Goal: Use online tool/utility: Utilize a website feature to perform a specific function

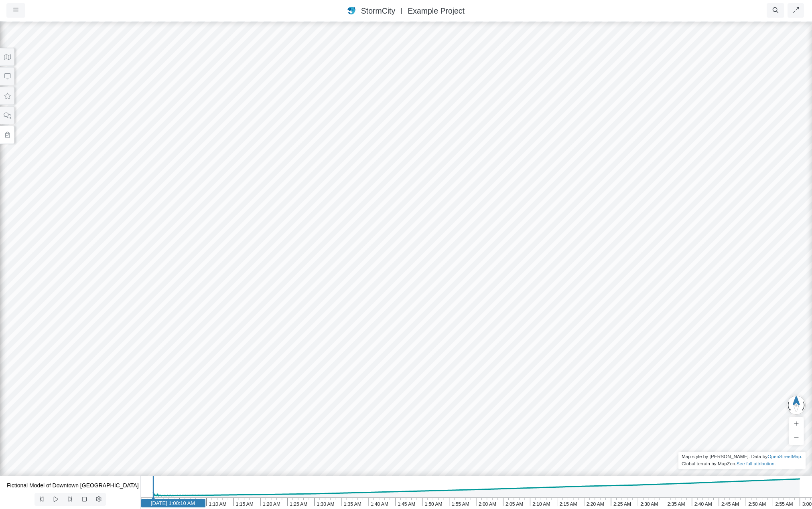
select select "CIRCLE"
drag, startPoint x: 453, startPoint y: 309, endPoint x: 450, endPoint y: 280, distance: 29.1
click at [450, 280] on div "Entity or function does not exist in this scenario. Building Created with Highc…" at bounding box center [406, 264] width 812 height 489
drag, startPoint x: 454, startPoint y: 331, endPoint x: 456, endPoint y: 170, distance: 160.1
click at [118, 6] on ul "Resume Clear Overlay Exit Dashboard 60 FPS (0-62) 502.36 MB/4 GB" at bounding box center [456, 10] width 699 height 14
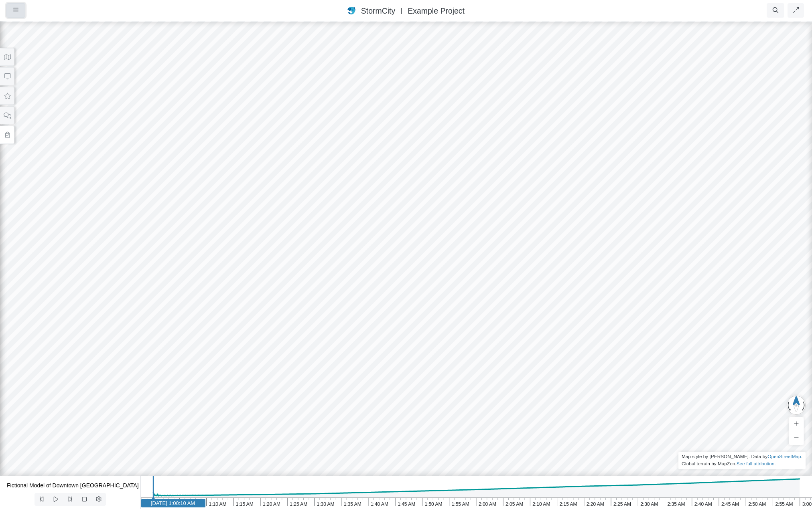
click at [18, 12] on icon "button" at bounding box center [15, 10] width 5 height 4
click at [27, 26] on link "Projects" at bounding box center [38, 27] width 63 height 12
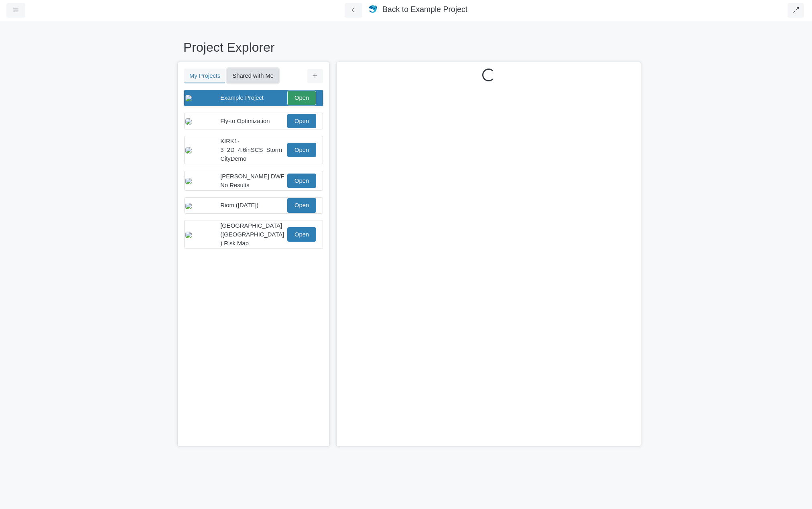
click at [249, 77] on button "Shared with Me" at bounding box center [253, 76] width 52 height 14
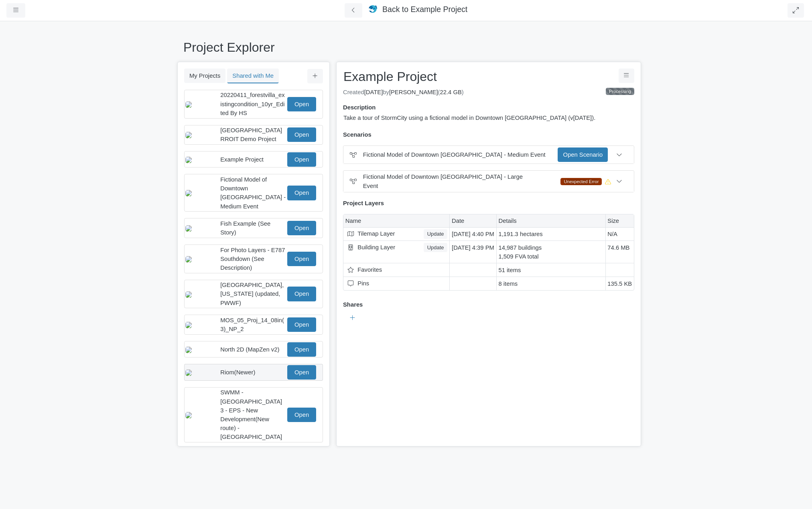
click at [249, 373] on span "Riom(Newer)" at bounding box center [237, 372] width 35 height 6
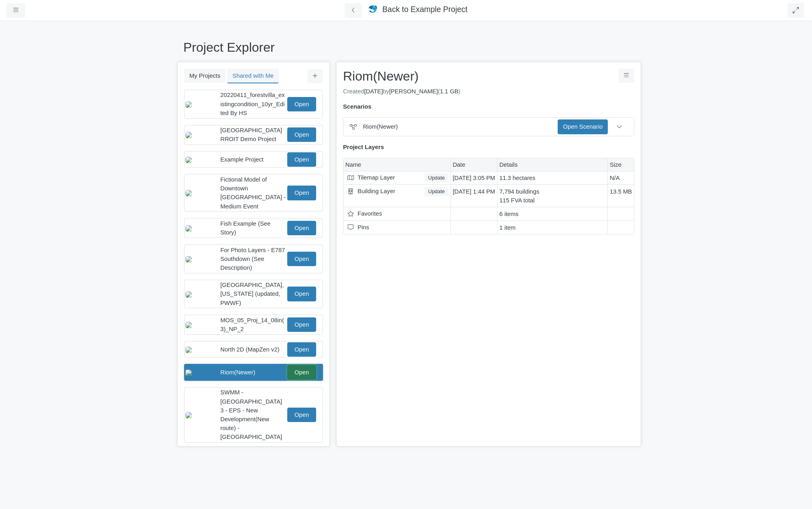
click at [307, 371] on link "Open" at bounding box center [301, 372] width 29 height 14
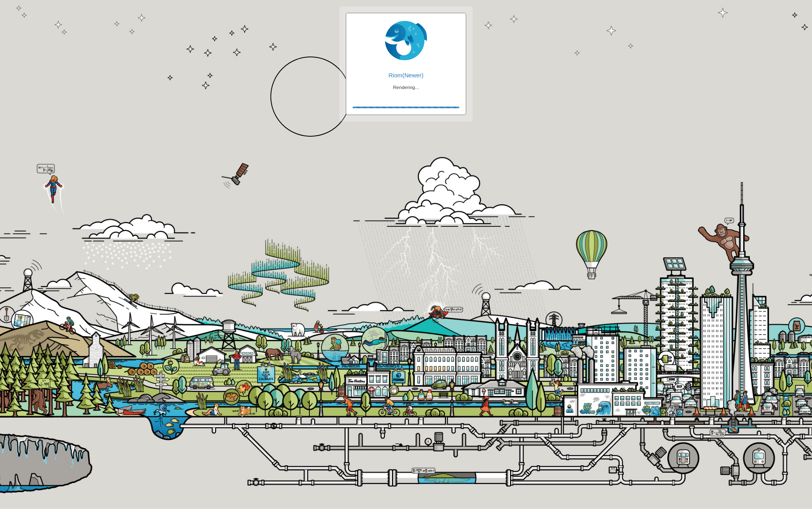
checkbox input "true"
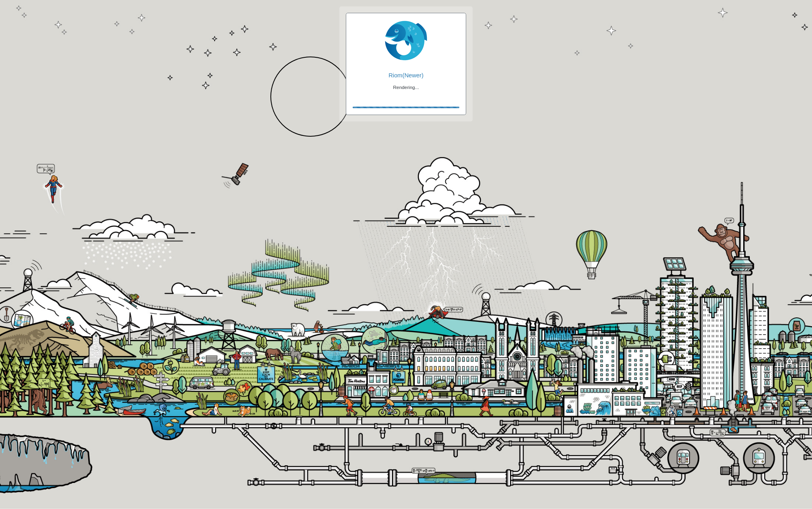
checkbox input "true"
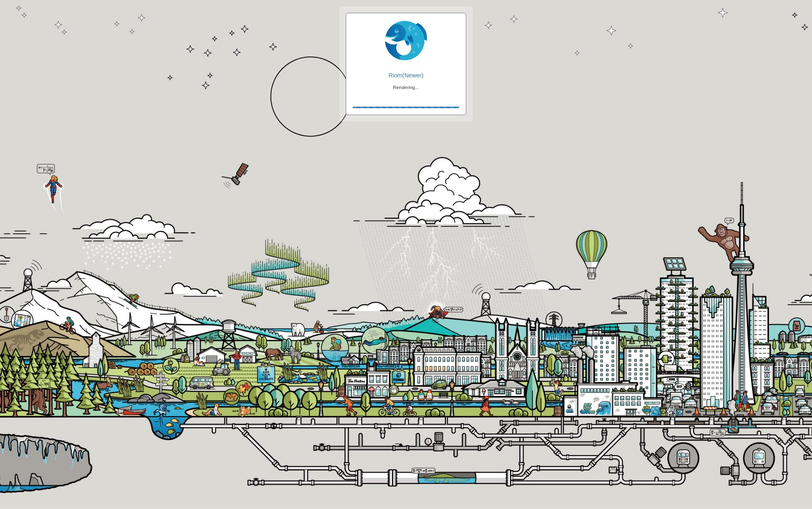
checkbox input "false"
checkbox input "true"
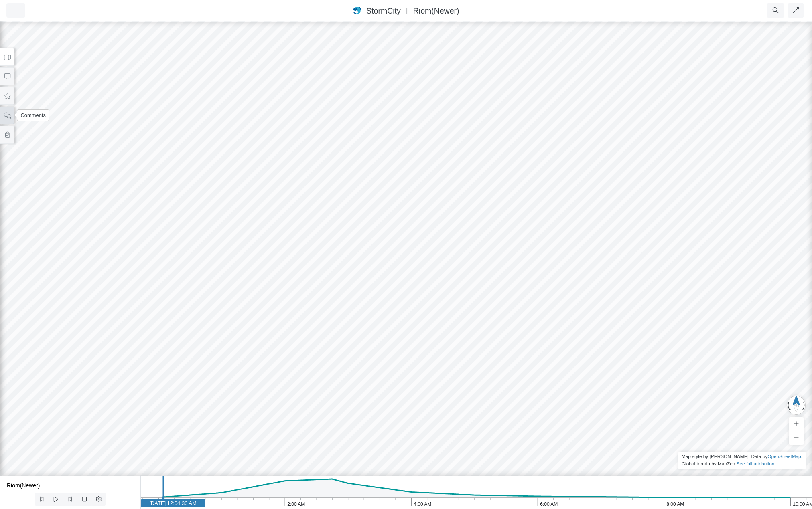
click at [6, 118] on icon at bounding box center [8, 116] width 8 height 6
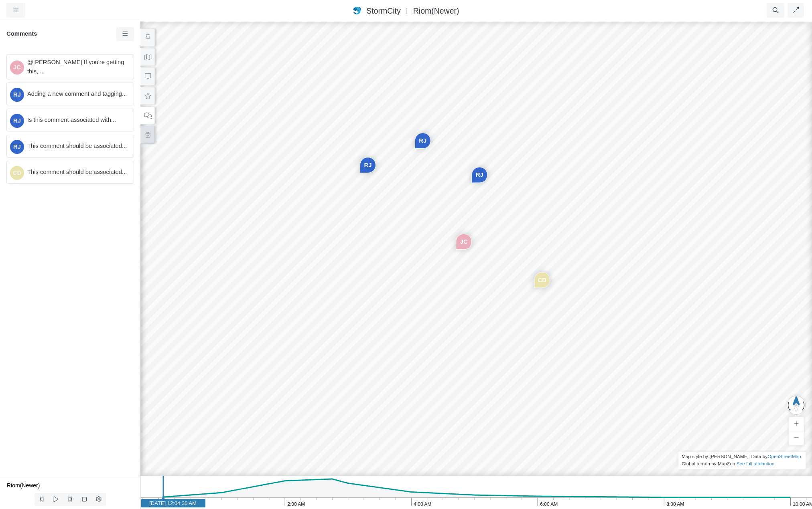
click at [146, 132] on icon at bounding box center [148, 135] width 8 height 6
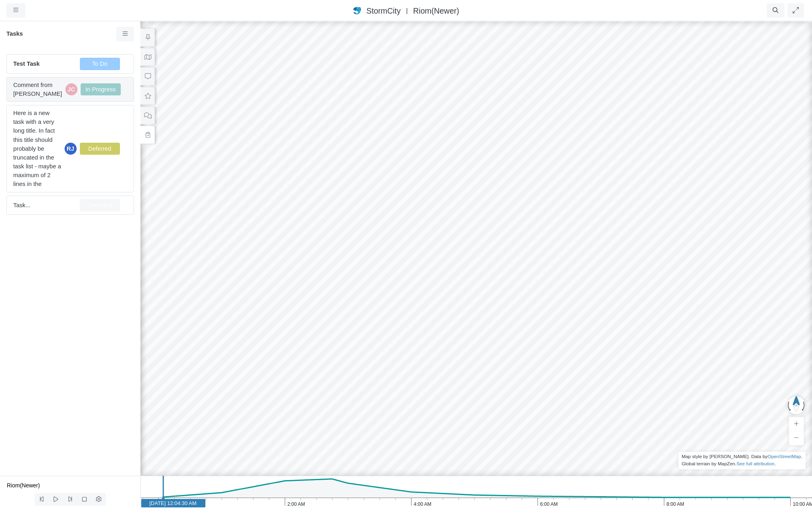
click at [51, 87] on span "Comment from Jesse Cluthe" at bounding box center [37, 90] width 49 height 18
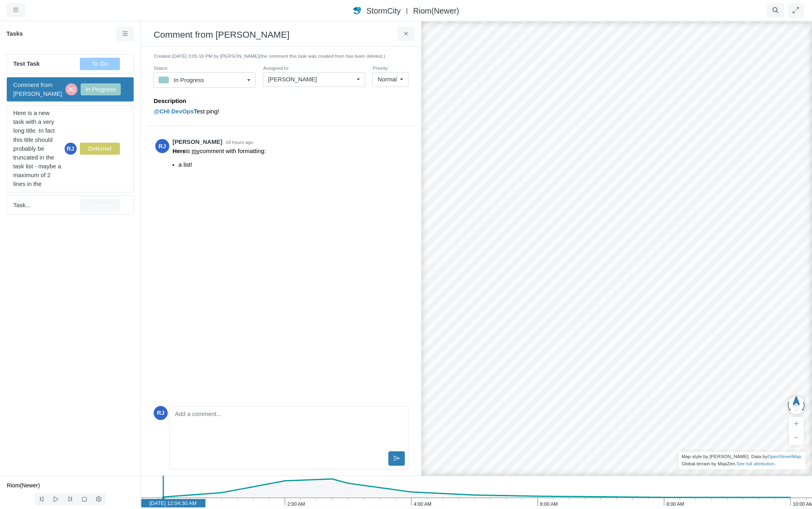
click at [351, 78] on div "Jesse Cluthe" at bounding box center [310, 79] width 85 height 9
click at [315, 144] on div "Christopher Berry" at bounding box center [314, 145] width 92 height 9
click at [298, 197] on div "RJ Rob James 18 hours ago Here is my comment with formatting: a list!" at bounding box center [281, 266] width 255 height 273
click at [287, 78] on span "Christopher Berry" at bounding box center [292, 79] width 49 height 9
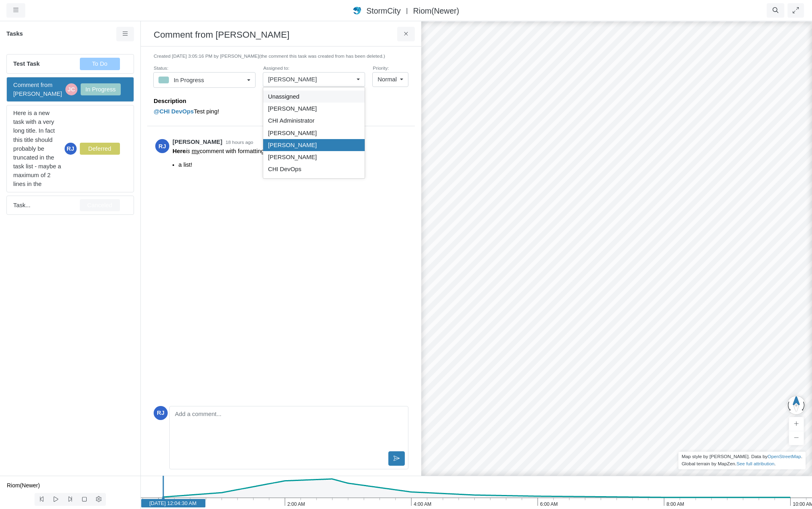
click at [292, 98] on span "Unassigned" at bounding box center [283, 96] width 31 height 9
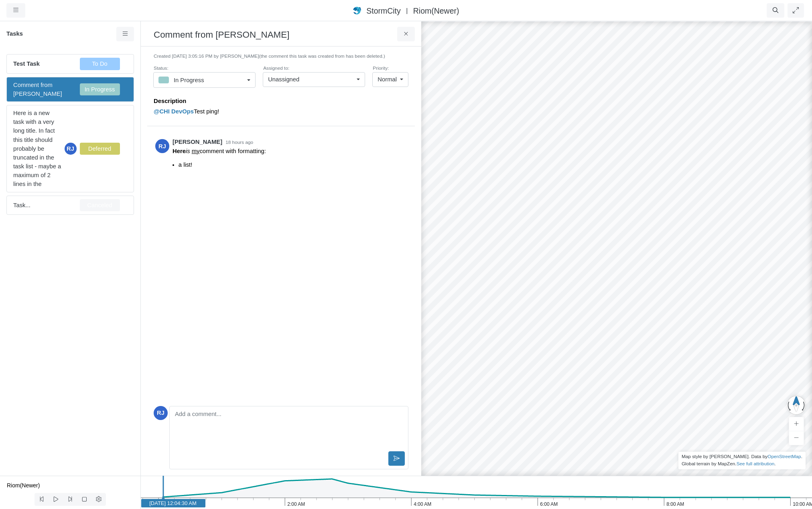
click at [290, 76] on span "Unassigned" at bounding box center [283, 79] width 31 height 9
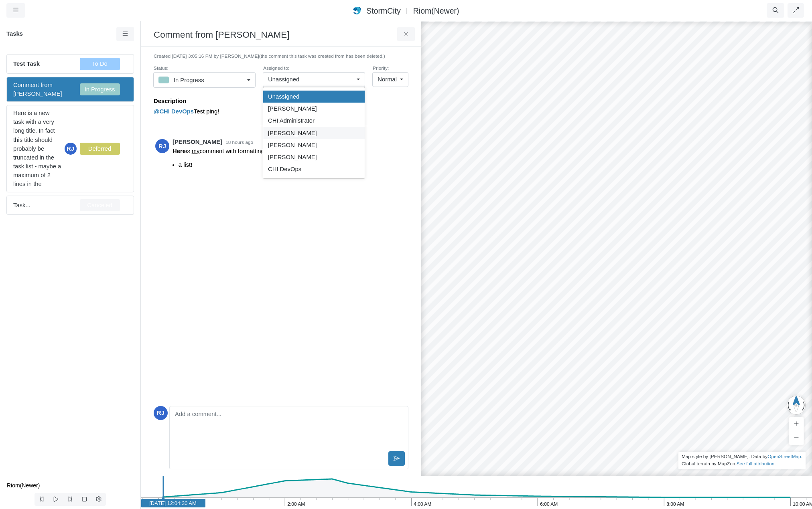
click at [287, 134] on span "[PERSON_NAME]" at bounding box center [292, 133] width 49 height 9
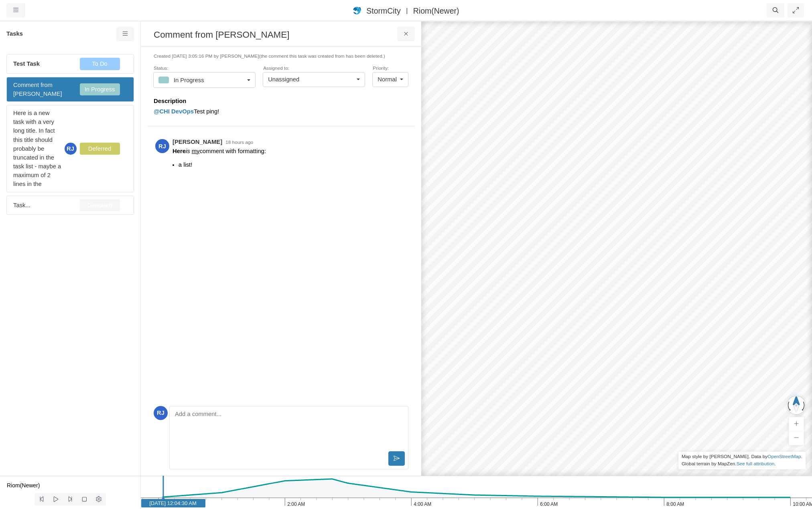
click at [296, 80] on span "Unassigned" at bounding box center [283, 79] width 31 height 9
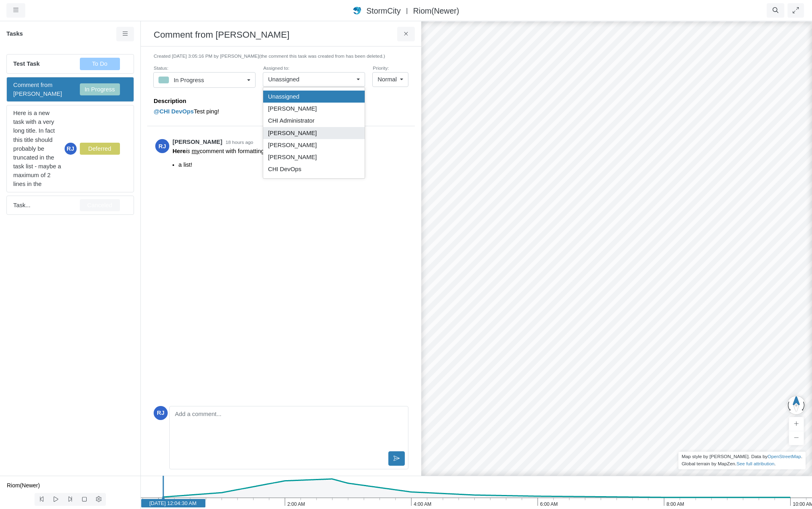
click at [294, 133] on span "[PERSON_NAME]" at bounding box center [292, 133] width 49 height 9
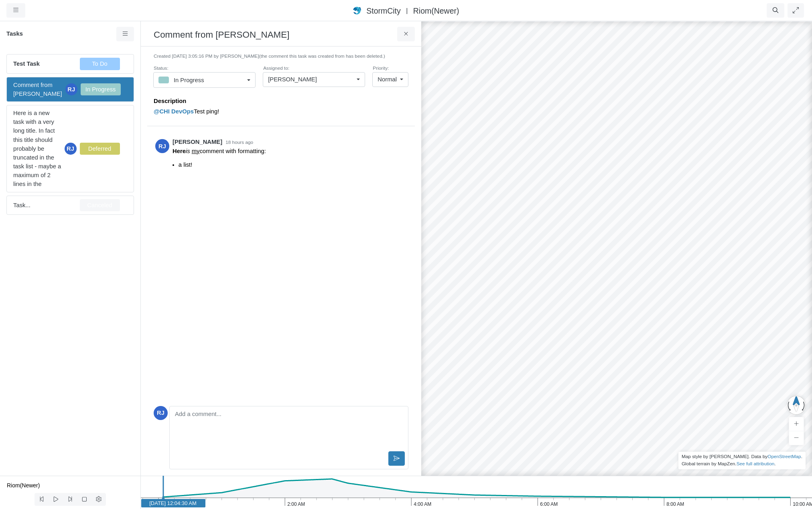
click at [299, 77] on div "[PERSON_NAME]" at bounding box center [310, 79] width 85 height 9
click at [293, 110] on span "Jesse Cluthe" at bounding box center [292, 108] width 49 height 9
click at [299, 80] on span "Jesse Cluthe" at bounding box center [292, 79] width 49 height 9
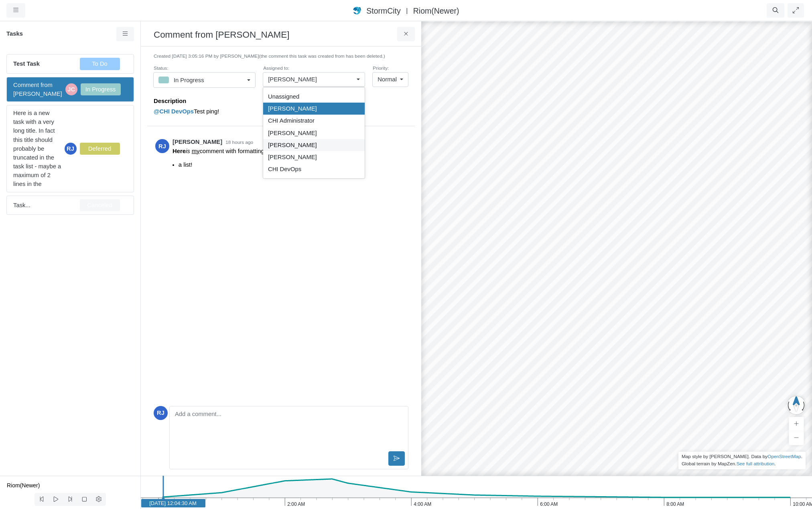
click at [294, 144] on span "Christopher Berry" at bounding box center [292, 145] width 49 height 9
click at [312, 81] on span "Christopher Berry" at bounding box center [292, 79] width 49 height 9
click at [304, 146] on span "Christopher Berry" at bounding box center [292, 145] width 49 height 9
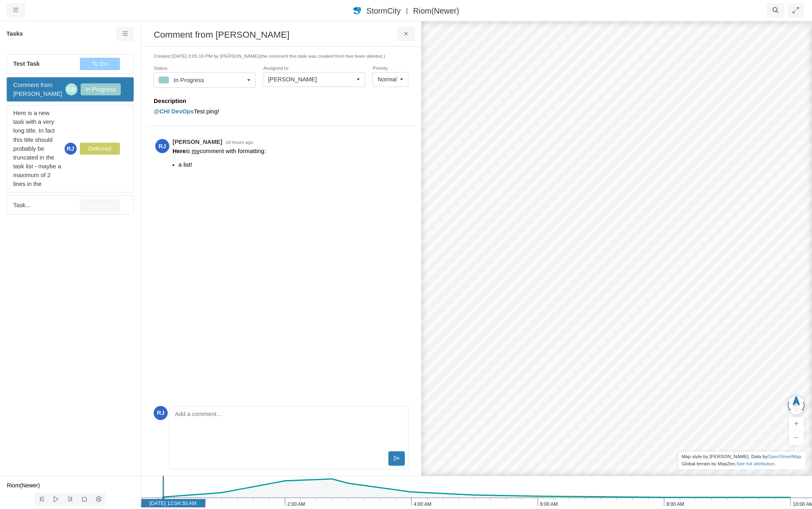
click at [306, 78] on span "Christopher Berry" at bounding box center [292, 79] width 49 height 9
click at [293, 170] on span "CHI DevOps" at bounding box center [284, 169] width 33 height 9
click at [307, 81] on div "CHI DevOps" at bounding box center [310, 79] width 85 height 9
click at [292, 171] on span "CHI DevOps" at bounding box center [284, 169] width 33 height 9
click at [310, 79] on div "CHI DevOps" at bounding box center [310, 79] width 85 height 9
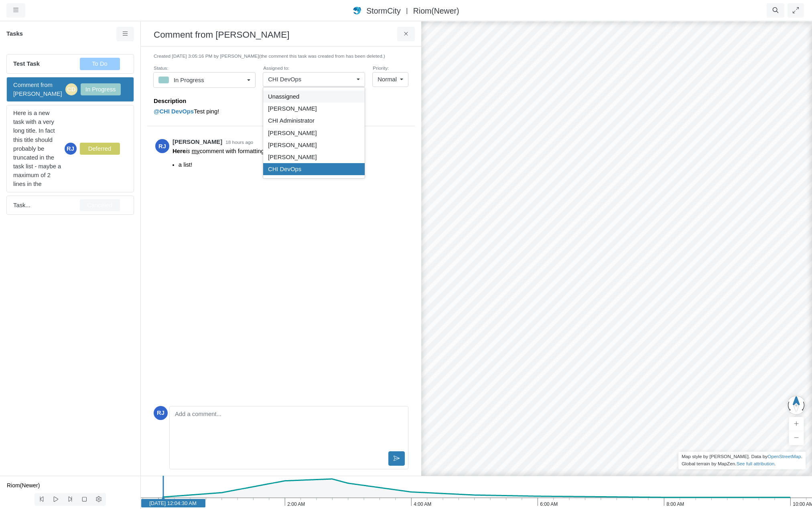
click at [302, 98] on div "Unassigned" at bounding box center [314, 96] width 92 height 9
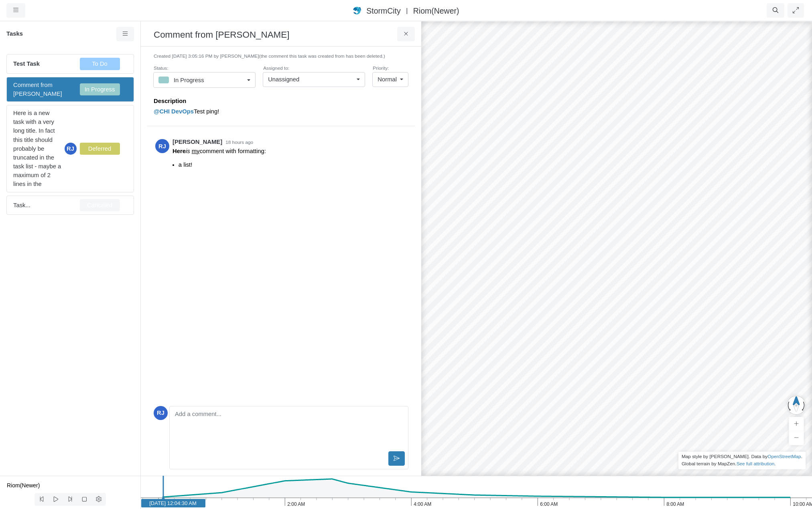
click at [305, 79] on div "Unassigned" at bounding box center [310, 79] width 85 height 9
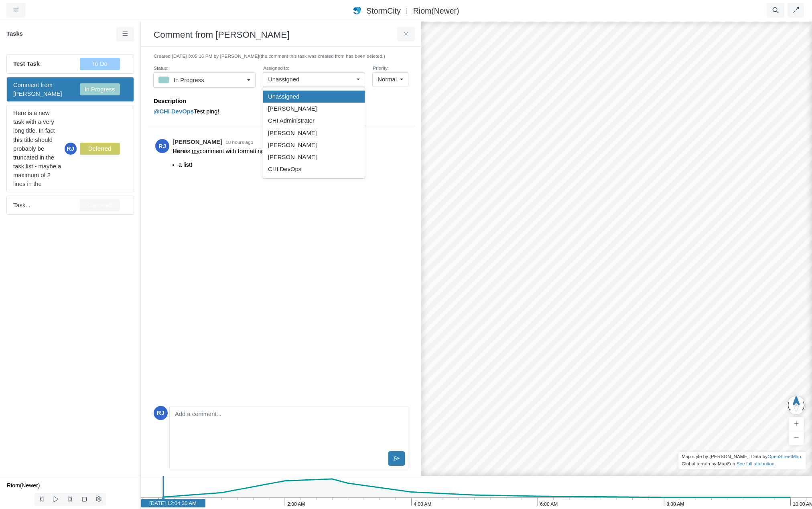
click at [343, 229] on div "RJ Rob James 18 hours ago Here is my comment with formatting: a list!" at bounding box center [281, 266] width 255 height 273
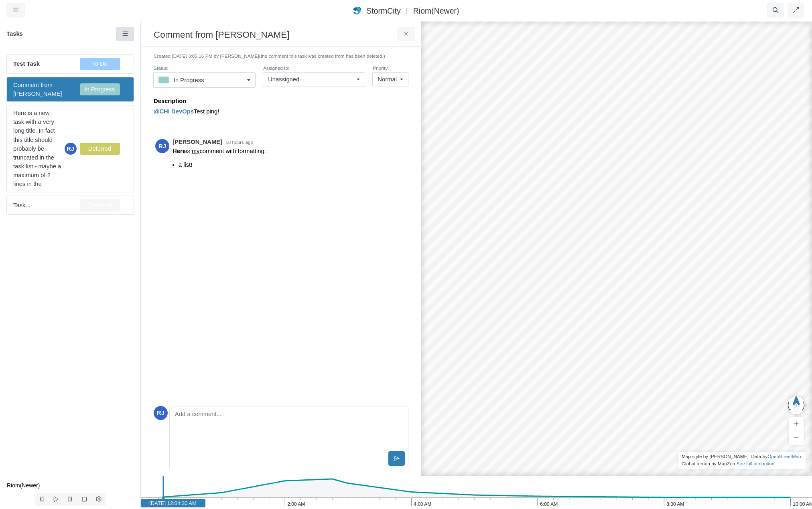
click at [128, 35] on icon at bounding box center [126, 34] width 8 height 6
click at [296, 294] on div "RJ Rob James 18 hours ago Here is my comment with formatting: a list!" at bounding box center [281, 266] width 255 height 273
click at [217, 245] on div "RJ Rob James 18 hours ago Here is my comment with formatting: a list!" at bounding box center [281, 266] width 255 height 273
click at [248, 426] on div "Editor editing area: main" at bounding box center [289, 430] width 232 height 40
click at [302, 303] on div "RJ Rob James 18 hours ago Here is my comment with formatting: a list!" at bounding box center [281, 260] width 255 height 261
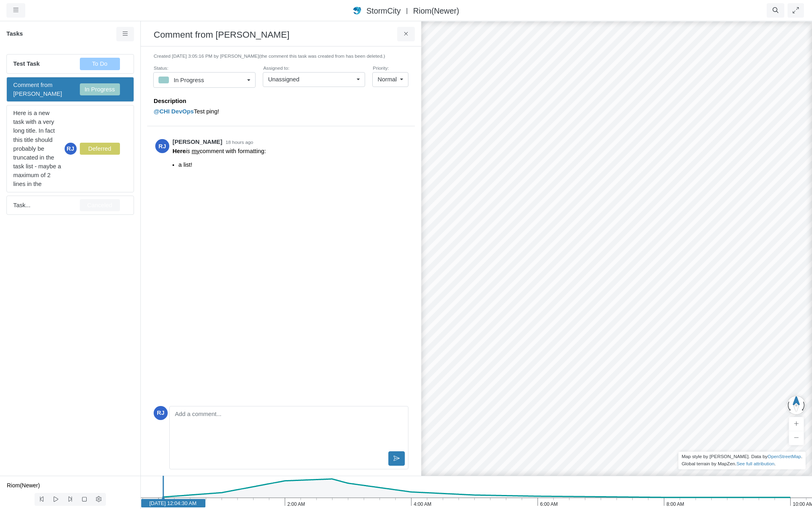
click at [210, 34] on h3 "Comment from Jesse Cluthe" at bounding box center [275, 34] width 243 height 12
click at [211, 36] on h3 "Comment from Jesse Cluthe" at bounding box center [275, 34] width 243 height 12
click at [215, 36] on h3 "Comment from Jesse Cluthe" at bounding box center [275, 34] width 243 height 12
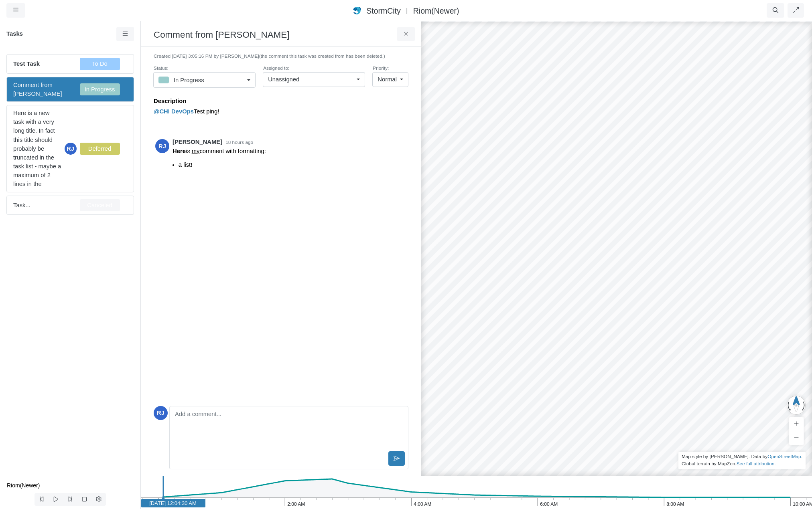
click at [209, 36] on h3 "Comment from Jesse Cluthe" at bounding box center [275, 34] width 243 height 12
click at [129, 35] on link at bounding box center [125, 34] width 18 height 14
click at [139, 88] on span "Edit Task" at bounding box center [146, 87] width 24 height 6
type input "Comment from Jesse Cluthe"
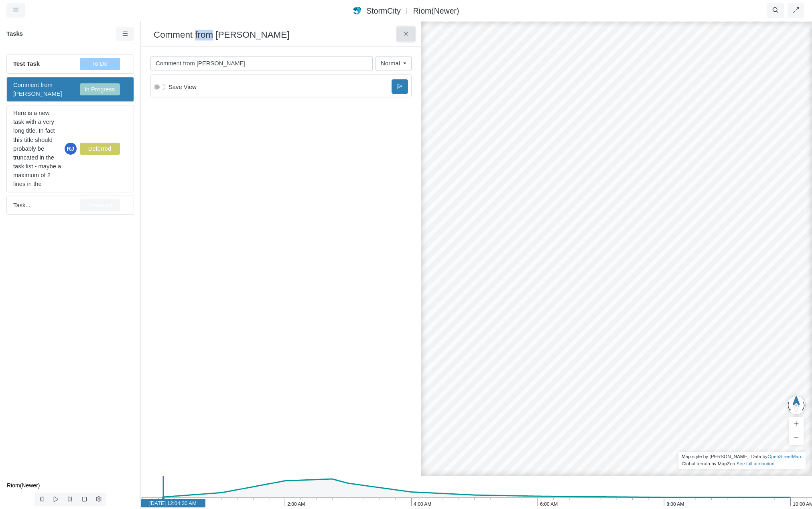
click at [409, 36] on icon at bounding box center [406, 34] width 8 height 6
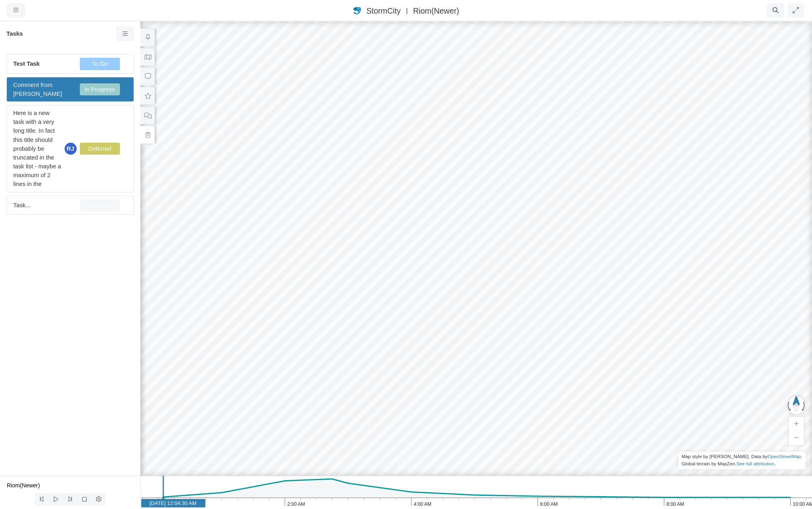
click at [66, 87] on span "Comment from Jesse Cluthe" at bounding box center [43, 90] width 60 height 18
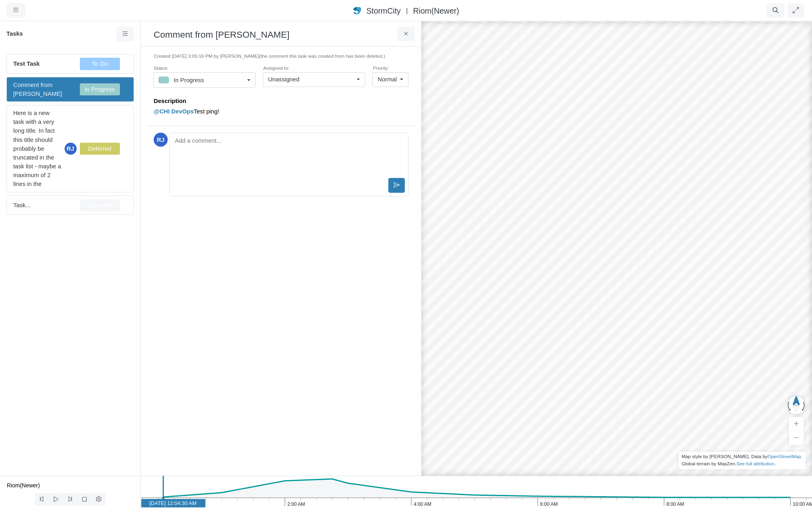
click at [206, 113] on p "@CHI DevOps Test ping!" at bounding box center [279, 111] width 251 height 9
click at [321, 79] on div "Unassigned" at bounding box center [310, 79] width 85 height 9
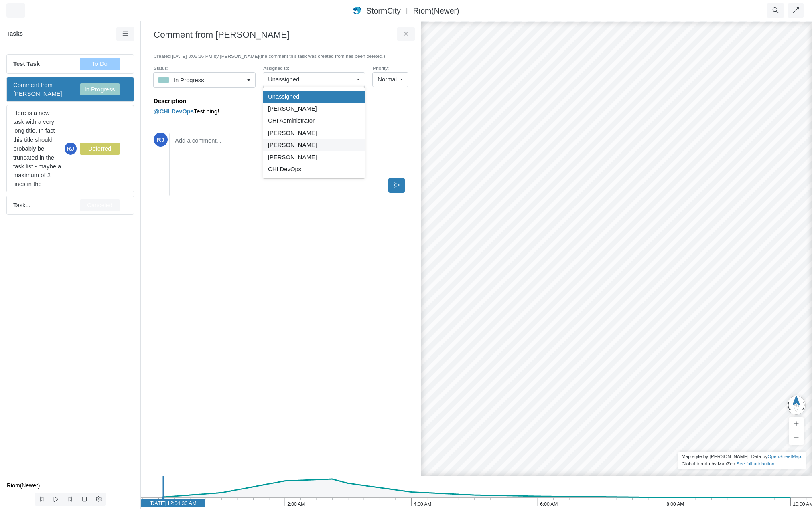
click at [294, 146] on span "Christopher Berry" at bounding box center [292, 145] width 49 height 9
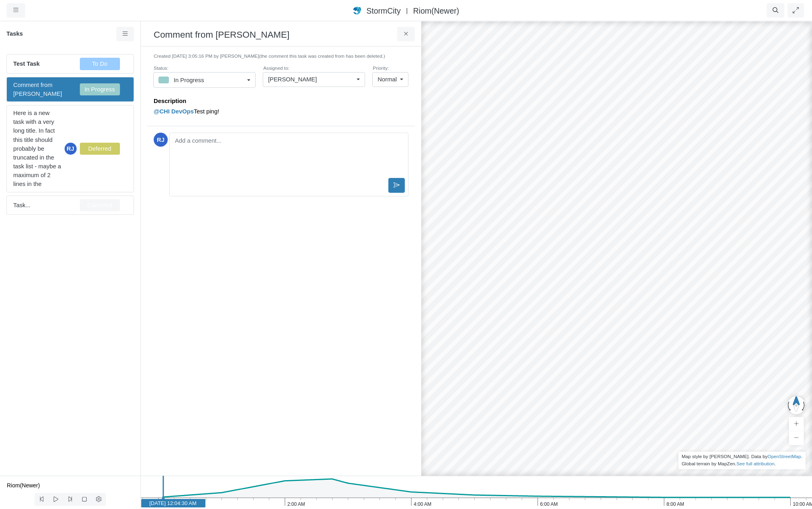
click at [314, 76] on div "Christopher Berry" at bounding box center [310, 79] width 85 height 9
click at [304, 146] on span "Christopher Berry" at bounding box center [292, 145] width 49 height 9
click at [317, 79] on div "Christopher Berry" at bounding box center [310, 79] width 85 height 9
click at [298, 146] on span "Christopher Berry" at bounding box center [292, 145] width 49 height 9
click at [316, 78] on div "Christopher Berry" at bounding box center [310, 79] width 85 height 9
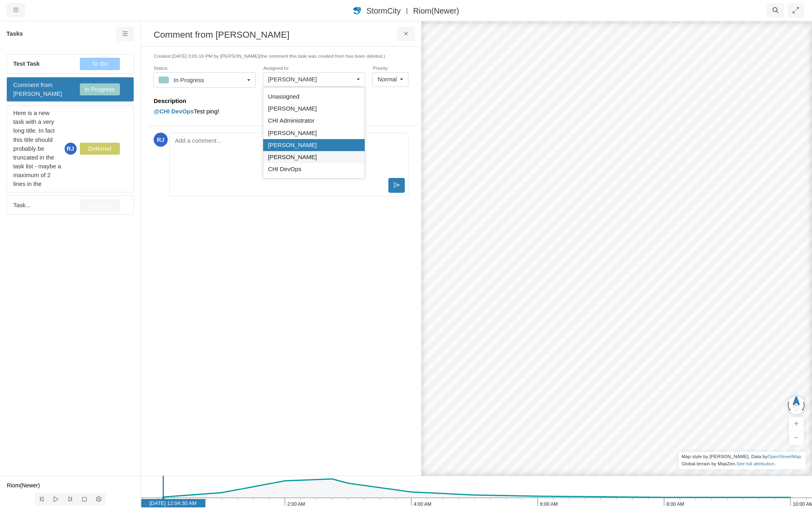
click at [302, 158] on span "Hieu Nguyen" at bounding box center [292, 157] width 49 height 9
click at [313, 79] on div "Hieu Nguyen" at bounding box center [310, 79] width 85 height 9
click at [305, 156] on div "Hieu Nguyen" at bounding box center [314, 157] width 92 height 9
click at [310, 76] on div "Hieu Nguyen" at bounding box center [310, 79] width 85 height 9
click at [298, 132] on div "[PERSON_NAME]" at bounding box center [314, 133] width 92 height 9
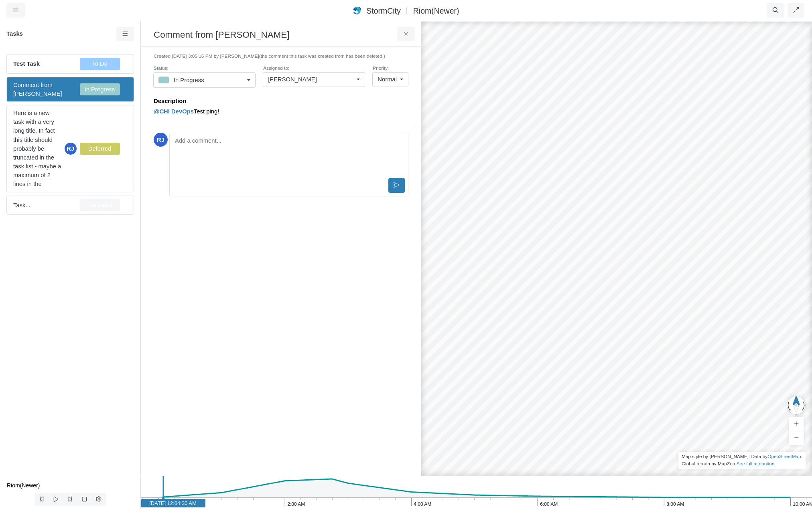
click at [264, 250] on div "Created 9/3/2025 at 3:05:16 PM by Jesse Cluthe (the comment this task was creat…" at bounding box center [281, 261] width 268 height 417
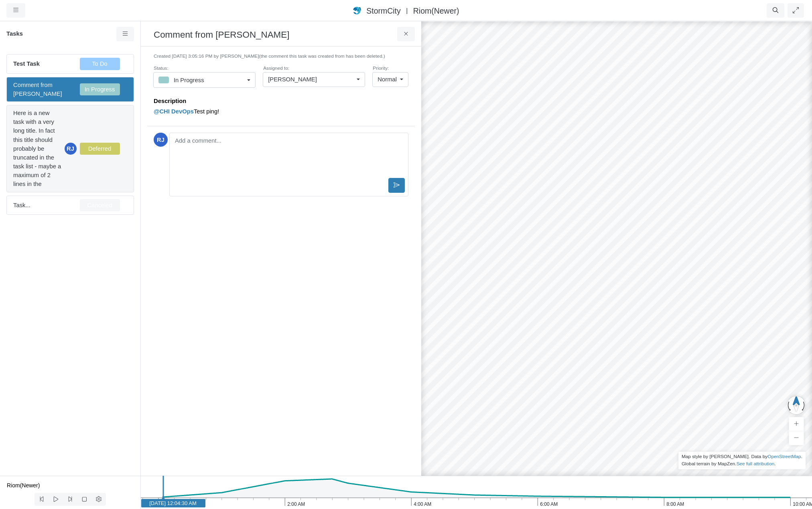
click at [45, 132] on span "Here is a new task with a very long title. In fact this title should probably b…" at bounding box center [37, 149] width 48 height 80
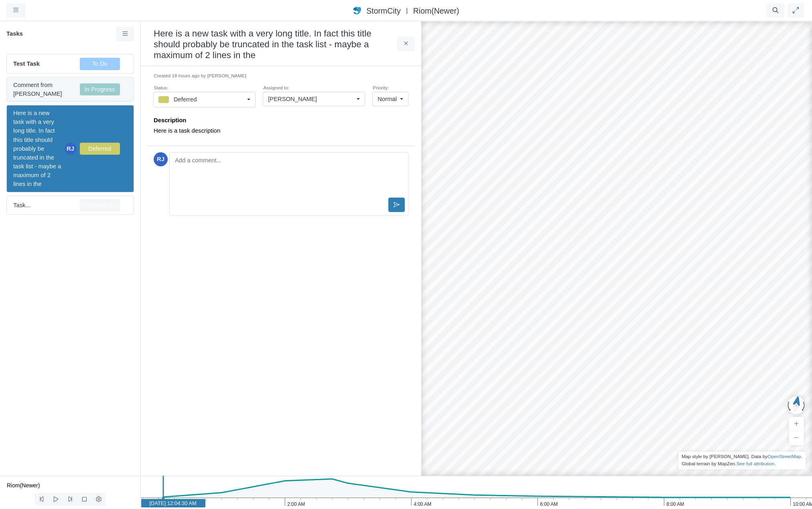
click at [46, 87] on span "Comment from Jesse Cluthe" at bounding box center [43, 90] width 60 height 18
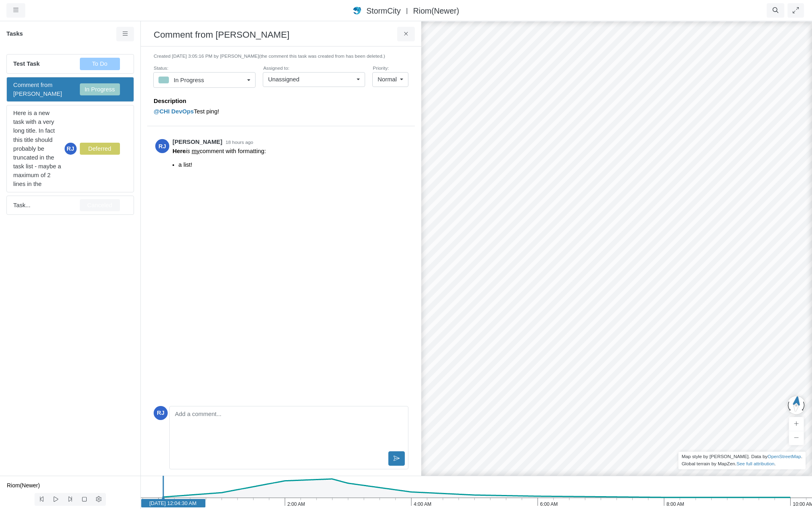
click at [339, 83] on div "Unassigned" at bounding box center [310, 79] width 85 height 9
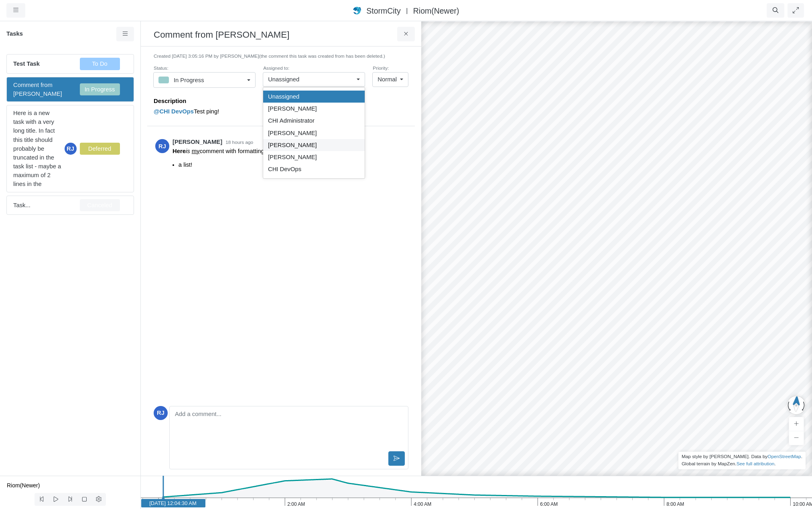
click at [298, 146] on span "Christopher Berry" at bounding box center [292, 145] width 49 height 9
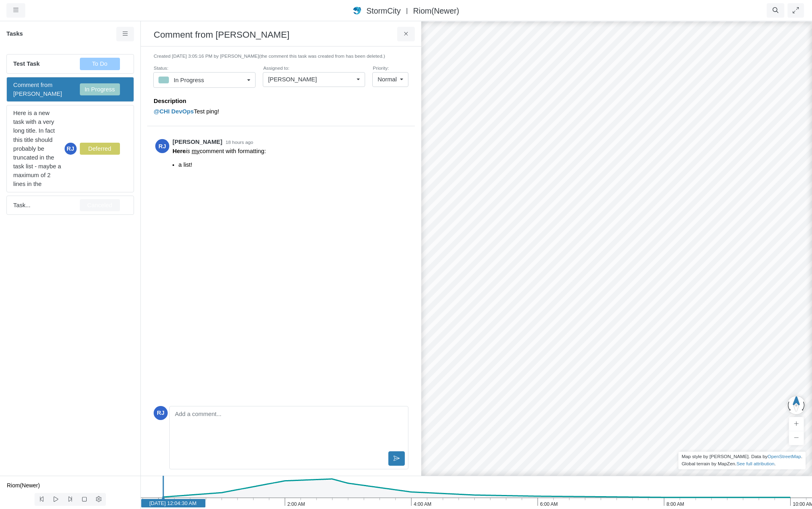
click at [315, 79] on div "Christopher Berry" at bounding box center [310, 79] width 85 height 9
click at [300, 144] on span "Christopher Berry" at bounding box center [292, 145] width 49 height 9
click at [321, 79] on div "Christopher Berry" at bounding box center [310, 79] width 85 height 9
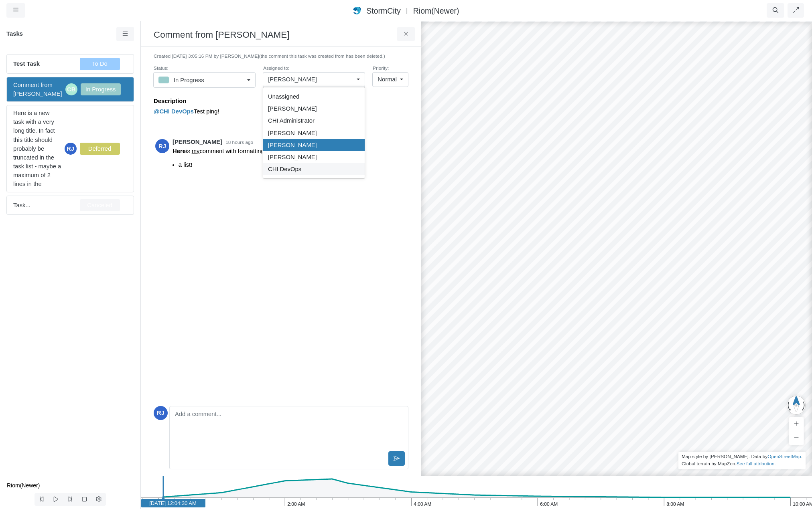
click at [296, 170] on span "CHI DevOps" at bounding box center [284, 169] width 33 height 9
click at [310, 79] on div "CHI DevOps" at bounding box center [310, 79] width 85 height 9
click at [294, 169] on span "CHI DevOps" at bounding box center [284, 169] width 33 height 9
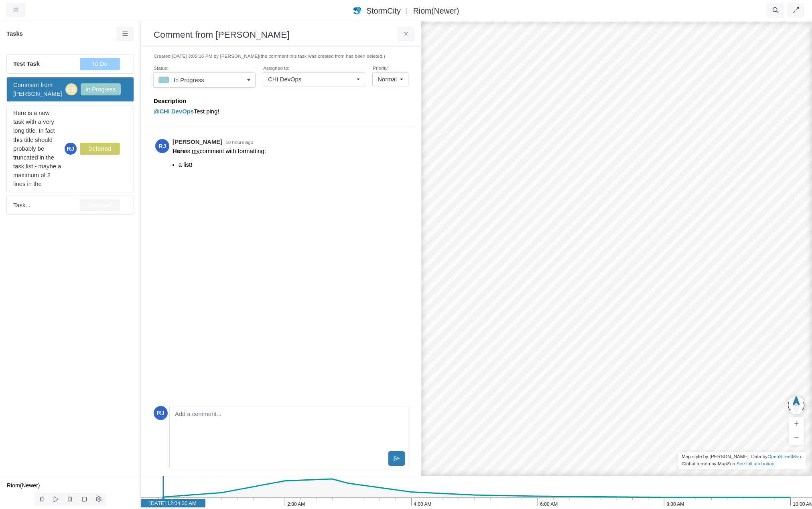
click at [223, 199] on div "RJ Rob James 18 hours ago Here is my comment with formatting: a list!" at bounding box center [281, 266] width 255 height 273
click at [411, 34] on button at bounding box center [406, 34] width 18 height 14
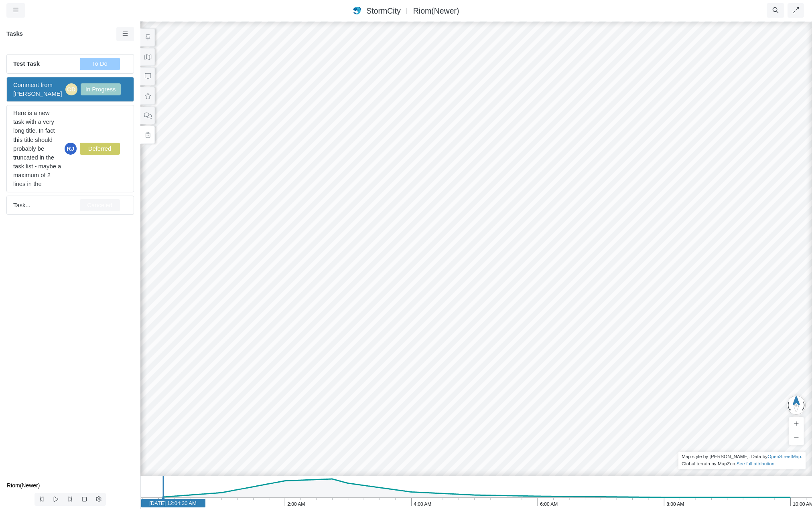
click at [226, 157] on div "JC RJ RJ RJ CD" at bounding box center [476, 264] width 812 height 489
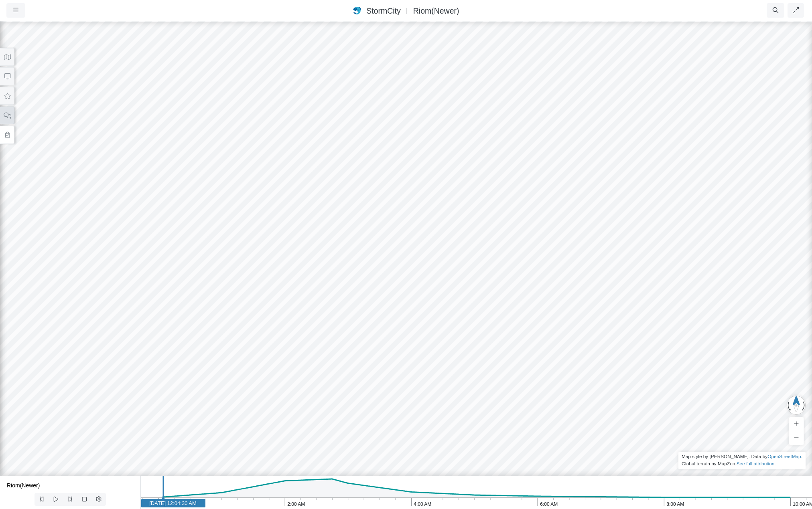
click at [4, 116] on icon at bounding box center [7, 116] width 7 height 6
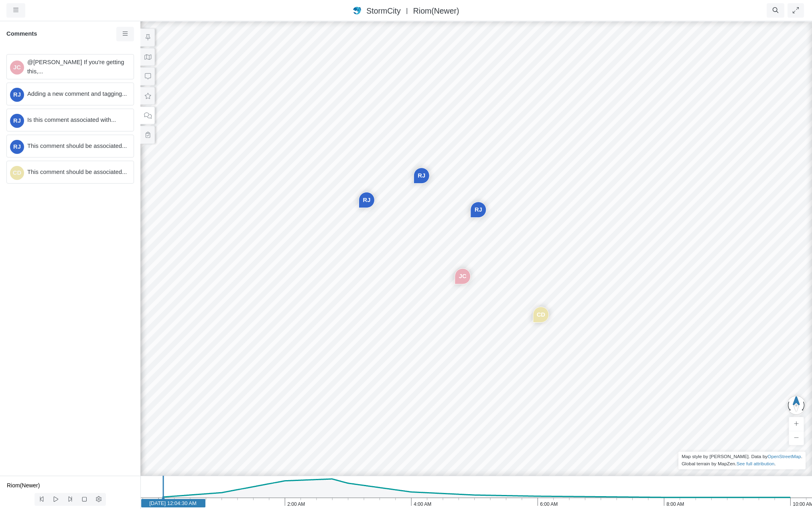
click at [554, 262] on div "JC RJ RJ RJ CD" at bounding box center [476, 264] width 812 height 489
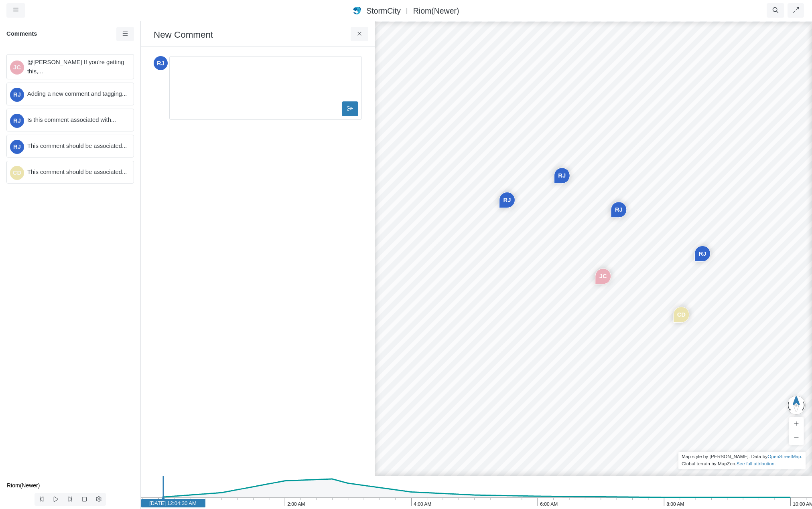
click at [189, 75] on div "Editor editing area: main" at bounding box center [265, 80] width 185 height 40
click at [355, 111] on button at bounding box center [350, 108] width 16 height 14
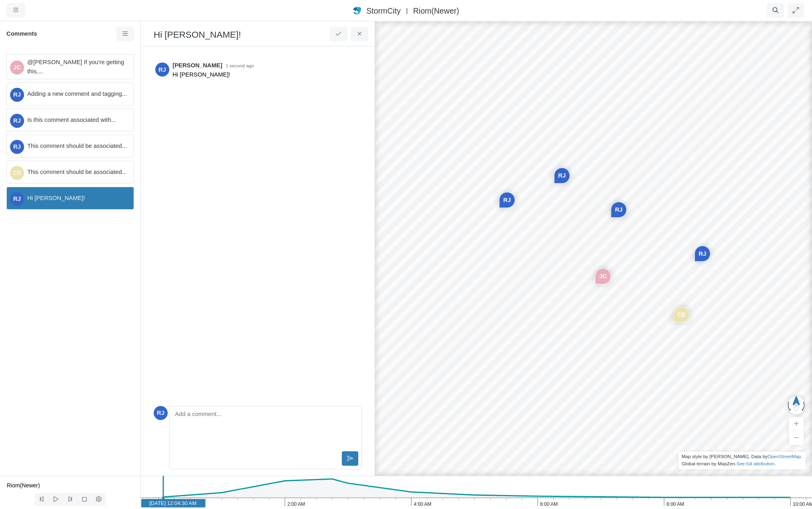
click at [76, 148] on span "This comment should be associated..." at bounding box center [77, 146] width 100 height 9
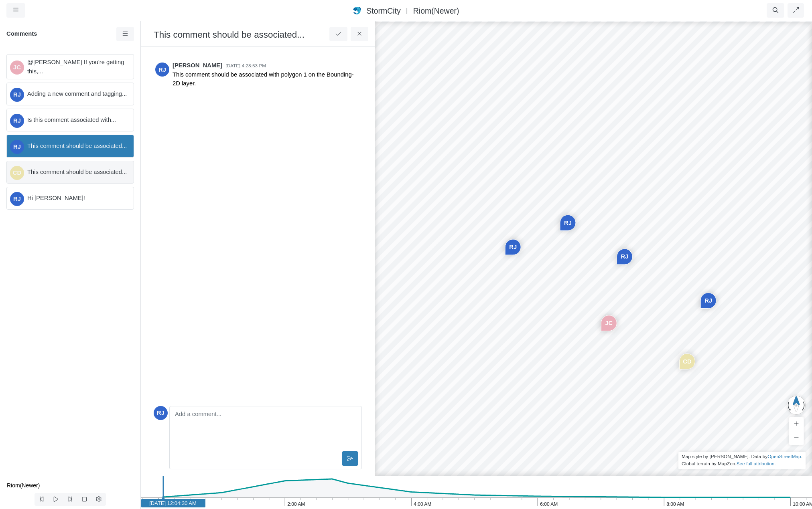
click at [77, 175] on span "This comment should be associated..." at bounding box center [77, 172] width 100 height 9
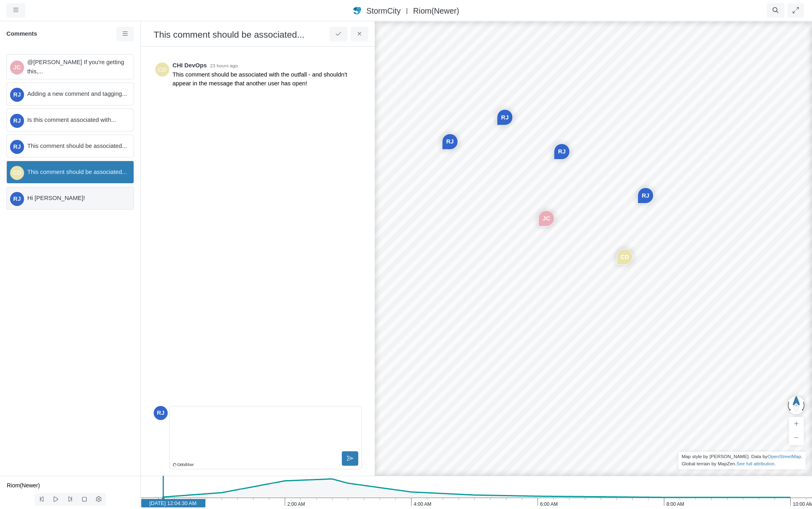
click at [77, 201] on span "Hi Nelly!" at bounding box center [77, 198] width 100 height 9
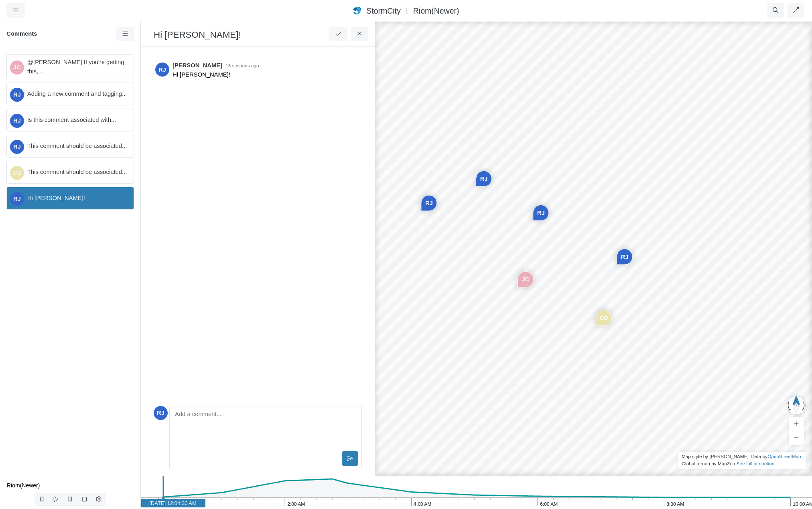
click at [85, 266] on div "JC @Rob James If you're getting this,... RJ Adding a new comment and tagging...…" at bounding box center [70, 262] width 140 height 428
click at [75, 170] on span "This comment should be associated..." at bounding box center [77, 172] width 100 height 9
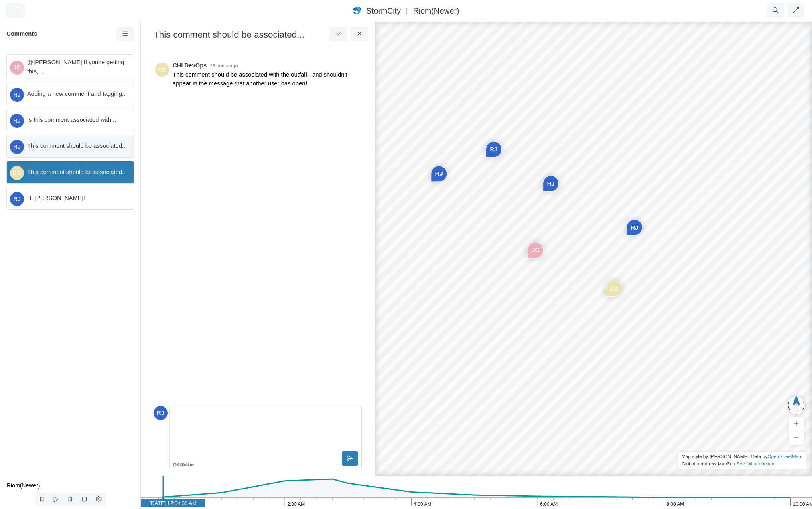
click at [69, 145] on span "This comment should be associated..." at bounding box center [77, 146] width 100 height 9
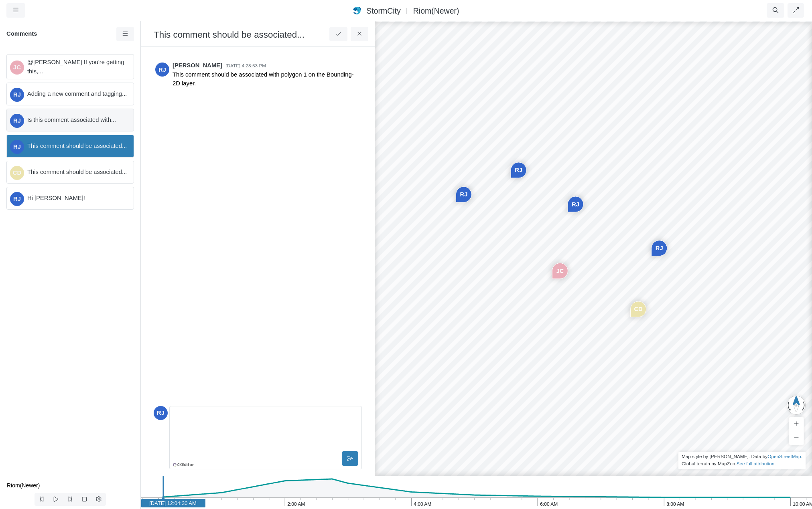
click at [62, 121] on span "Is this comment associated with..." at bounding box center [77, 120] width 100 height 9
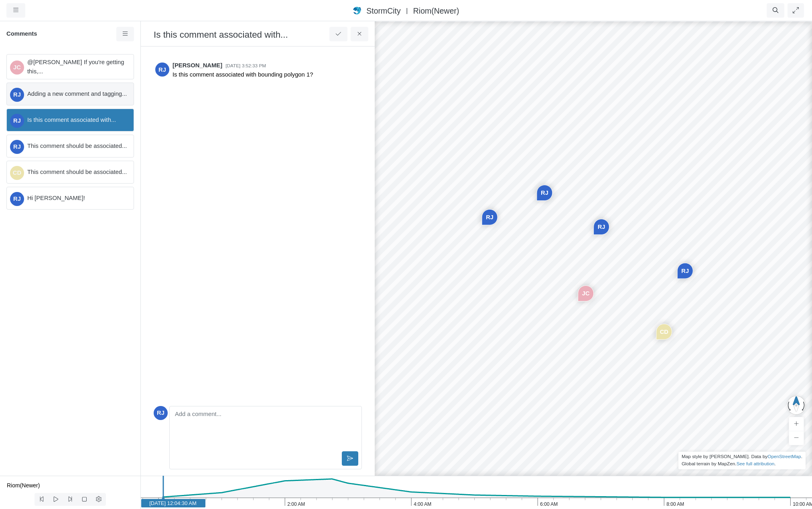
click at [60, 92] on span "Adding a new comment and tagging..." at bounding box center [77, 93] width 100 height 9
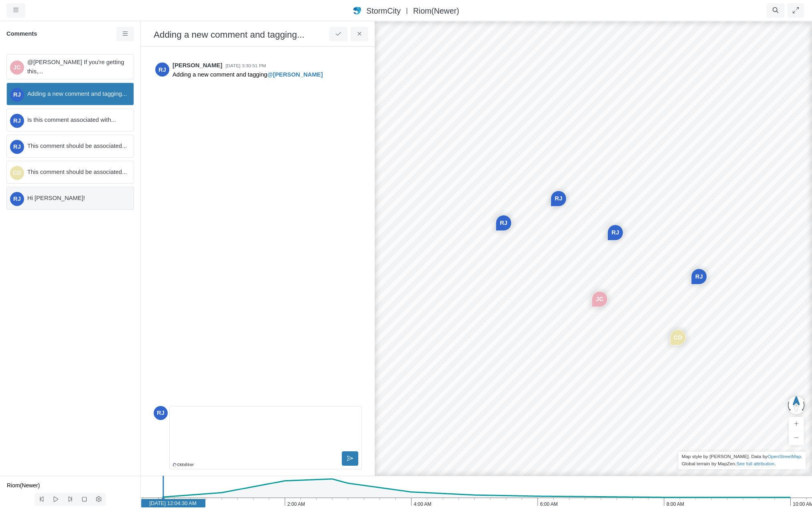
click at [81, 200] on span "Hi Nelly!" at bounding box center [77, 198] width 100 height 9
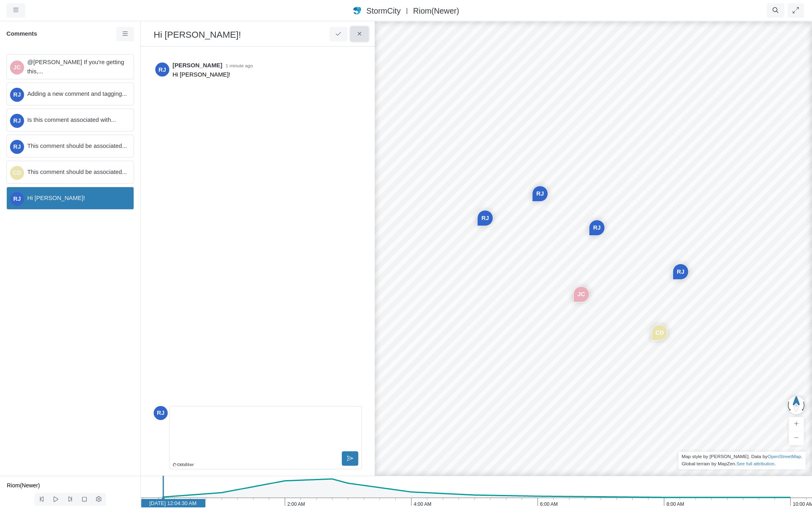
click at [361, 34] on icon at bounding box center [360, 34] width 8 height 6
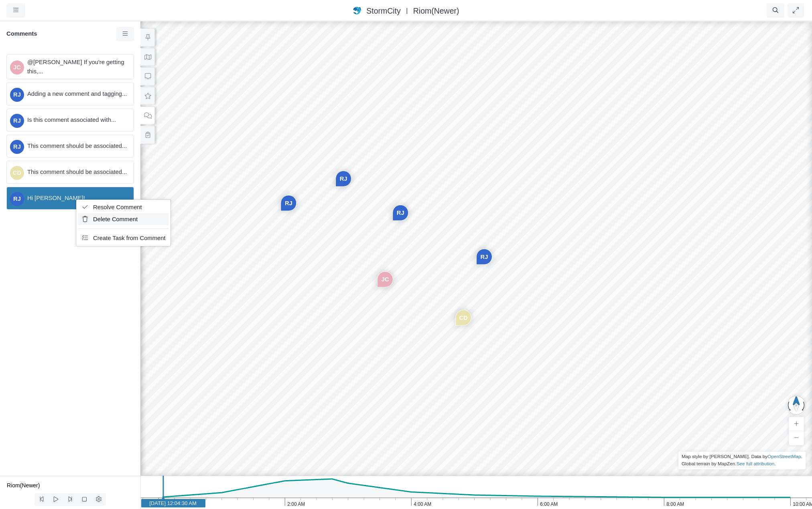
click at [103, 218] on span "Delete Comment" at bounding box center [115, 219] width 45 height 6
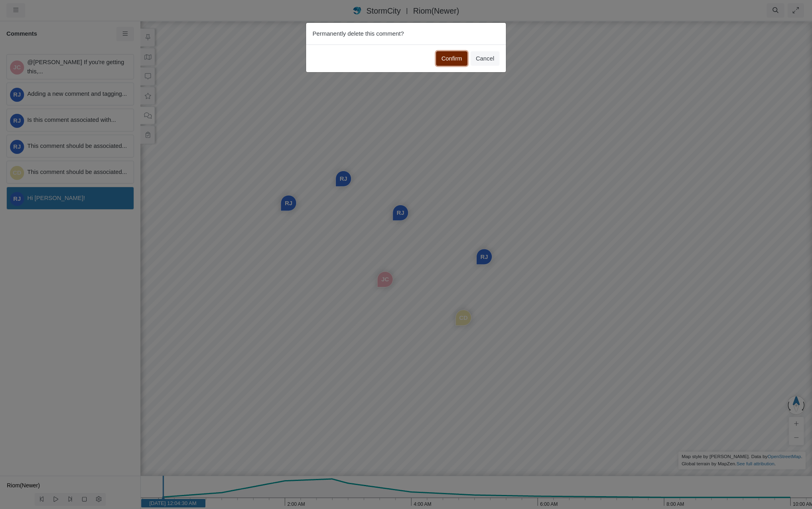
click at [457, 59] on button "Confirm" at bounding box center [451, 58] width 31 height 14
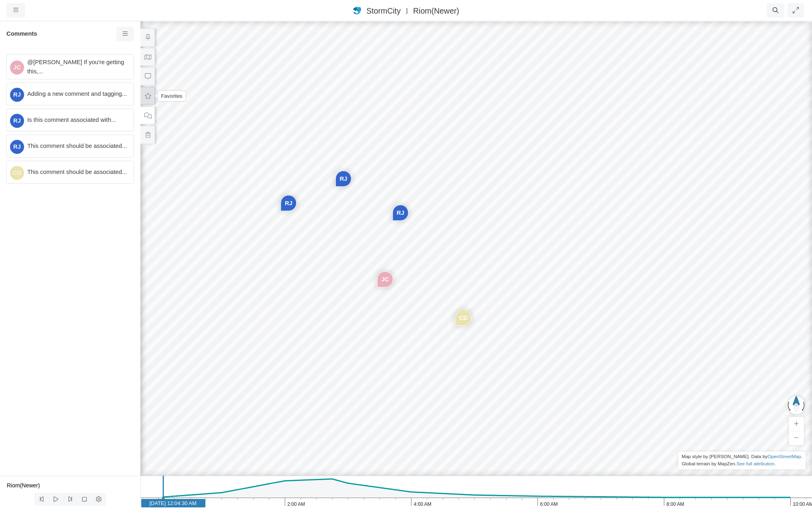
click at [149, 97] on icon at bounding box center [148, 96] width 8 height 6
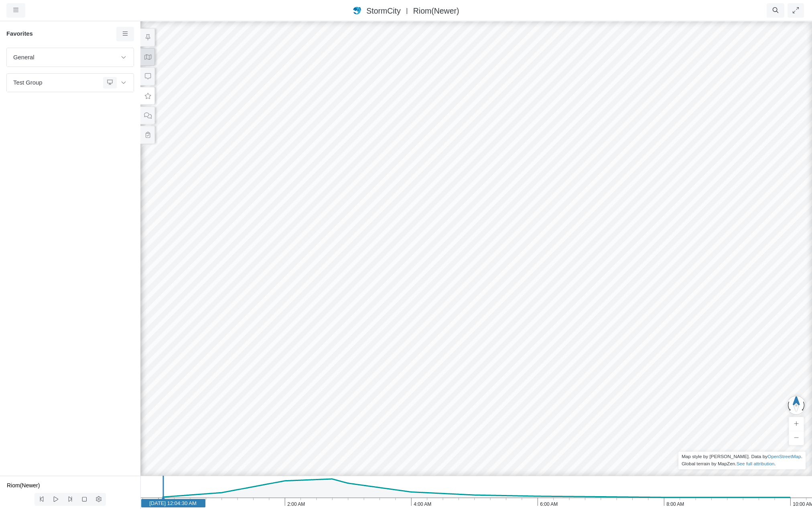
click at [146, 58] on icon at bounding box center [148, 57] width 8 height 6
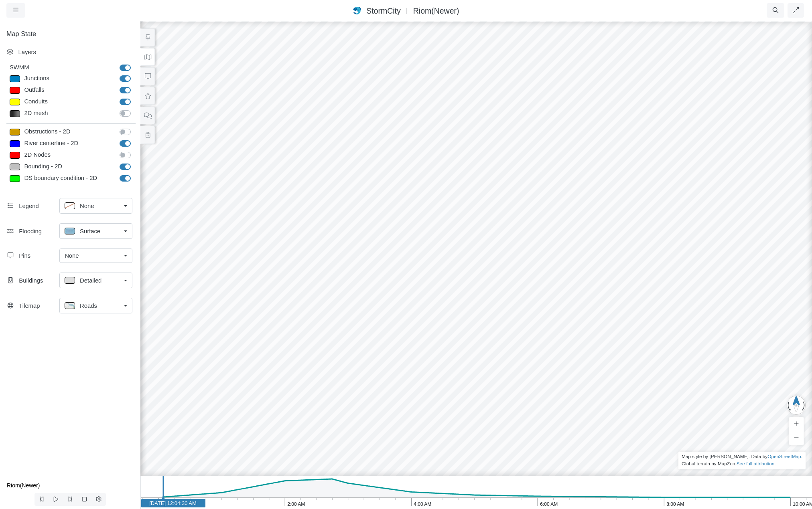
click at [134, 139] on label "River centerline - 2D" at bounding box center [134, 139] width 0 height 0
click at [122, 142] on input "River centerline - 2D" at bounding box center [123, 143] width 6 height 8
checkbox input "false"
click at [134, 162] on label "Bounding - 2D" at bounding box center [134, 162] width 0 height 0
click at [126, 166] on input "Bounding - 2D" at bounding box center [123, 166] width 6 height 8
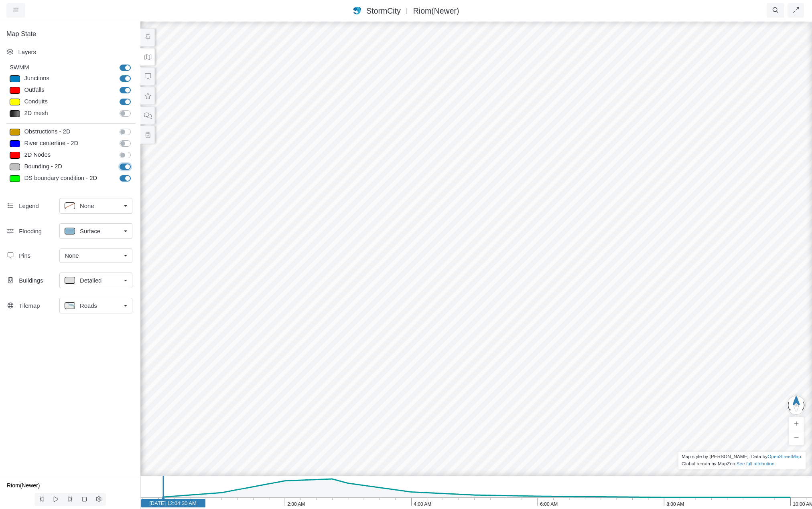
checkbox input "false"
click at [134, 174] on label "DS boundary condition - 2D" at bounding box center [134, 174] width 0 height 0
click at [126, 177] on input "DS boundary condition - 2D" at bounding box center [123, 178] width 6 height 8
checkbox input "false"
click at [331, 489] on icon "10:00 AM 8:00 AM 6:00 AM 4:00 AM 2:00 AM Jan 30, 2012 Jan 30, 2012 12:04:30 AM" at bounding box center [476, 492] width 672 height 33
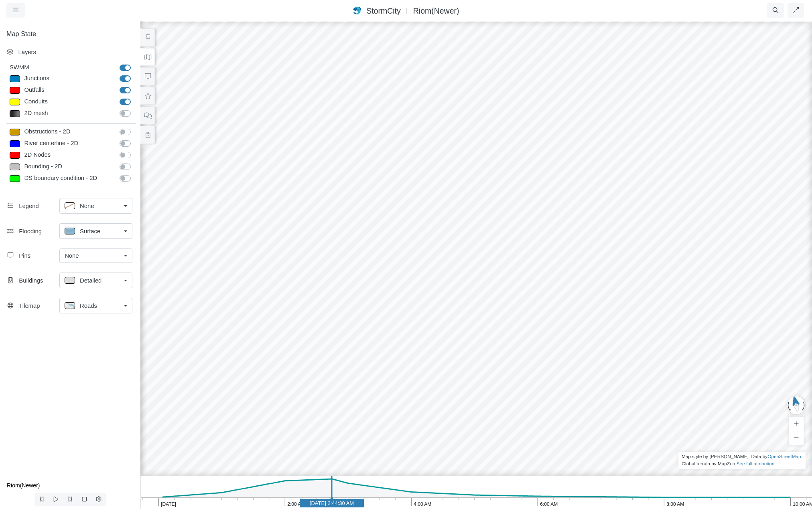
drag, startPoint x: 333, startPoint y: 388, endPoint x: 442, endPoint y: 237, distance: 186.2
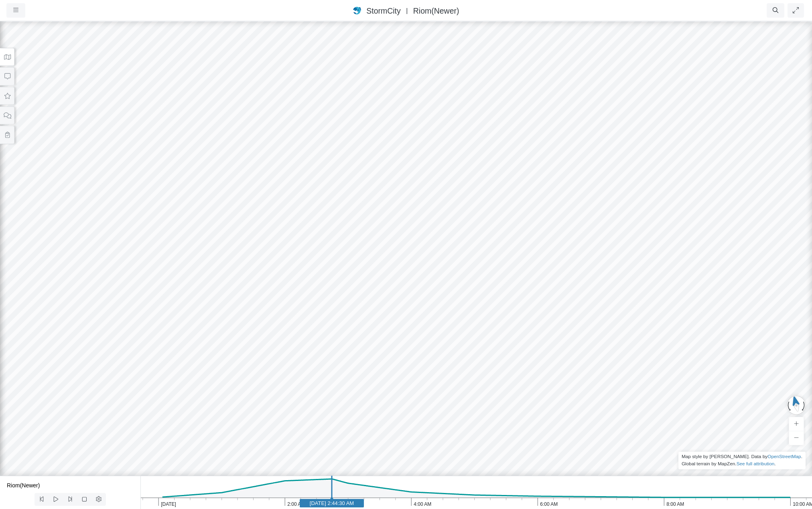
drag, startPoint x: 302, startPoint y: 312, endPoint x: 424, endPoint y: 298, distance: 122.7
click at [424, 298] on div "JC RJ RJ RJ CD" at bounding box center [406, 264] width 812 height 489
click at [5, 56] on icon at bounding box center [8, 57] width 8 height 6
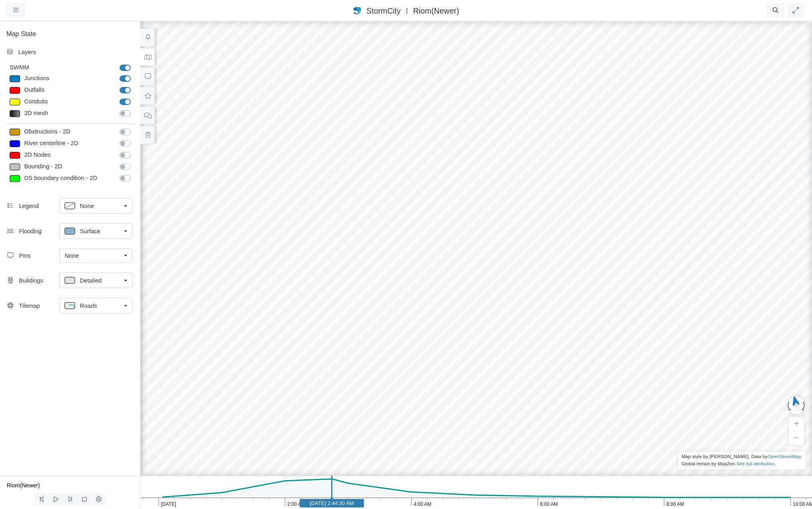
click at [99, 306] on div "Roads" at bounding box center [93, 306] width 56 height 10
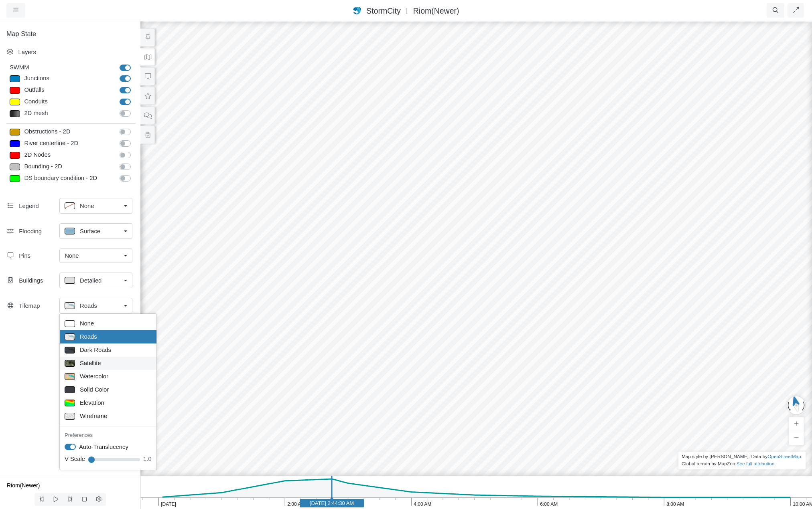
click at [102, 364] on div "Satellite" at bounding box center [108, 364] width 87 height 10
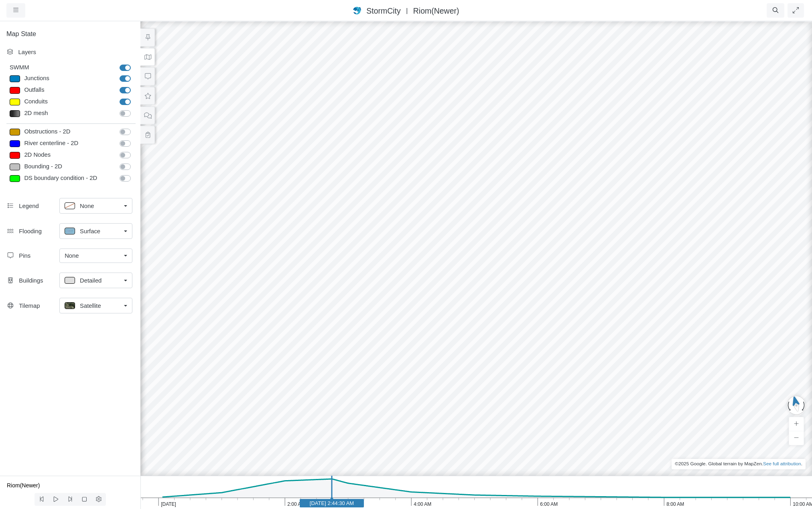
drag, startPoint x: 461, startPoint y: 338, endPoint x: 434, endPoint y: 348, distance: 28.3
click at [434, 348] on div "JC RJ RJ RJ CD" at bounding box center [476, 264] width 812 height 489
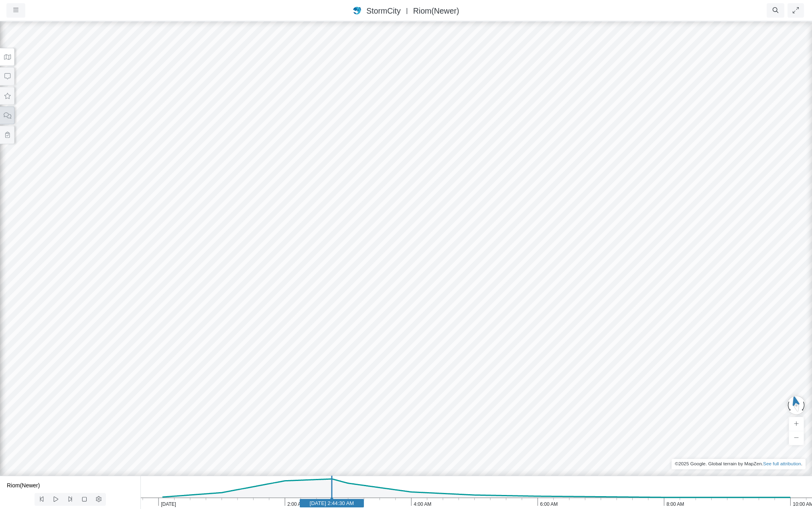
click at [6, 116] on icon at bounding box center [8, 116] width 8 height 6
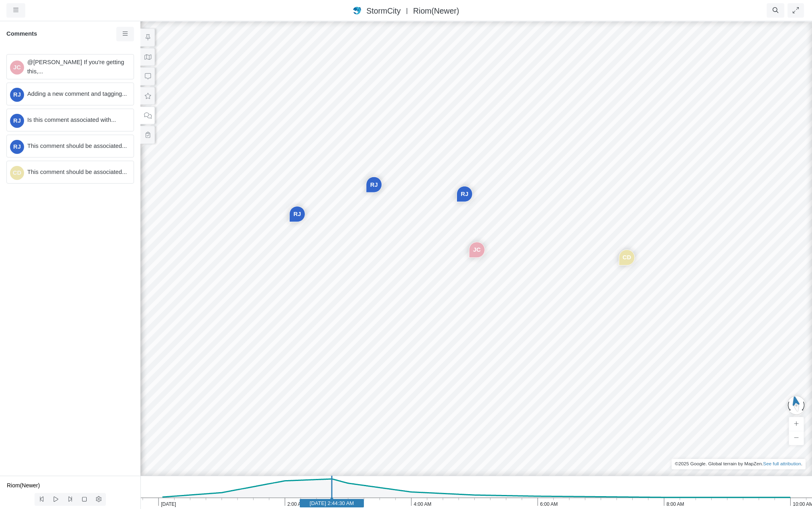
drag, startPoint x: 259, startPoint y: 309, endPoint x: 246, endPoint y: 308, distance: 13.7
click at [146, 57] on icon at bounding box center [147, 57] width 7 height 5
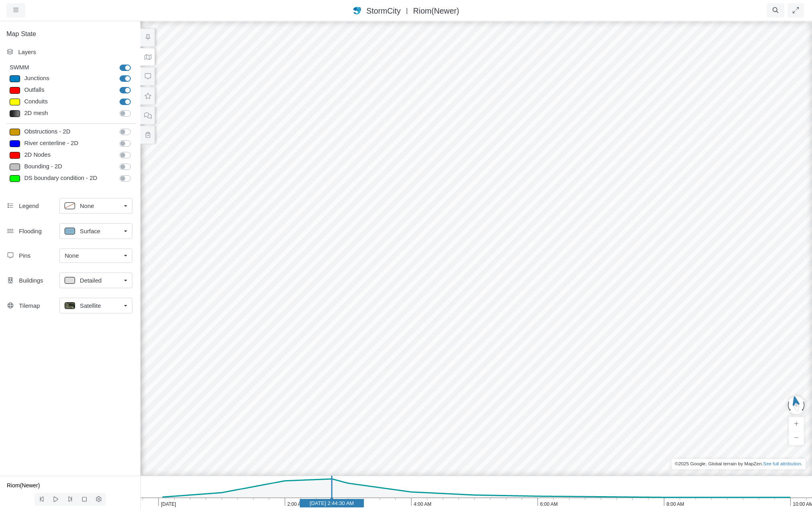
drag, startPoint x: 442, startPoint y: 326, endPoint x: 438, endPoint y: 312, distance: 14.0
click at [438, 312] on div "JC RJ RJ RJ CD" at bounding box center [476, 264] width 812 height 489
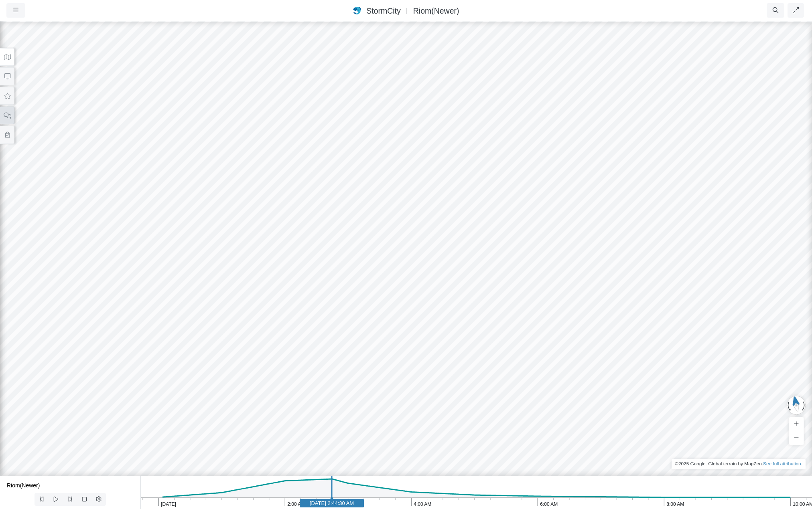
click at [6, 116] on icon at bounding box center [8, 116] width 8 height 6
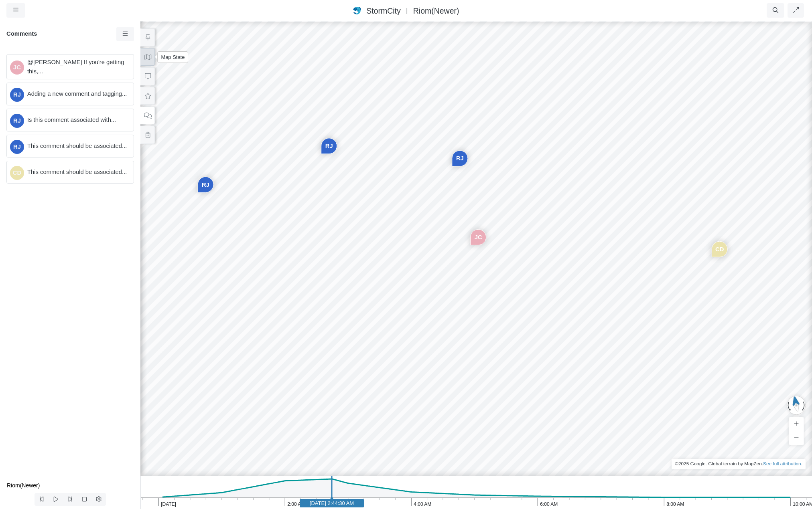
click at [152, 62] on button at bounding box center [147, 57] width 14 height 18
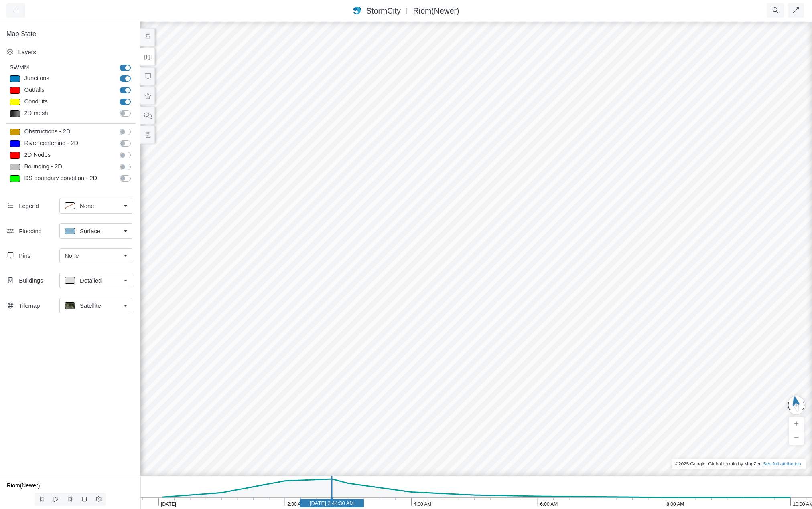
click at [337, 314] on div "JC RJ RJ RJ CD" at bounding box center [476, 264] width 812 height 489
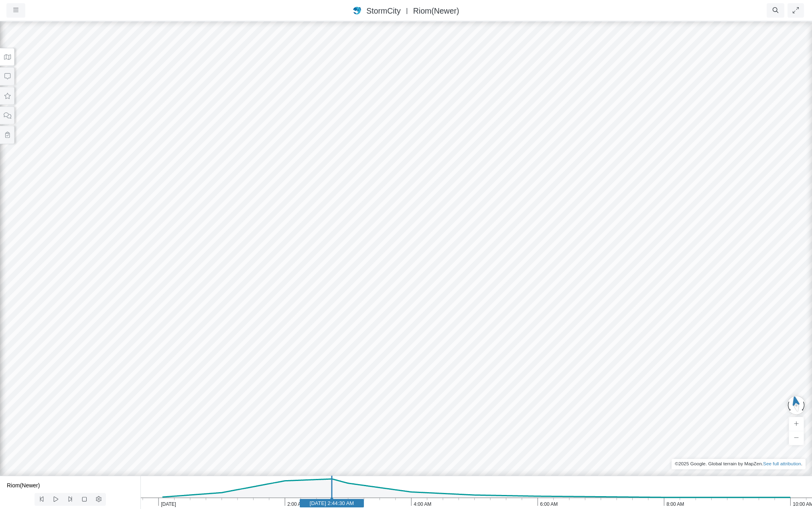
click at [7, 56] on icon at bounding box center [8, 57] width 8 height 6
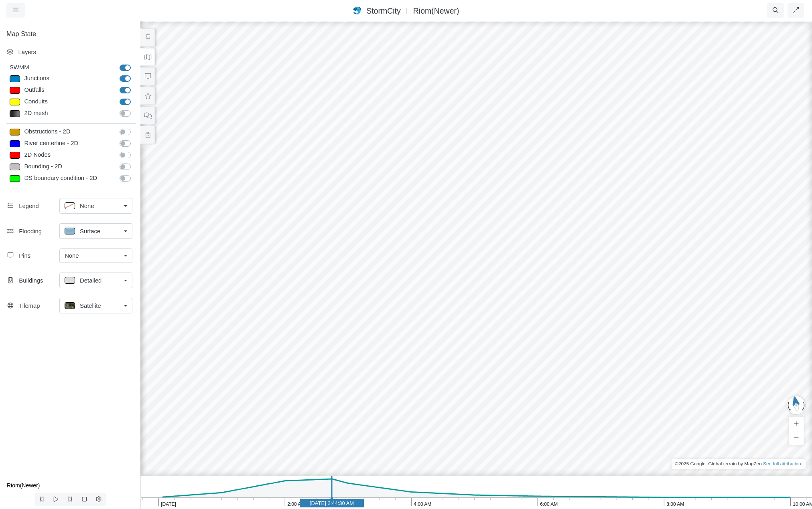
click at [126, 282] on link "Detailed" at bounding box center [95, 281] width 73 height 16
click at [91, 350] on span "Thematic" at bounding box center [92, 351] width 24 height 9
click at [345, 321] on div "JC RJ RJ RJ CD" at bounding box center [476, 264] width 812 height 489
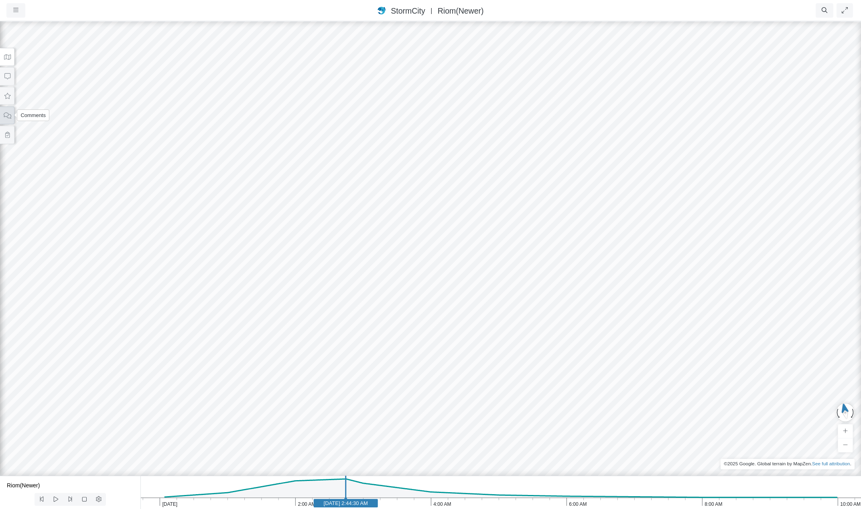
click at [7, 117] on icon at bounding box center [8, 116] width 8 height 6
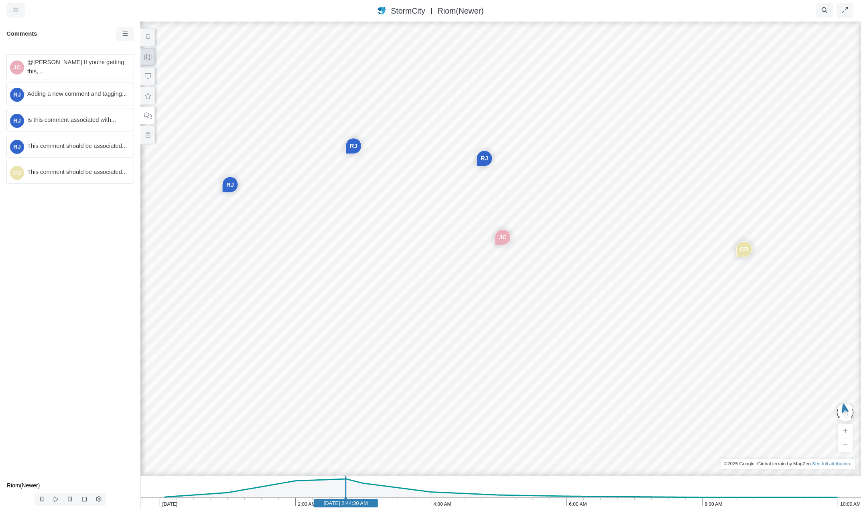
click at [146, 55] on icon at bounding box center [147, 57] width 7 height 5
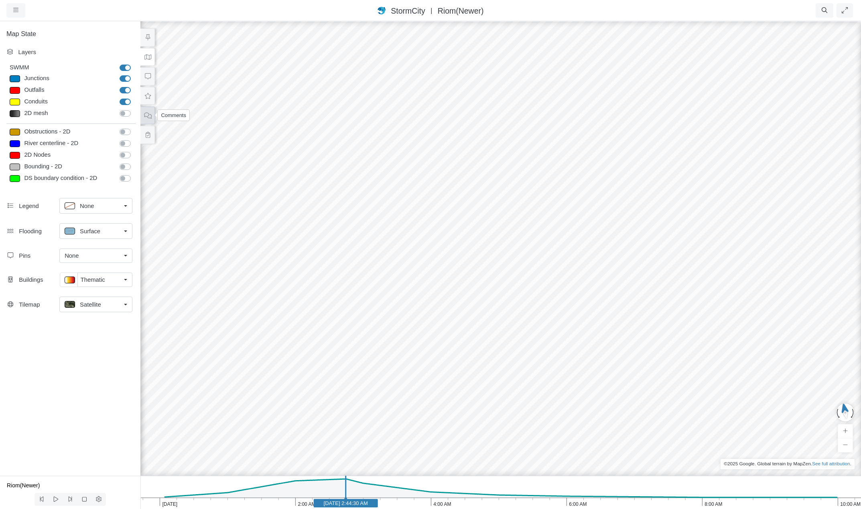
click at [147, 114] on icon at bounding box center [148, 116] width 8 height 6
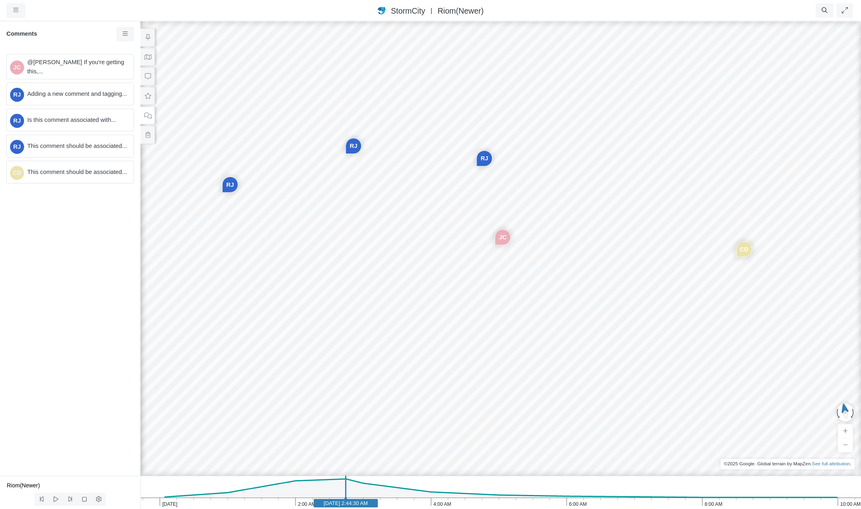
click at [549, 207] on div "JC RJ RJ RJ CD" at bounding box center [500, 264] width 861 height 489
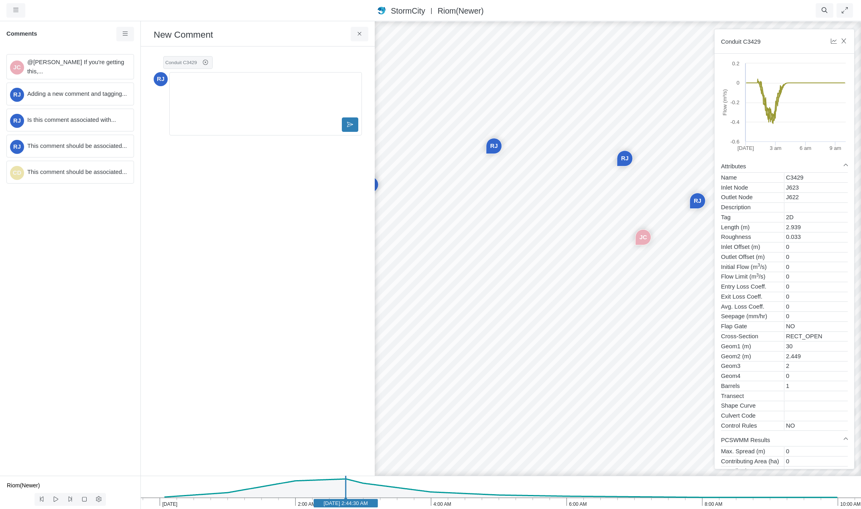
click at [184, 87] on div "Editor editing area: main" at bounding box center [265, 96] width 185 height 40
click at [350, 125] on icon at bounding box center [350, 124] width 6 height 5
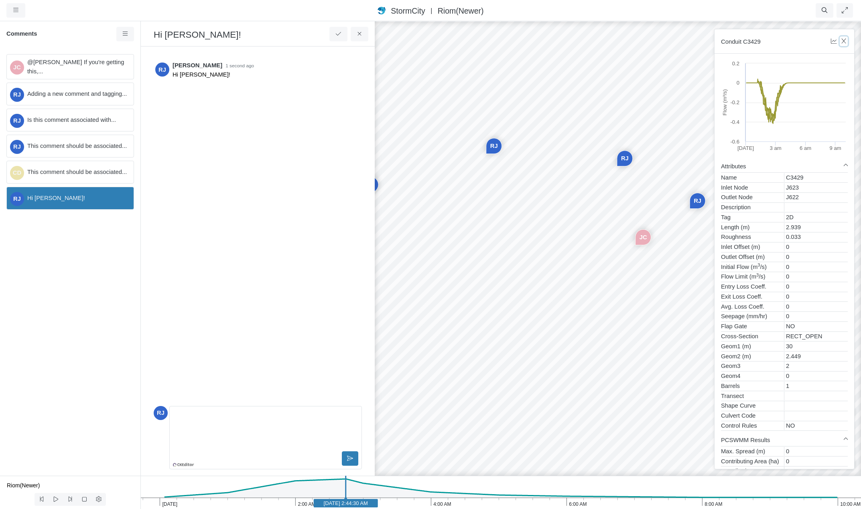
click at [812, 41] on icon "button" at bounding box center [844, 41] width 8 height 6
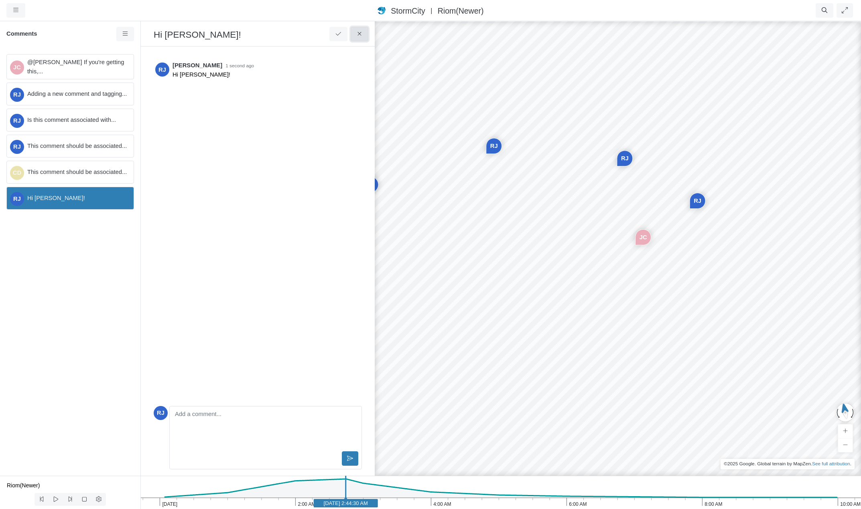
click at [361, 32] on icon at bounding box center [360, 34] width 8 height 6
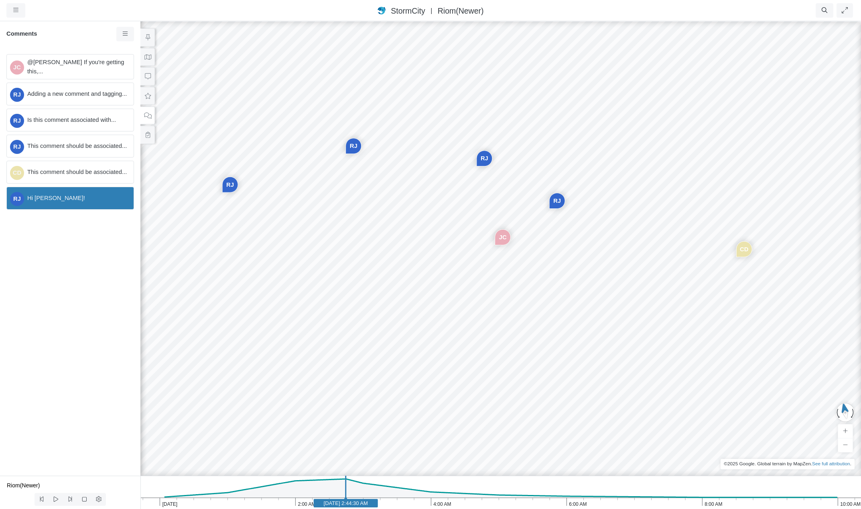
click at [53, 197] on span "Hi Nelly!" at bounding box center [77, 198] width 100 height 9
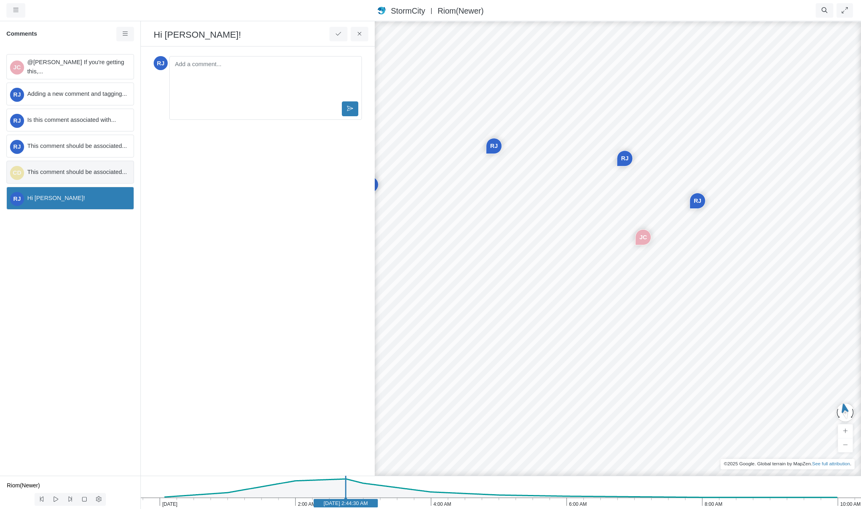
click at [62, 166] on div "CD This comment should be associated..." at bounding box center [70, 172] width 128 height 23
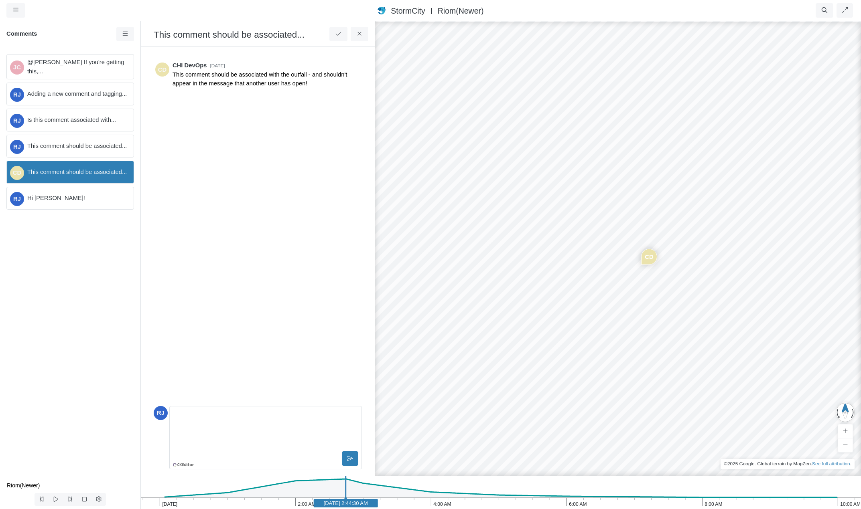
click at [272, 420] on p "Editor editing area: main" at bounding box center [266, 416] width 178 height 9
click at [347, 459] on button at bounding box center [350, 459] width 16 height 14
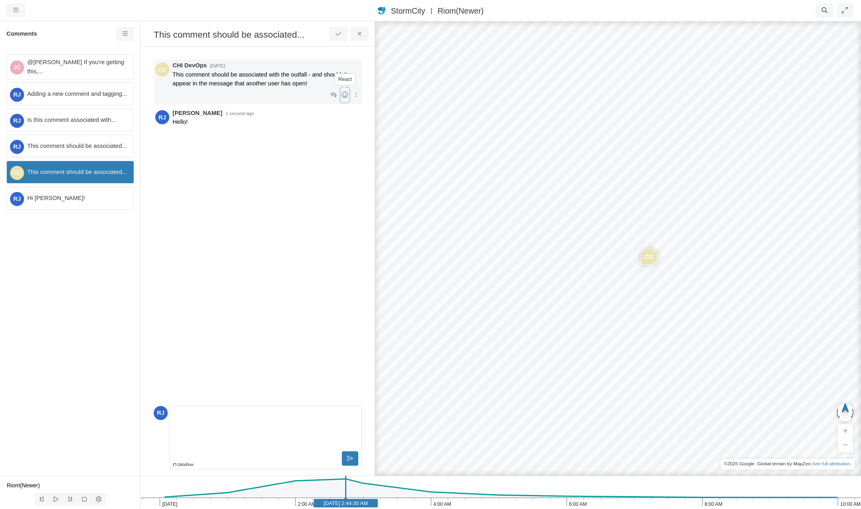
click at [345, 96] on icon at bounding box center [345, 95] width 8 height 6
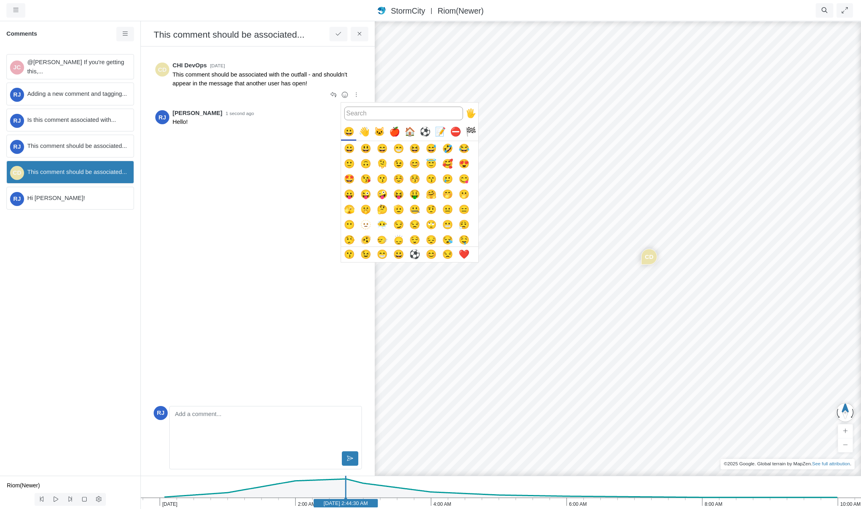
click at [363, 150] on button "😃" at bounding box center [365, 148] width 15 height 15
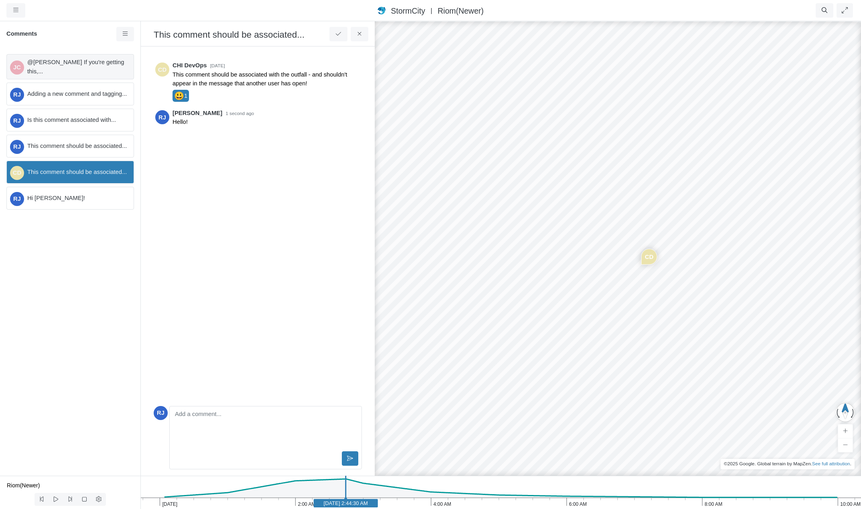
click at [55, 65] on span "@Rob James If you're getting this,..." at bounding box center [77, 67] width 100 height 18
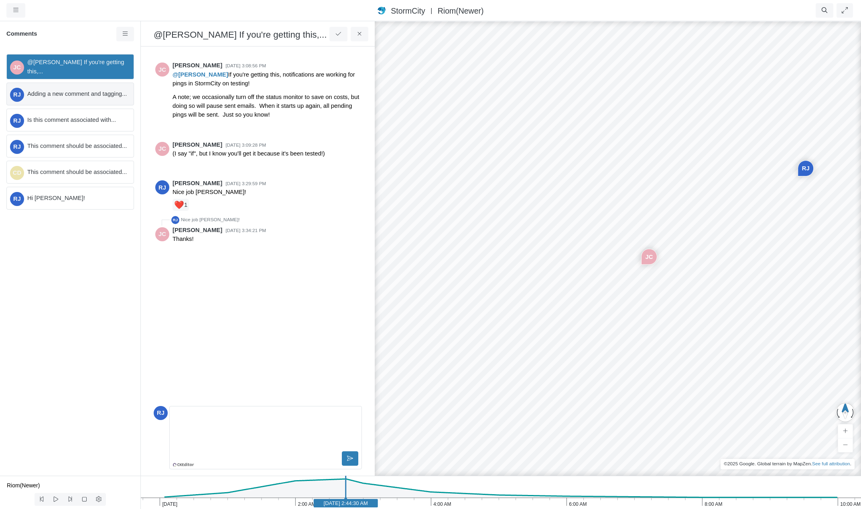
click at [67, 89] on span "Adding a new comment and tagging..." at bounding box center [77, 93] width 100 height 9
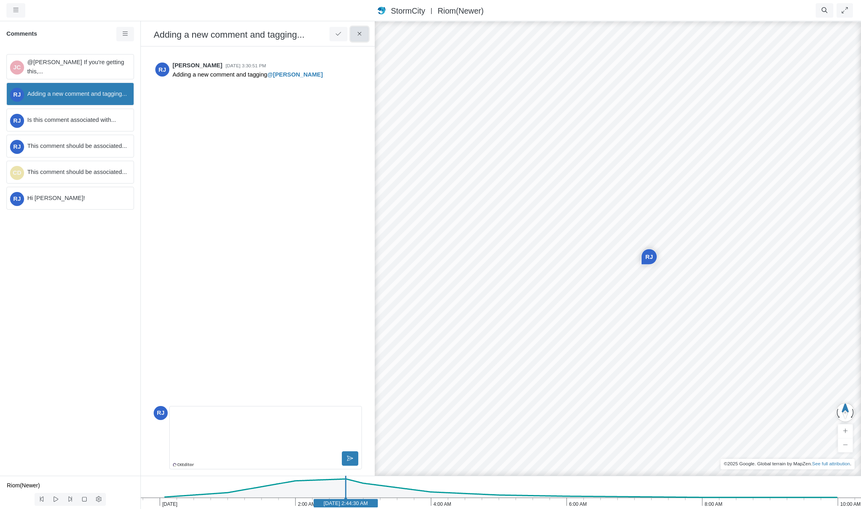
click at [359, 36] on icon at bounding box center [360, 34] width 8 height 6
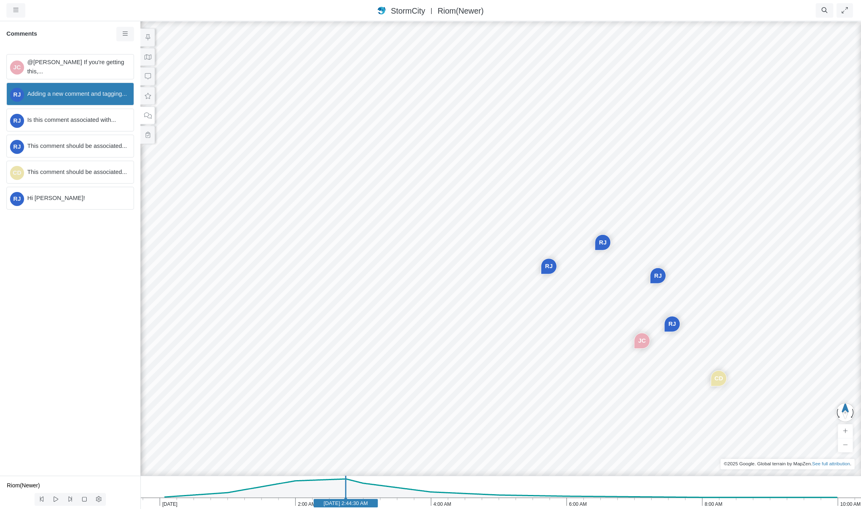
click at [599, 243] on div "RJ" at bounding box center [602, 242] width 15 height 15
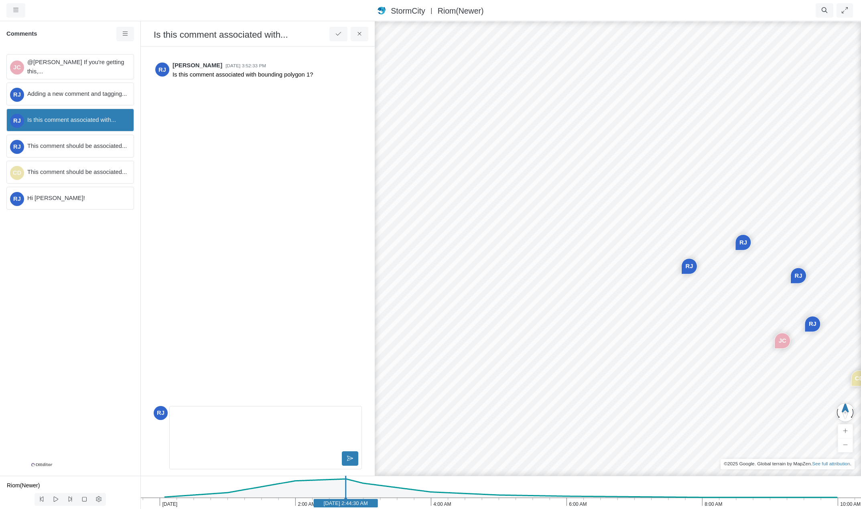
click at [686, 268] on div "RJ" at bounding box center [689, 266] width 15 height 15
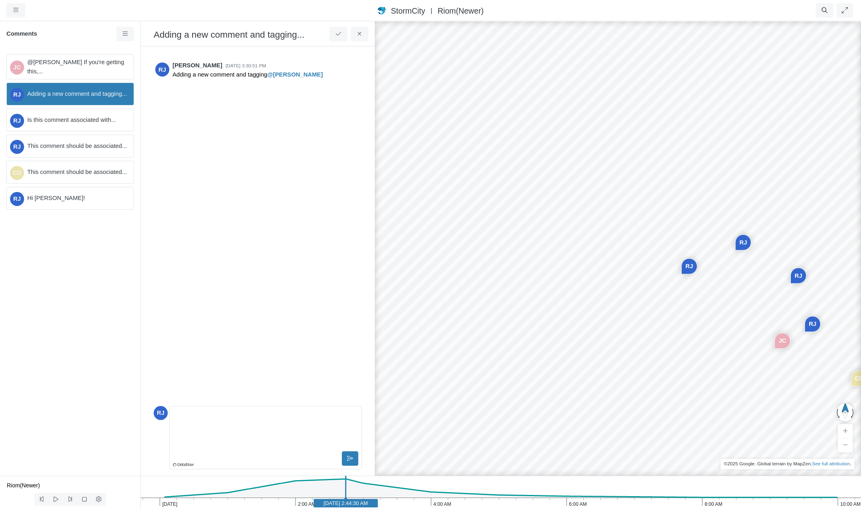
click at [798, 277] on div "RJ" at bounding box center [798, 275] width 15 height 15
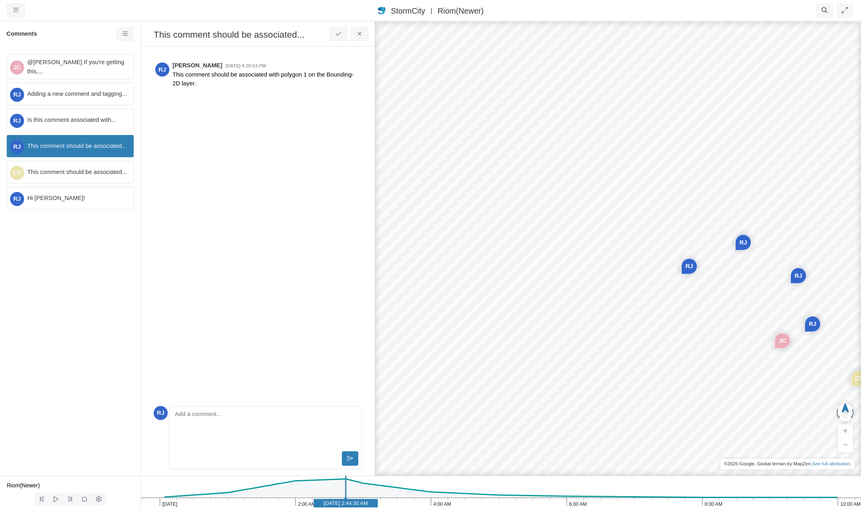
click at [811, 324] on div "RJ" at bounding box center [812, 324] width 15 height 15
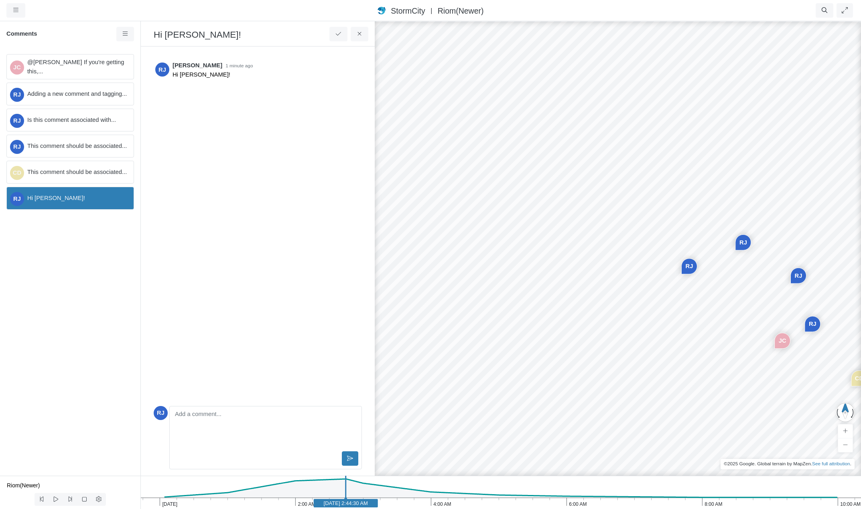
click at [780, 342] on div "JC" at bounding box center [782, 340] width 15 height 15
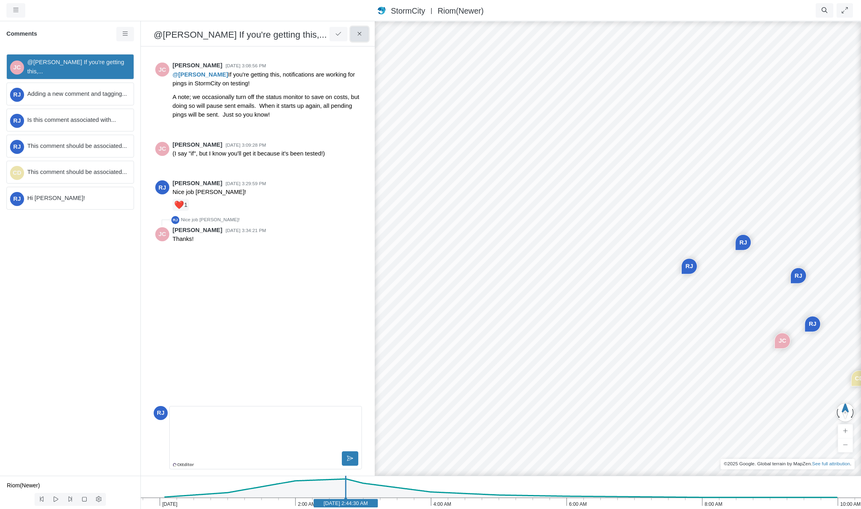
click at [359, 38] on button at bounding box center [360, 34] width 18 height 14
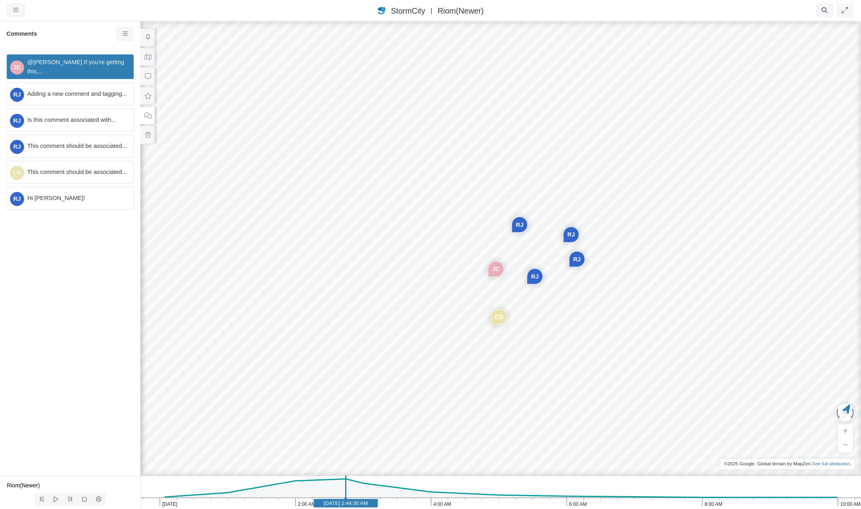
drag, startPoint x: 674, startPoint y: 400, endPoint x: 373, endPoint y: 206, distance: 357.6
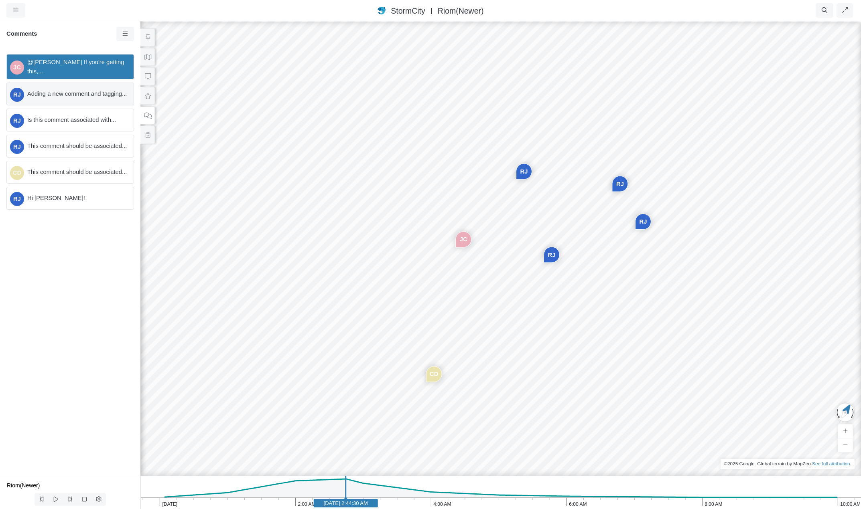
click at [64, 94] on span "Adding a new comment and tagging..." at bounding box center [77, 93] width 100 height 9
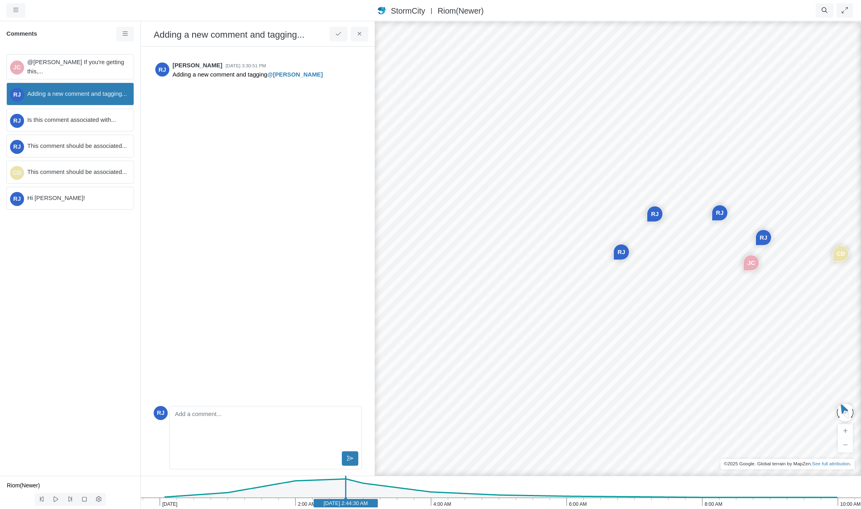
drag, startPoint x: 612, startPoint y: 365, endPoint x: 773, endPoint y: 255, distance: 195.7
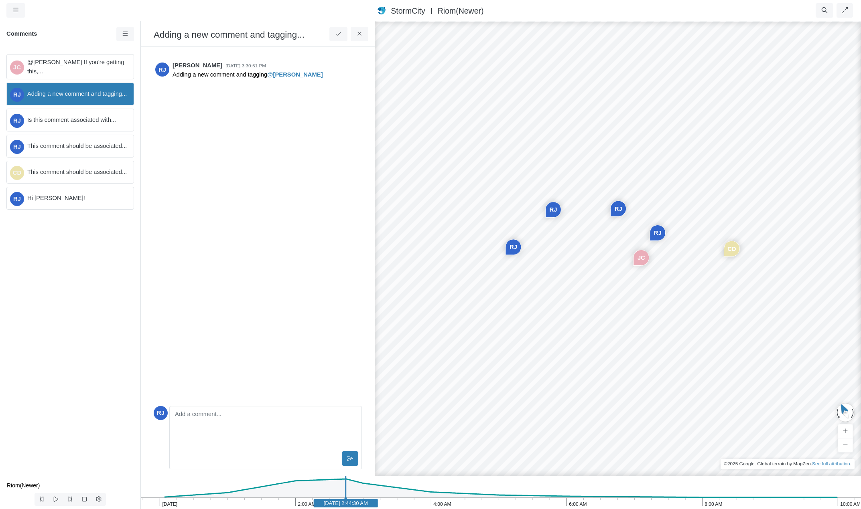
drag, startPoint x: 773, startPoint y: 255, endPoint x: 666, endPoint y: 250, distance: 107.6
click at [666, 250] on div "JC RJ RJ RJ CD RJ" at bounding box center [641, 264] width 861 height 489
click at [14, 8] on icon "button" at bounding box center [15, 10] width 5 height 6
click at [38, 70] on link "Preferences" at bounding box center [38, 71] width 63 height 12
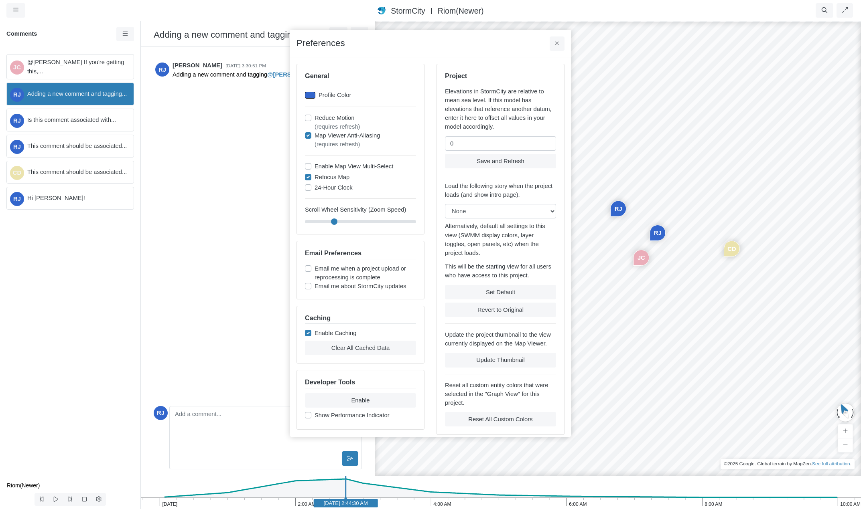
click at [311, 95] on div at bounding box center [310, 95] width 10 height 7
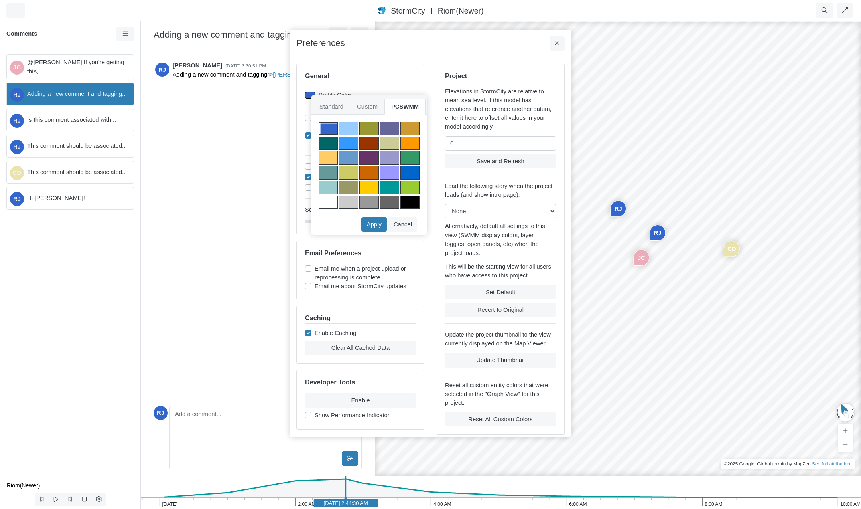
click at [355, 128] on div at bounding box center [348, 129] width 19 height 14
click at [372, 184] on div at bounding box center [368, 188] width 19 height 14
click at [377, 224] on button "Apply" at bounding box center [373, 224] width 25 height 14
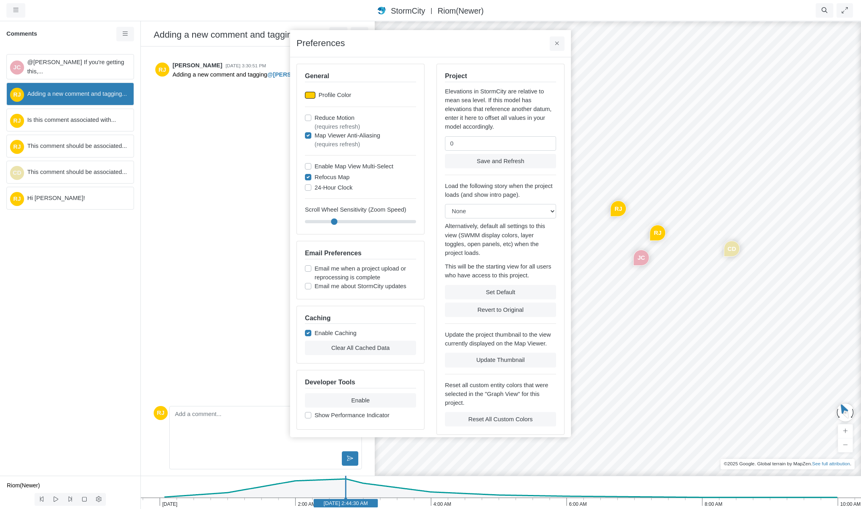
click at [309, 94] on div at bounding box center [310, 95] width 10 height 7
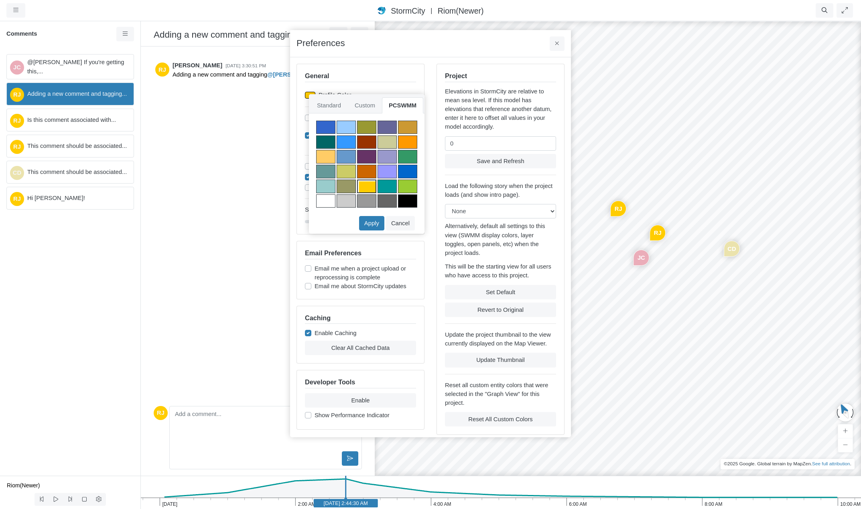
click at [385, 185] on div at bounding box center [386, 187] width 19 height 14
click at [374, 223] on button "Apply" at bounding box center [371, 223] width 25 height 14
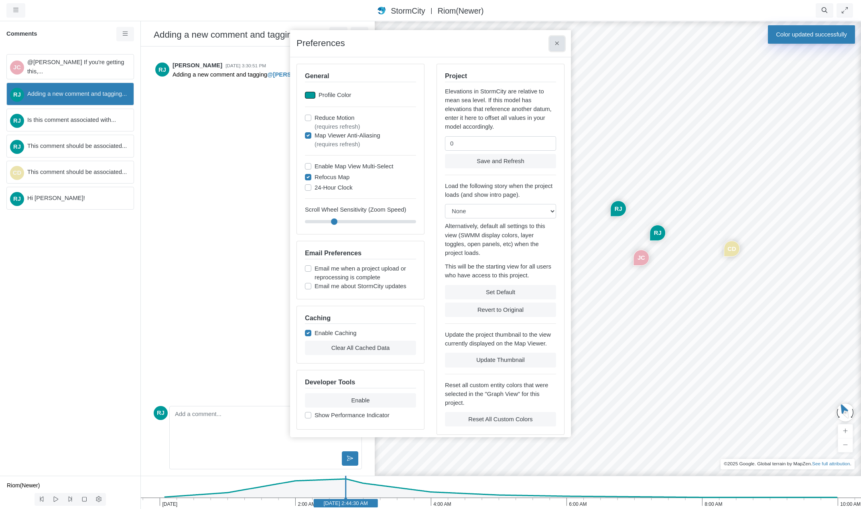
click at [557, 44] on icon at bounding box center [557, 44] width 4 height 6
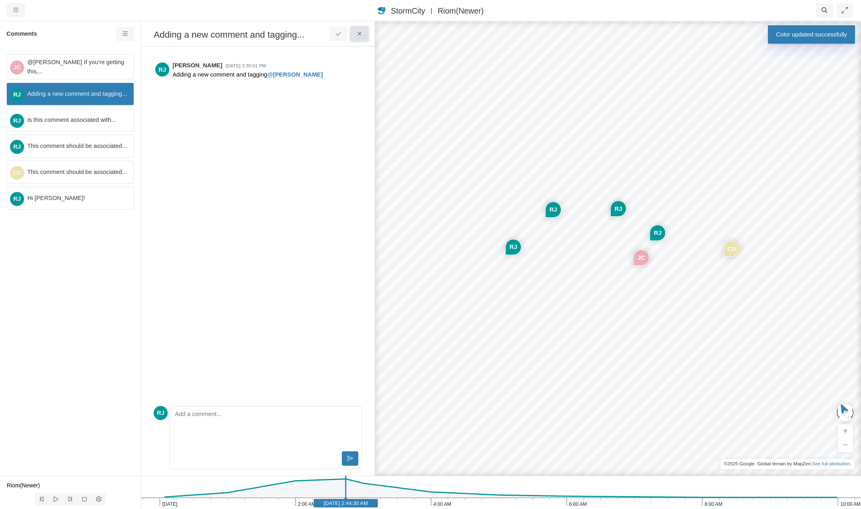
click at [363, 35] on icon at bounding box center [360, 34] width 8 height 6
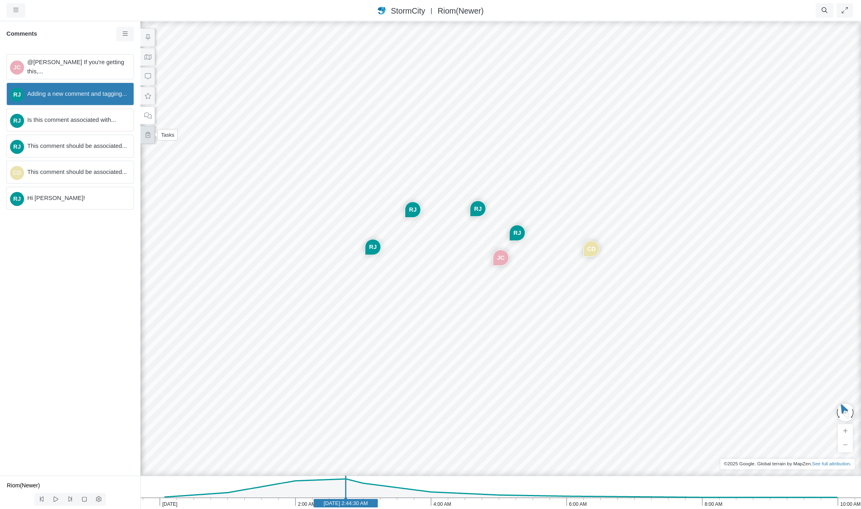
click at [149, 136] on icon at bounding box center [148, 135] width 8 height 6
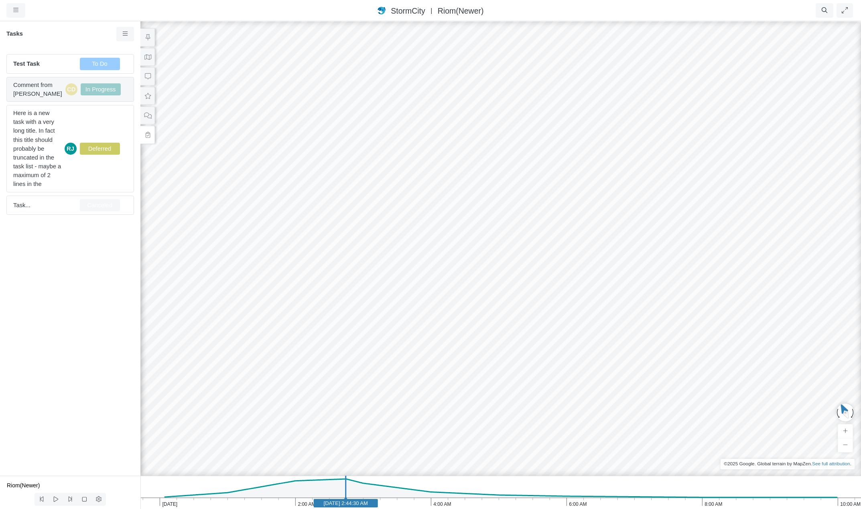
click at [34, 91] on span "Comment from Jesse Cluthe" at bounding box center [37, 90] width 49 height 18
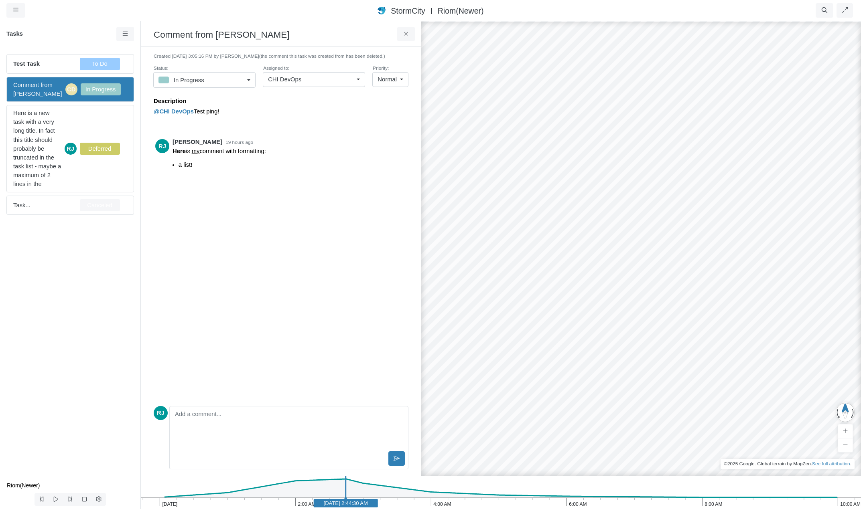
click at [245, 80] on link "In Progress" at bounding box center [204, 80] width 102 height 16
click at [353, 58] on span "(the comment this task was created from has been deleted.)" at bounding box center [322, 56] width 126 height 6
click at [357, 79] on link "CHI DevOps" at bounding box center [314, 79] width 102 height 14
click at [404, 79] on link "Normal" at bounding box center [390, 79] width 36 height 14
click at [389, 123] on span "High" at bounding box center [383, 120] width 12 height 9
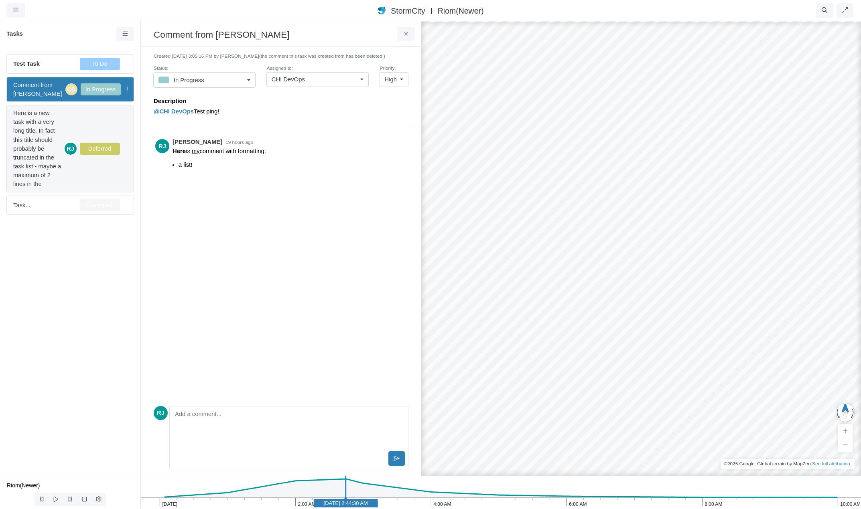
click at [79, 116] on div "Here is a new task with a very long title. In fact this title should probably b…" at bounding box center [70, 148] width 128 height 87
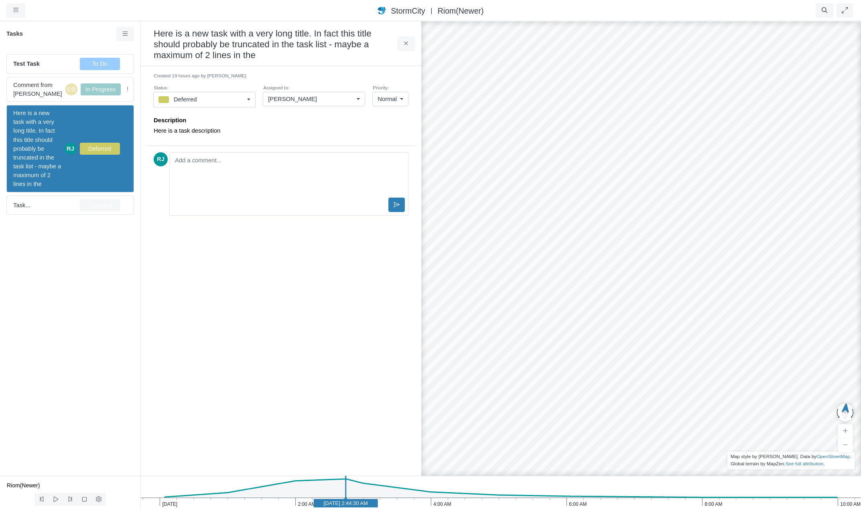
click at [396, 101] on span "Normal" at bounding box center [386, 99] width 19 height 9
click at [389, 114] on div "Low" at bounding box center [390, 116] width 26 height 9
click at [45, 92] on span "Comment from Jesse Cluthe" at bounding box center [37, 90] width 49 height 18
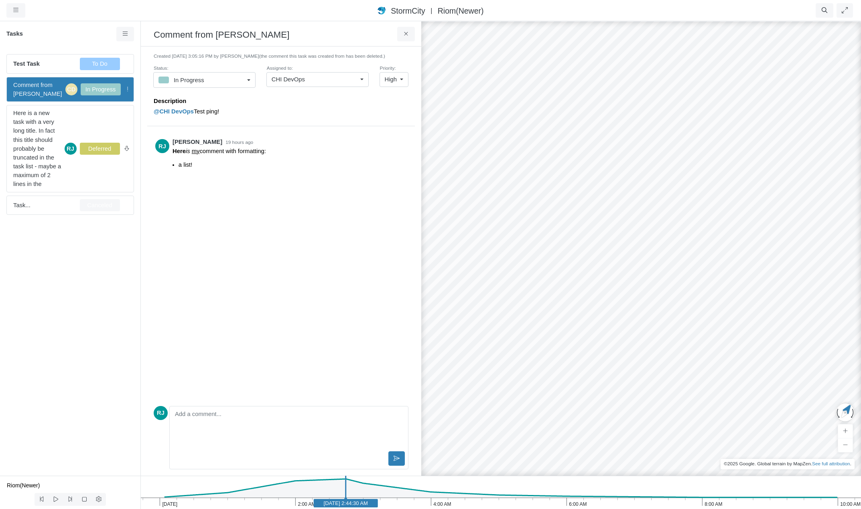
click at [230, 112] on p "@CHI DevOps Test ping!" at bounding box center [279, 111] width 251 height 9
click at [50, 65] on span "Test Task" at bounding box center [43, 63] width 60 height 9
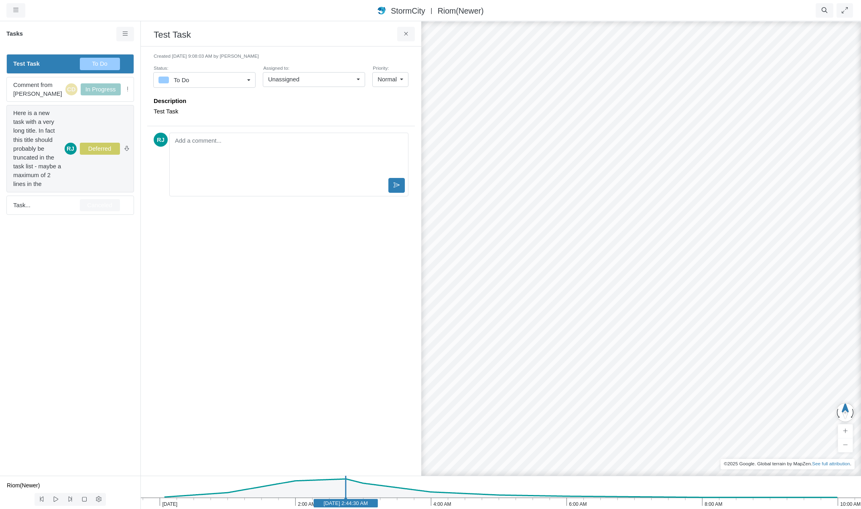
click at [40, 137] on span "Here is a new task with a very long title. In fact this title should probably b…" at bounding box center [37, 149] width 48 height 80
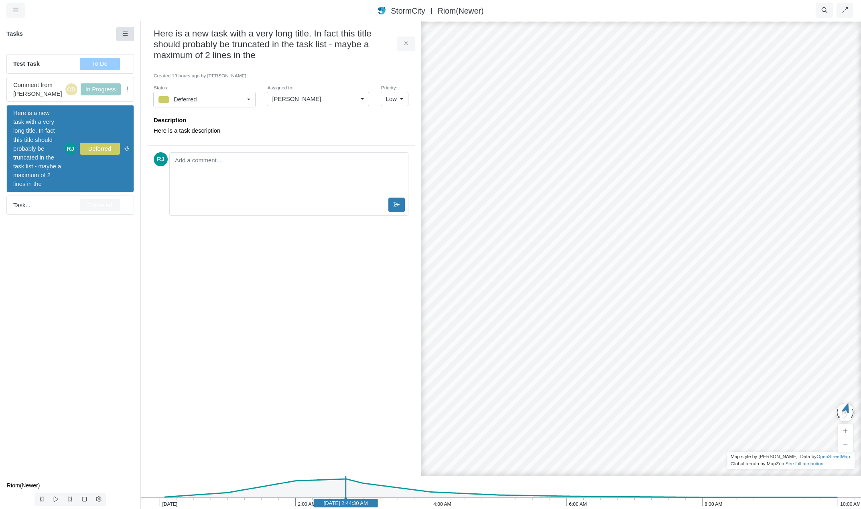
click at [125, 36] on icon at bounding box center [126, 34] width 8 height 6
click at [255, 98] on span "High" at bounding box center [253, 97] width 12 height 6
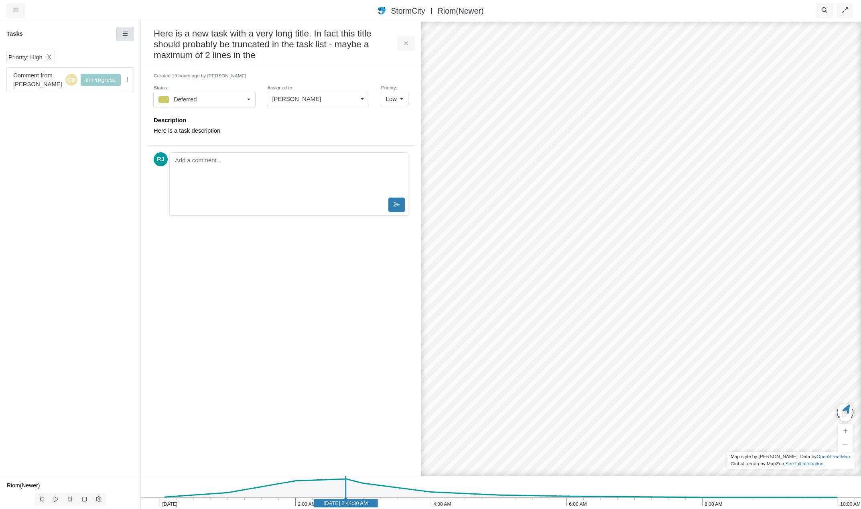
click at [124, 34] on icon at bounding box center [126, 34] width 8 height 6
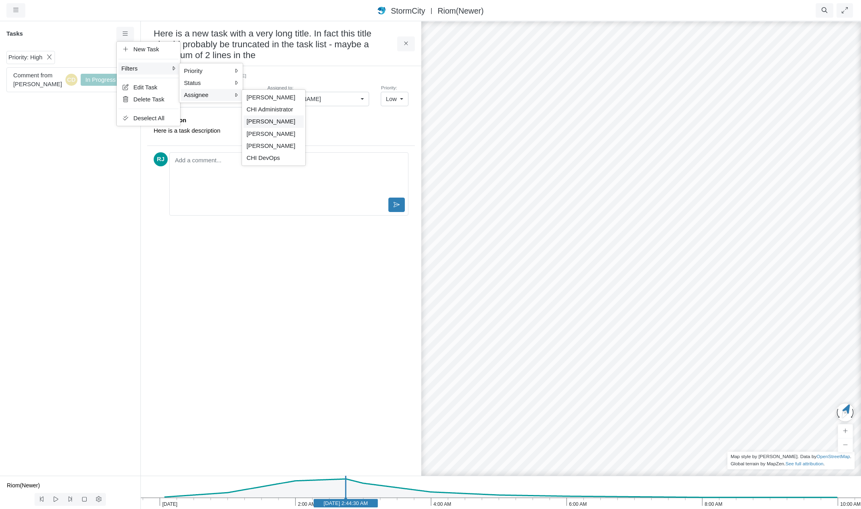
click at [262, 121] on span "[PERSON_NAME]" at bounding box center [271, 121] width 49 height 6
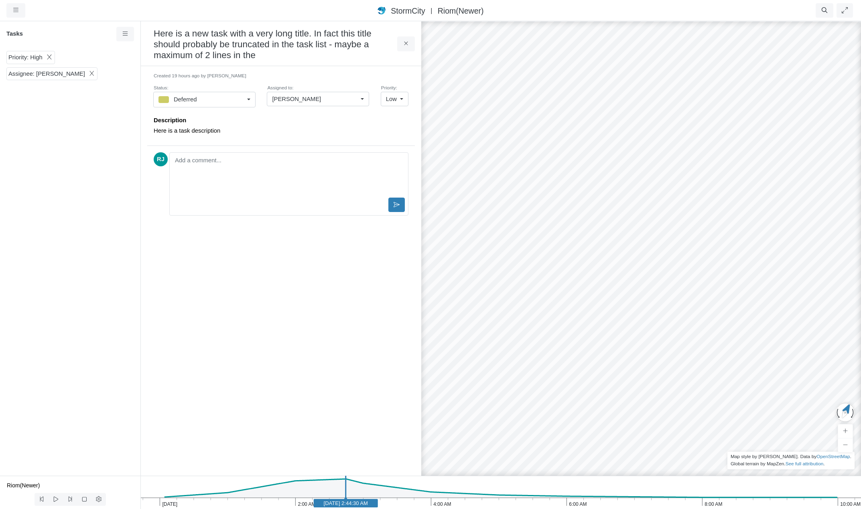
click at [50, 57] on icon at bounding box center [50, 57] width 8 height 6
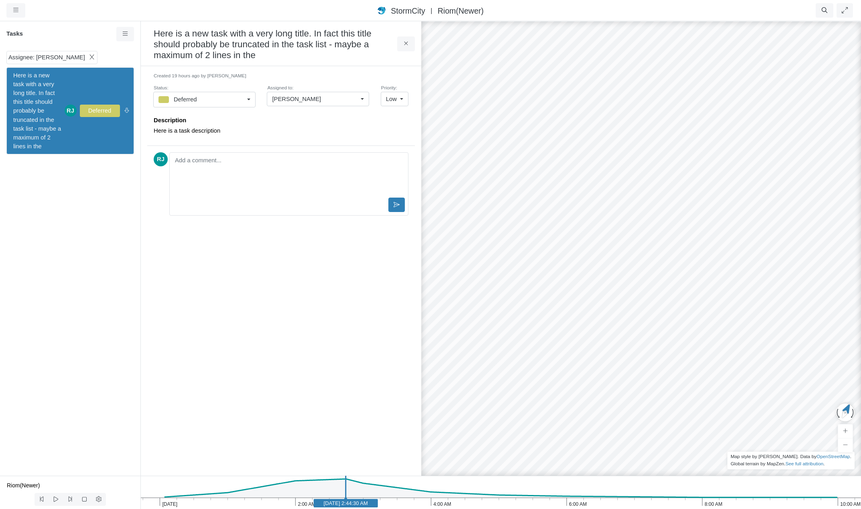
click at [88, 57] on icon at bounding box center [92, 57] width 8 height 6
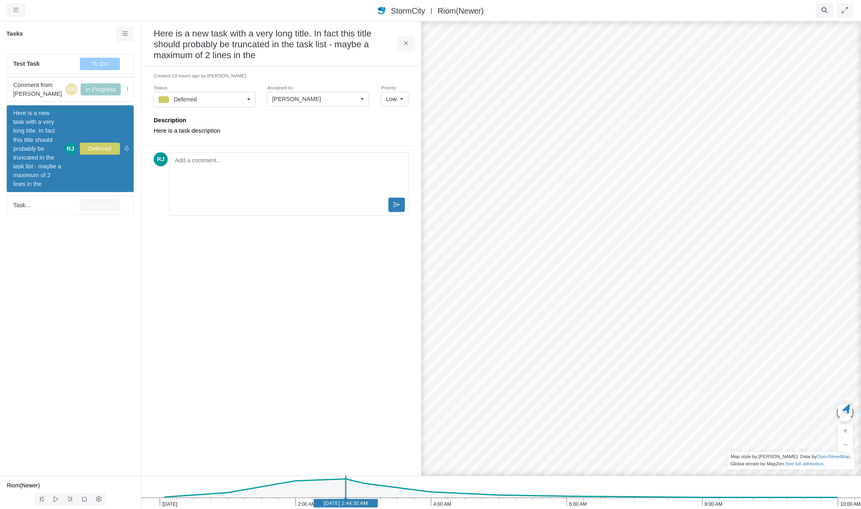
click at [90, 273] on div "Test Task To Do Comment from Jesse Cluthe CD In Progress Here is a new task wit…" at bounding box center [70, 262] width 140 height 428
click at [410, 42] on button at bounding box center [406, 44] width 18 height 14
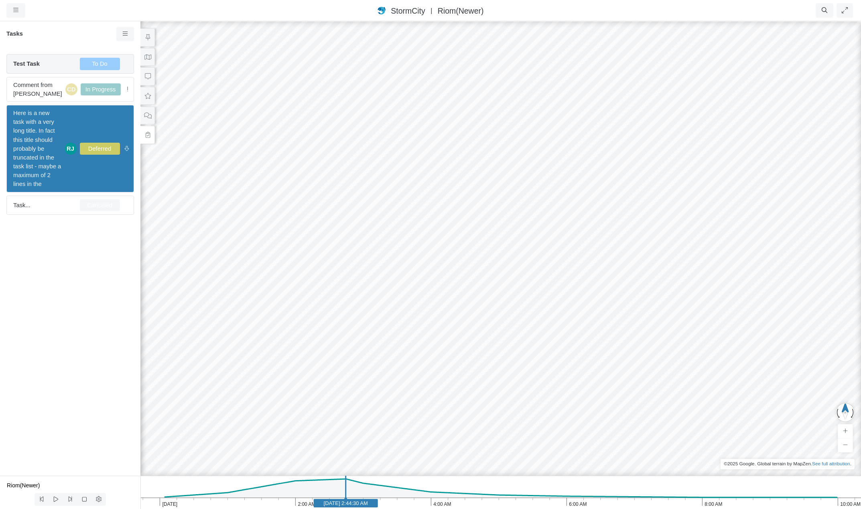
click at [71, 61] on span "Test Task" at bounding box center [43, 63] width 60 height 9
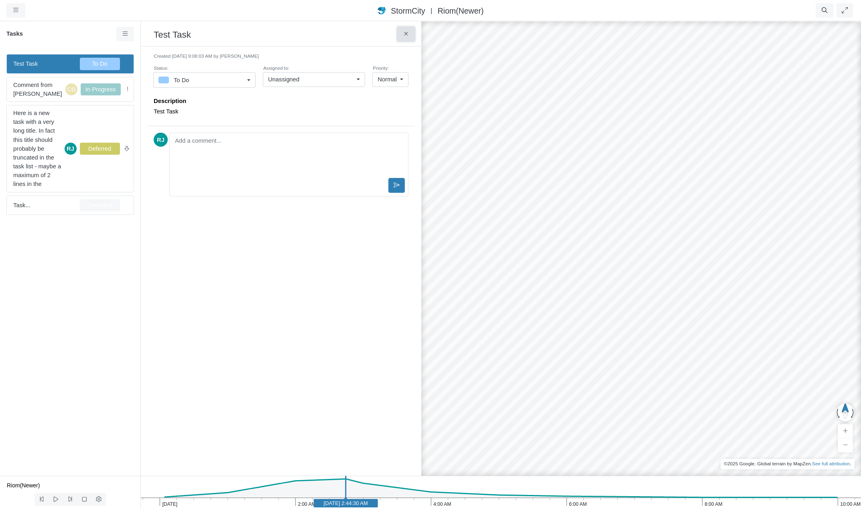
click at [406, 34] on icon at bounding box center [406, 34] width 8 height 6
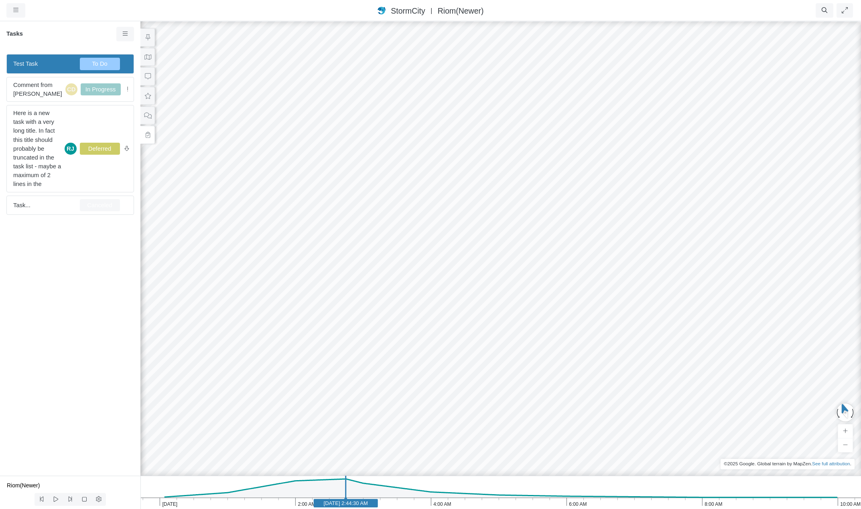
drag, startPoint x: 418, startPoint y: 396, endPoint x: 572, endPoint y: 247, distance: 214.5
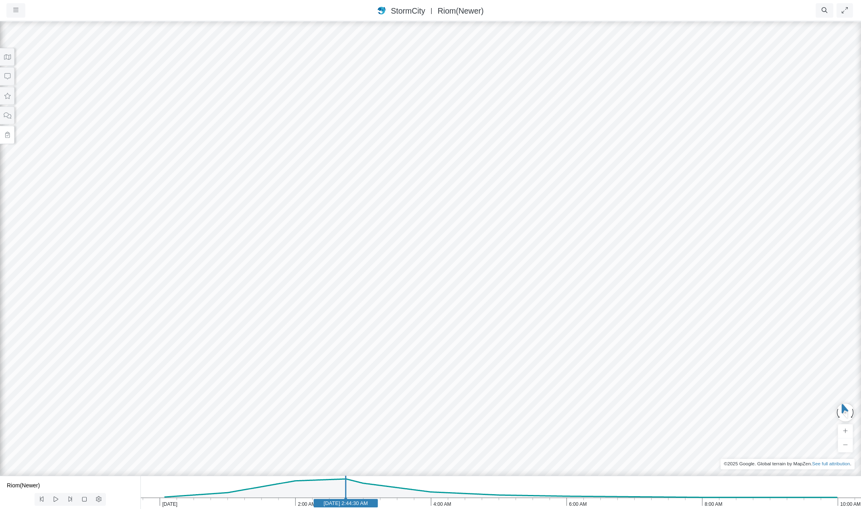
drag, startPoint x: 240, startPoint y: 347, endPoint x: 462, endPoint y: 323, distance: 223.1
click at [462, 323] on div "JC RJ RJ RJ CD RJ" at bounding box center [430, 264] width 861 height 489
click at [6, 136] on icon at bounding box center [7, 135] width 4 height 6
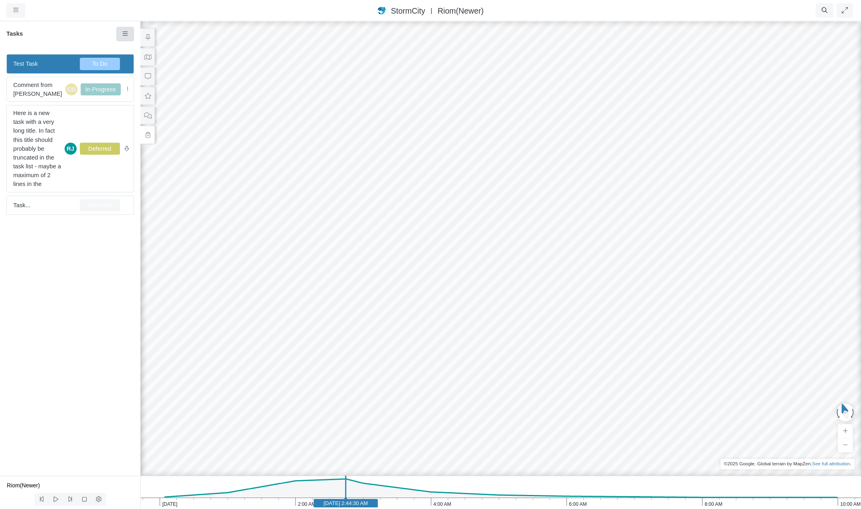
click at [120, 35] on link at bounding box center [125, 34] width 18 height 14
click at [126, 50] on icon at bounding box center [126, 49] width 8 height 6
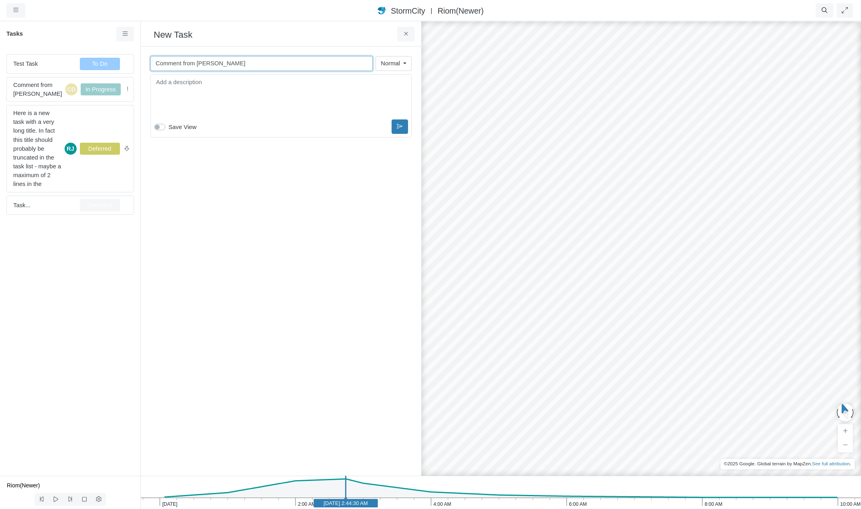
click at [238, 63] on input "Comment from Jesse Cluthe" at bounding box center [261, 63] width 222 height 14
click at [238, 62] on input "Comment from Jesse Cluthe" at bounding box center [261, 63] width 222 height 14
type input "H"
type input "This is a questionable flood extent"
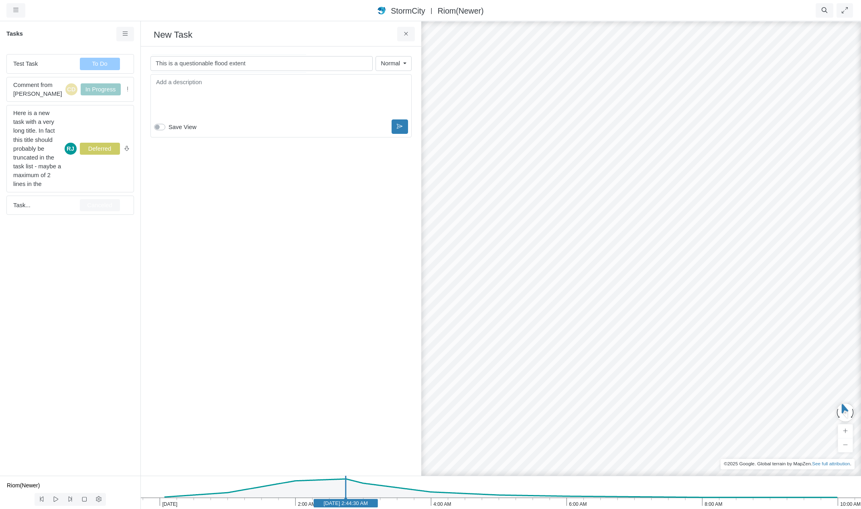
click at [241, 95] on div "Editor editing area: main" at bounding box center [281, 98] width 254 height 40
click at [161, 138] on div "This is a questionable flood extent Normal Low Normal High" at bounding box center [281, 102] width 268 height 99
click at [243, 83] on div "Toggle Dropdown Toggle Dropdown" at bounding box center [280, 105] width 261 height 63
click at [161, 139] on div "This is a questionable flood extent Normal Low Normal High" at bounding box center [281, 96] width 268 height 87
click at [168, 128] on label "Save View" at bounding box center [182, 127] width 28 height 9
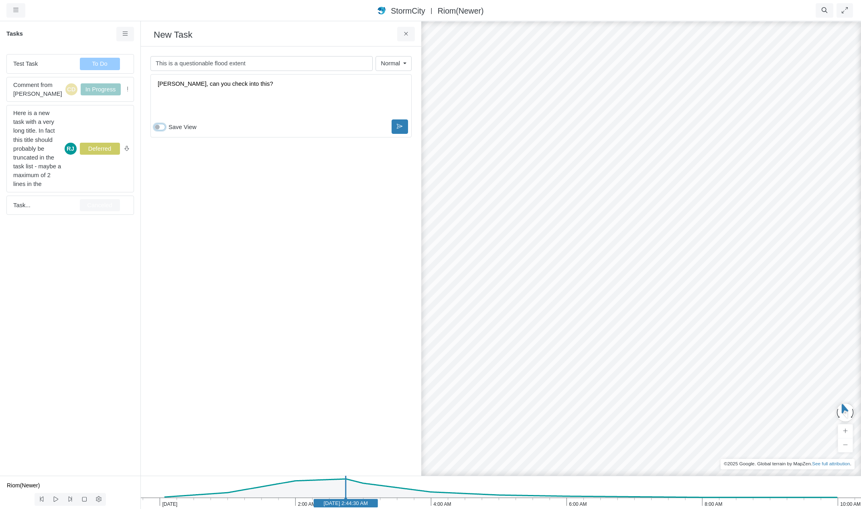
click at [160, 128] on input "Save View" at bounding box center [157, 127] width 6 height 8
checkbox input "true"
click at [398, 126] on icon at bounding box center [400, 126] width 6 height 5
checkbox input "false"
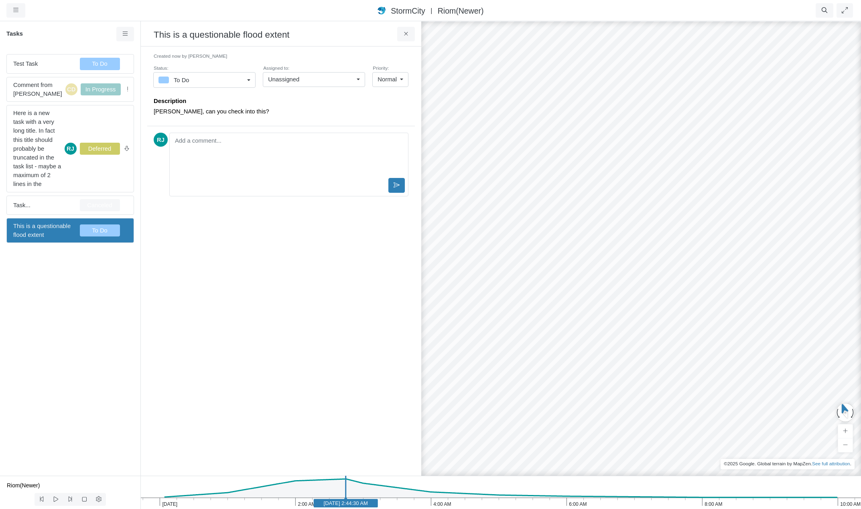
click at [327, 79] on div "Unassigned" at bounding box center [310, 79] width 85 height 9
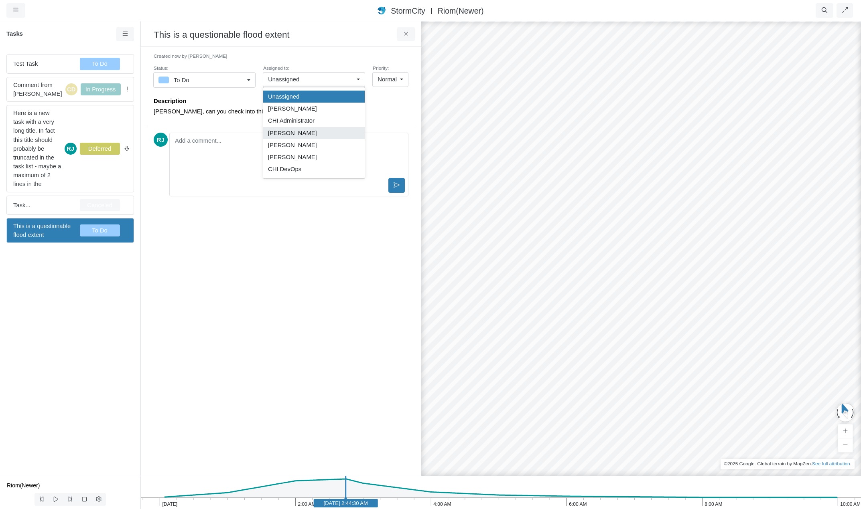
click at [300, 134] on div "[PERSON_NAME]" at bounding box center [314, 133] width 92 height 9
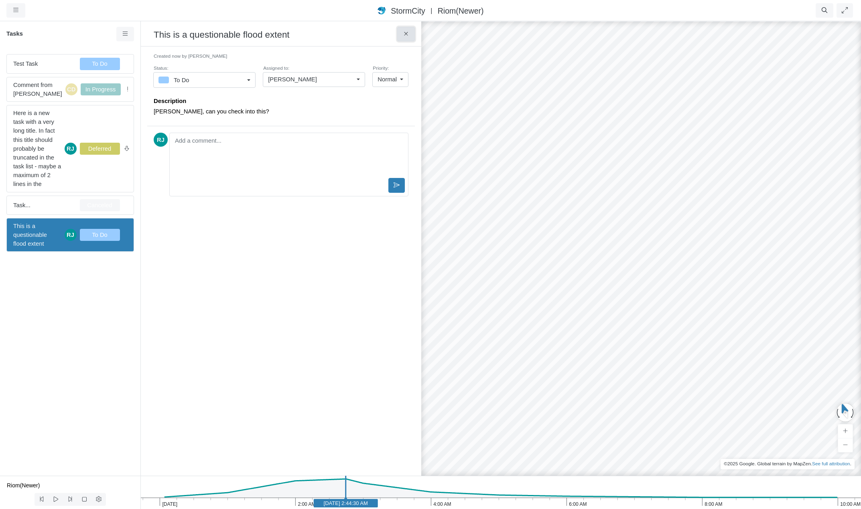
drag, startPoint x: 402, startPoint y: 35, endPoint x: 398, endPoint y: 48, distance: 13.6
click at [402, 35] on icon at bounding box center [406, 34] width 8 height 6
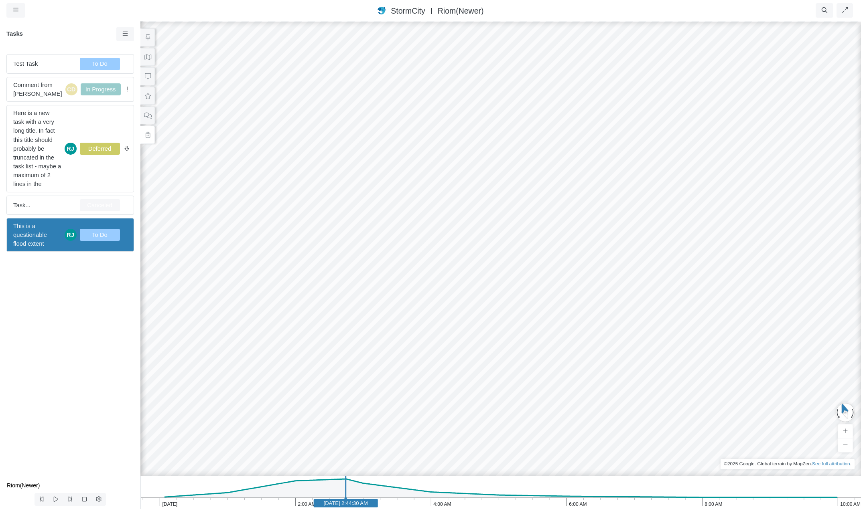
drag, startPoint x: 314, startPoint y: 217, endPoint x: 652, endPoint y: 246, distance: 339.3
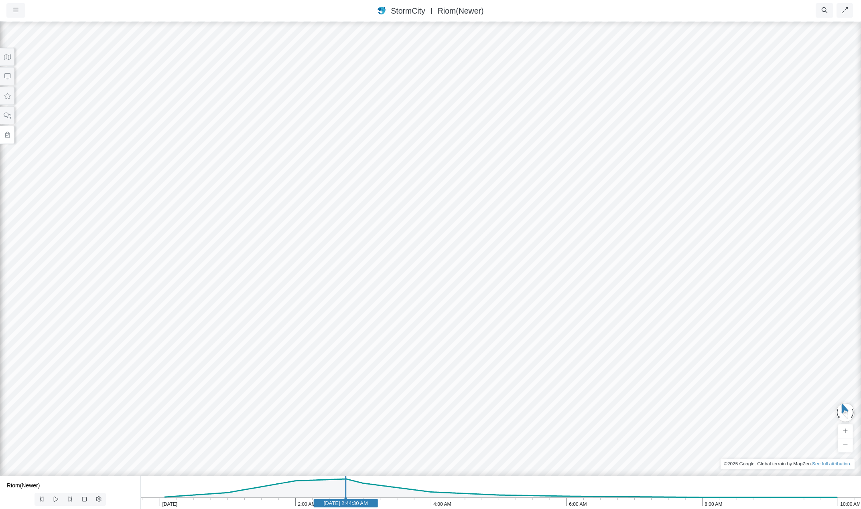
drag, startPoint x: 611, startPoint y: 269, endPoint x: 416, endPoint y: 311, distance: 199.4
drag, startPoint x: 364, startPoint y: 353, endPoint x: 409, endPoint y: 383, distance: 53.9
click at [404, 395] on div "JC RJ RJ RJ CD RJ" at bounding box center [430, 264] width 861 height 489
click at [9, 136] on icon at bounding box center [7, 135] width 4 height 6
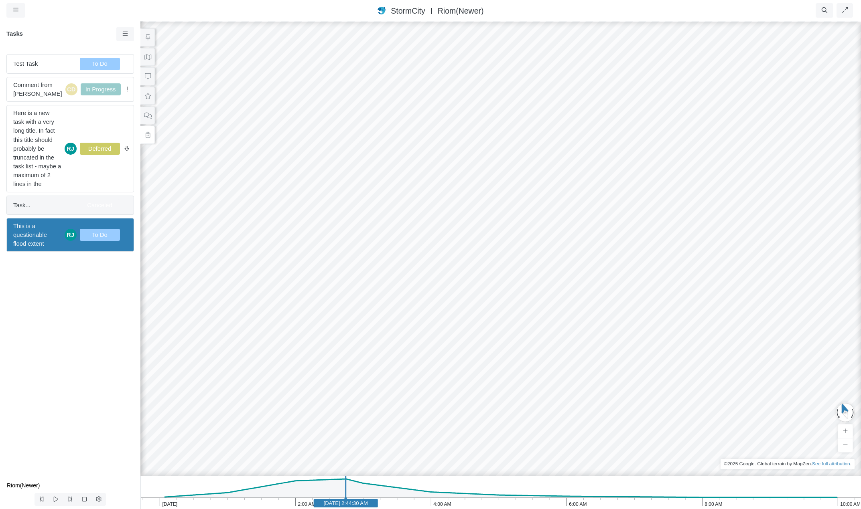
click at [35, 202] on span "Task..." at bounding box center [43, 205] width 60 height 9
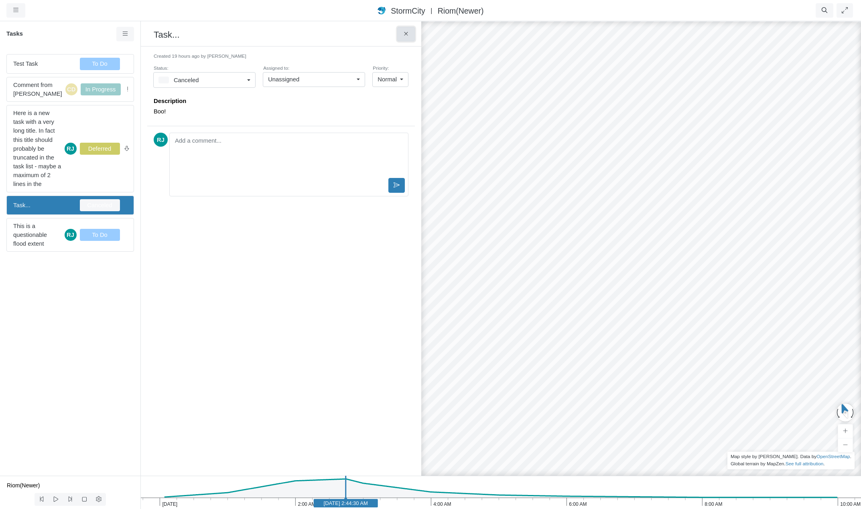
click at [409, 39] on button at bounding box center [406, 34] width 18 height 14
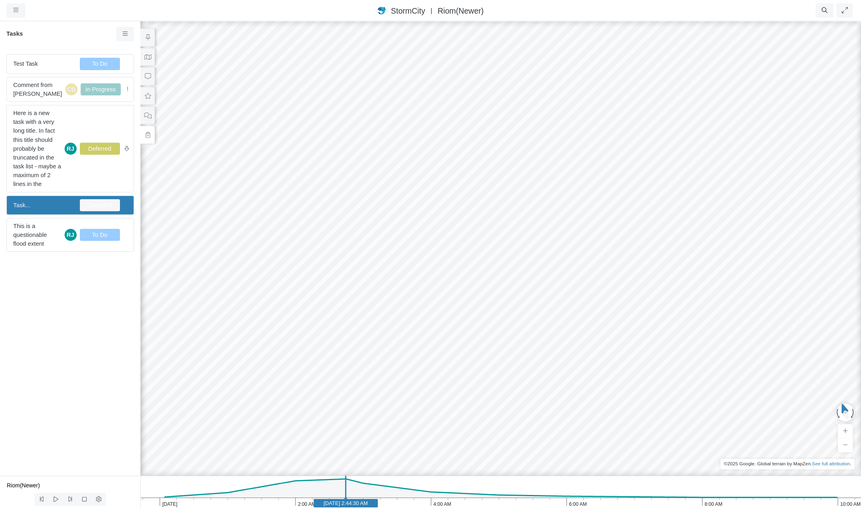
drag, startPoint x: 466, startPoint y: 268, endPoint x: 401, endPoint y: 350, distance: 104.4
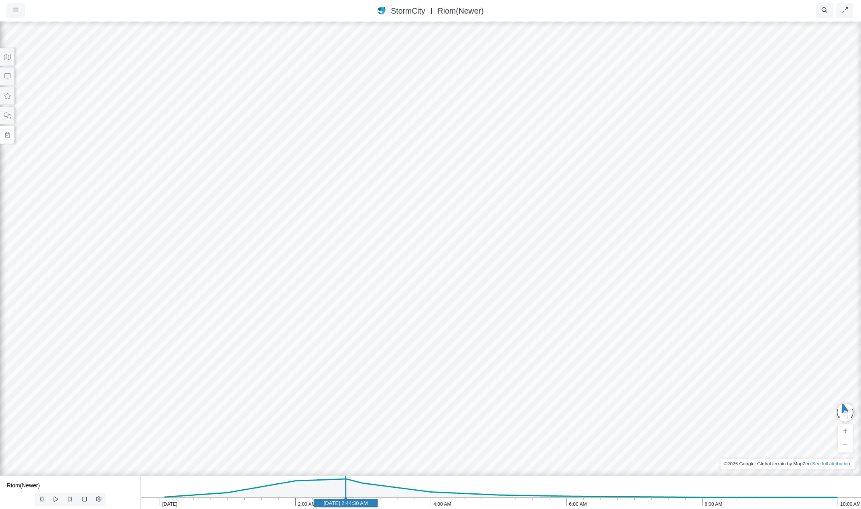
drag, startPoint x: 440, startPoint y: 326, endPoint x: 435, endPoint y: 298, distance: 27.6
click at [435, 298] on div "JC RJ RJ RJ CD RJ" at bounding box center [430, 264] width 861 height 489
click at [6, 132] on icon at bounding box center [7, 135] width 4 height 6
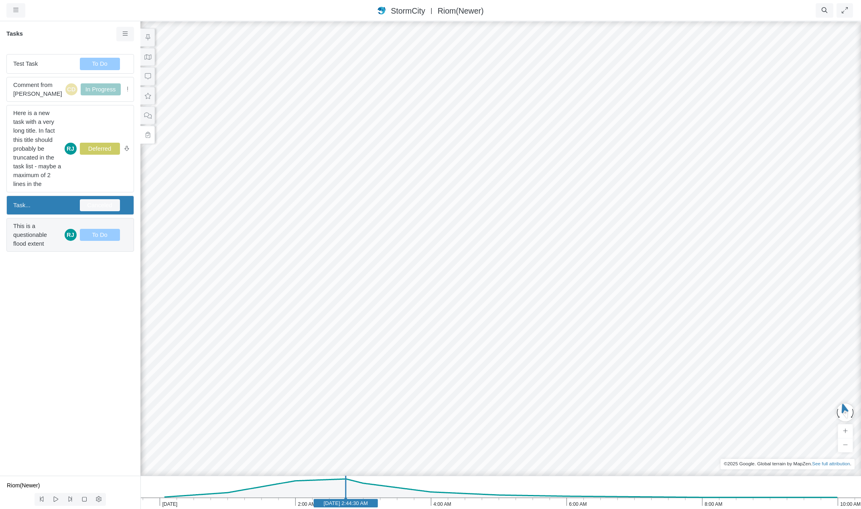
click at [43, 235] on span "This is a questionable flood extent" at bounding box center [37, 235] width 48 height 27
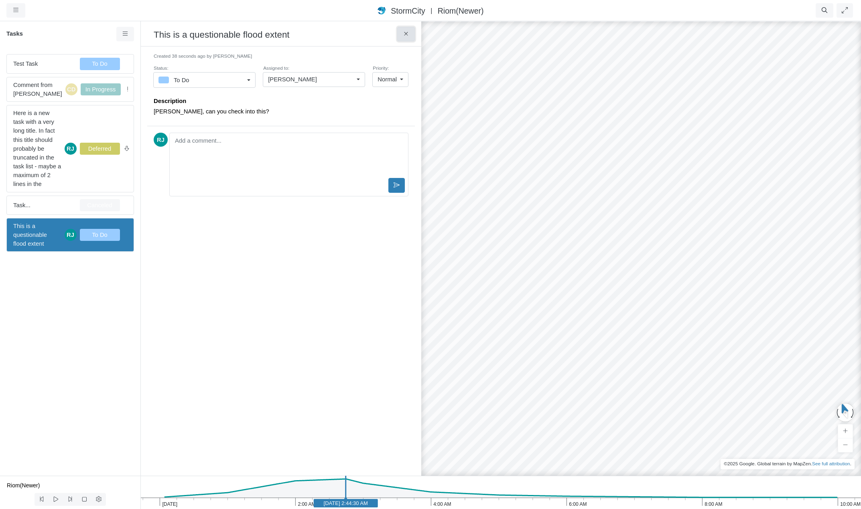
click at [413, 35] on button at bounding box center [406, 34] width 18 height 14
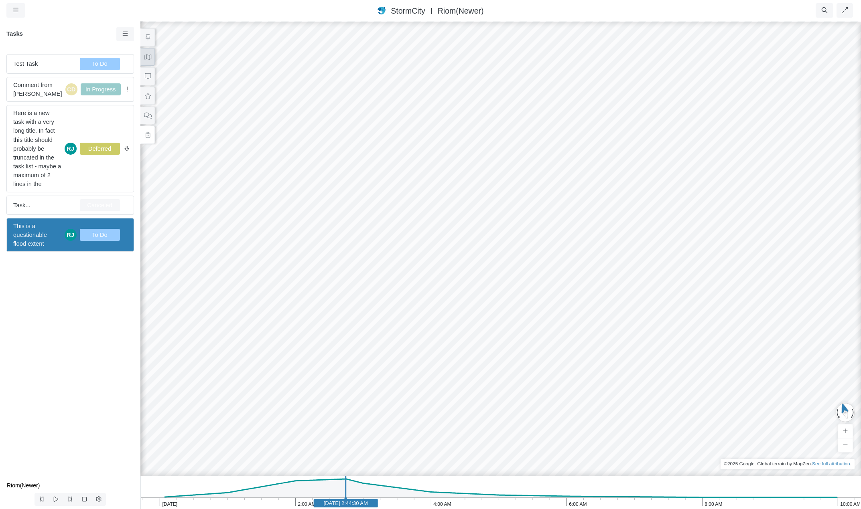
click at [146, 58] on icon at bounding box center [147, 57] width 7 height 5
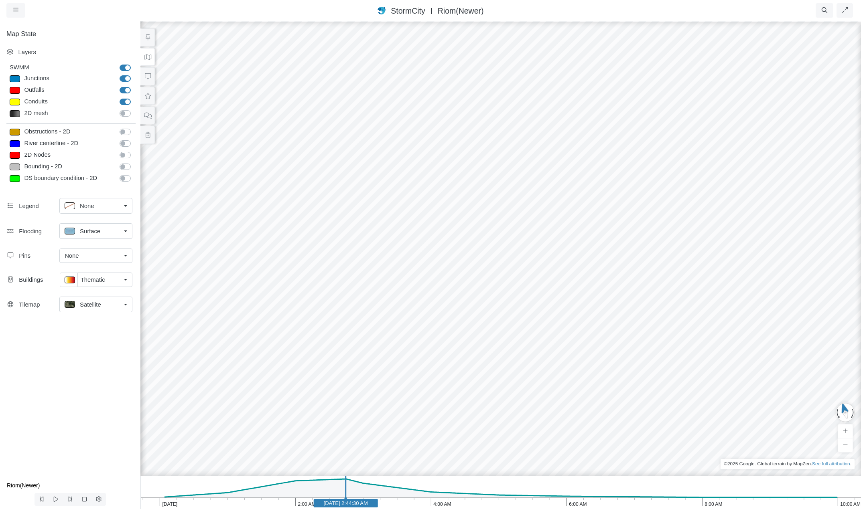
click at [126, 229] on link "Surface" at bounding box center [95, 231] width 73 height 16
click at [106, 252] on div "None" at bounding box center [96, 249] width 63 height 10
click at [108, 278] on div "Thematic" at bounding box center [101, 280] width 40 height 9
click at [100, 292] on link "None" at bounding box center [96, 297] width 72 height 13
click at [114, 307] on div "Satellite" at bounding box center [93, 306] width 56 height 10
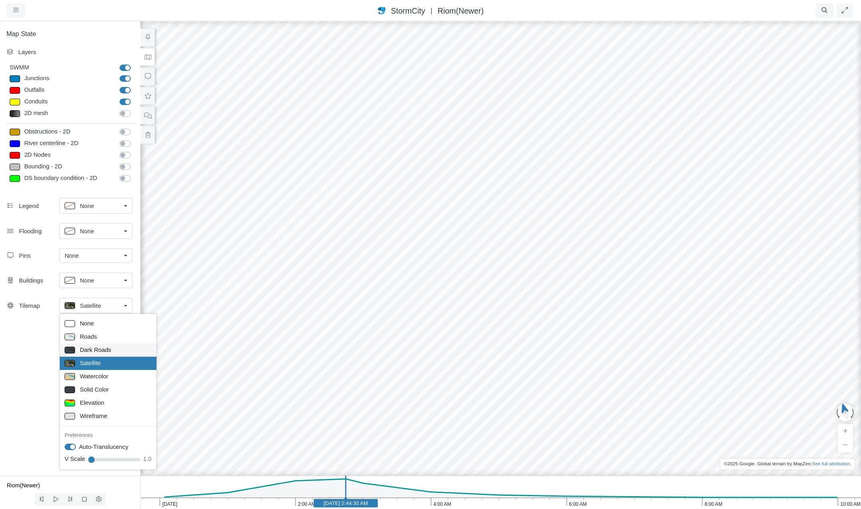
click at [99, 351] on span "Dark Roads" at bounding box center [95, 350] width 31 height 9
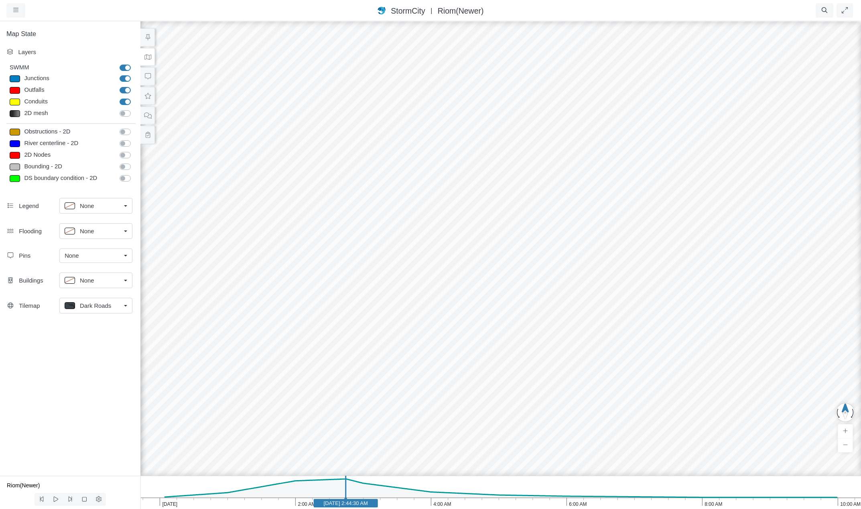
drag, startPoint x: 597, startPoint y: 302, endPoint x: 510, endPoint y: 274, distance: 90.6
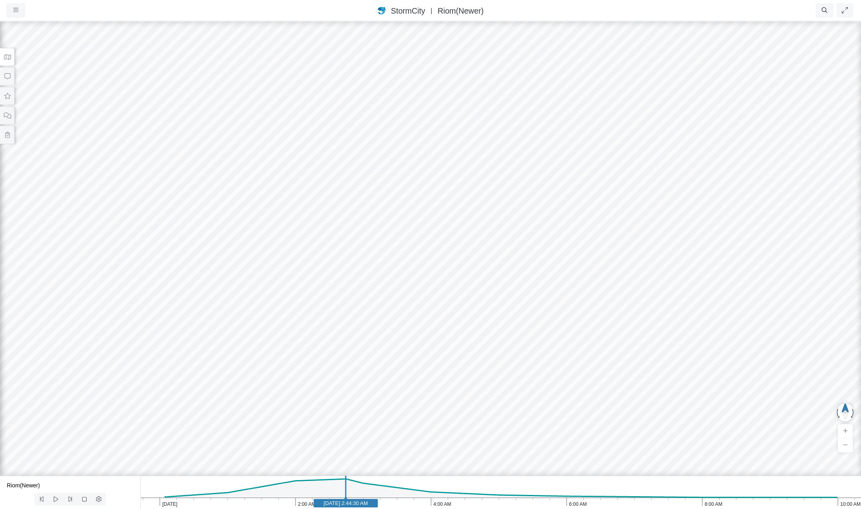
click at [7, 57] on icon at bounding box center [8, 57] width 8 height 6
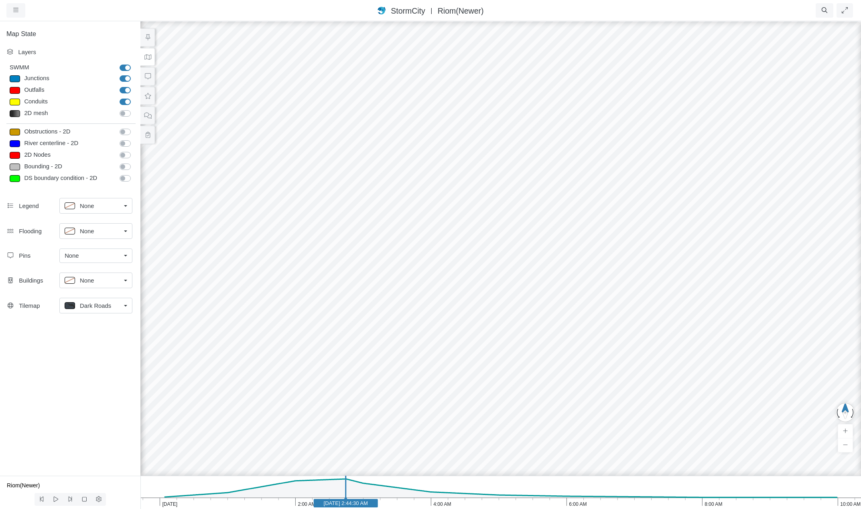
click at [16, 102] on div at bounding box center [15, 102] width 10 height 7
type input "Visible"
checkbox input "true"
type input "2"
checkbox input "true"
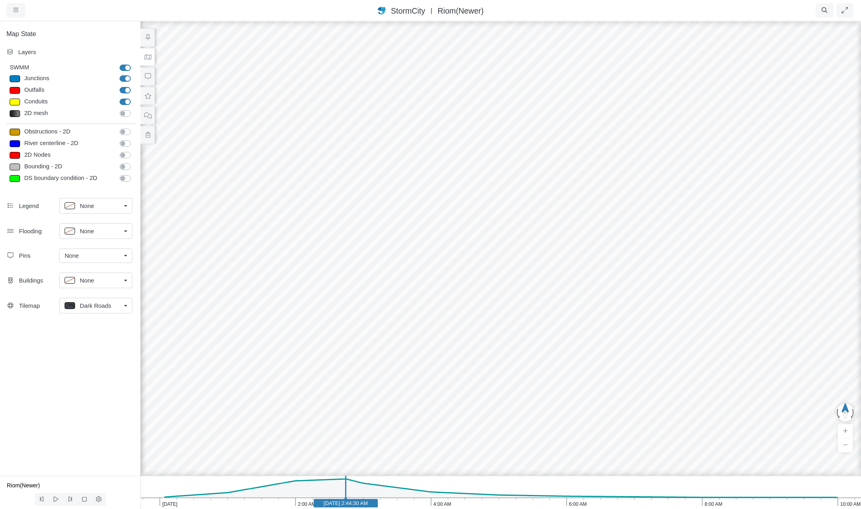
type input "0"
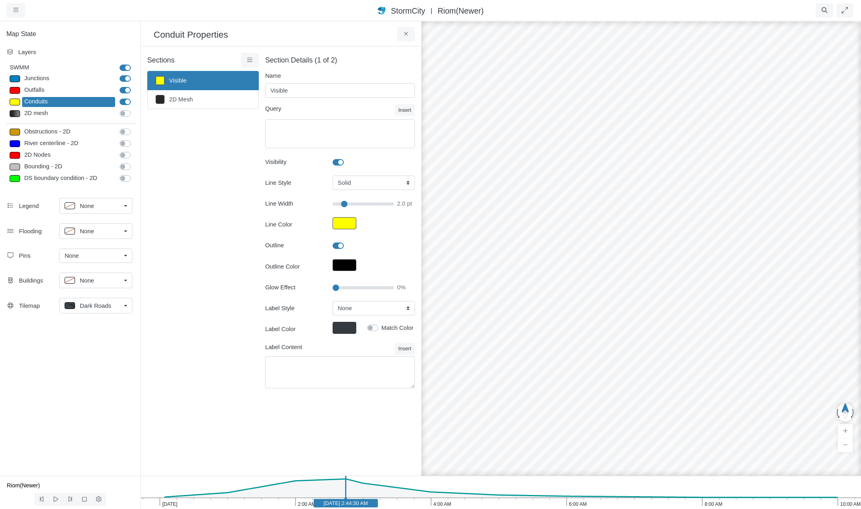
type input "2"
drag, startPoint x: 336, startPoint y: 289, endPoint x: 347, endPoint y: 289, distance: 10.8
type input "20"
click at [347, 289] on input "Glow Effect" at bounding box center [363, 288] width 61 height 9
type input "2"
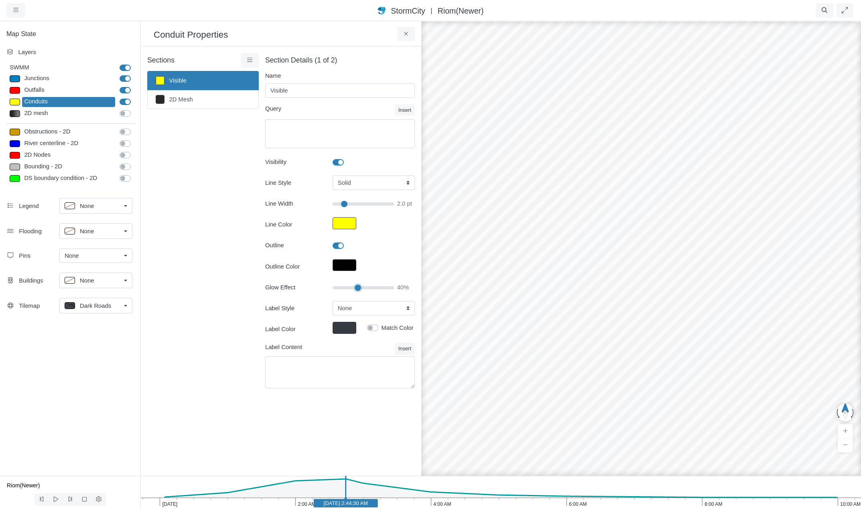
drag, startPoint x: 347, startPoint y: 289, endPoint x: 357, endPoint y: 289, distance: 10.4
type input "40"
click at [357, 289] on input "Glow Effect" at bounding box center [363, 288] width 61 height 9
type input "2"
drag, startPoint x: 357, startPoint y: 288, endPoint x: 370, endPoint y: 288, distance: 13.6
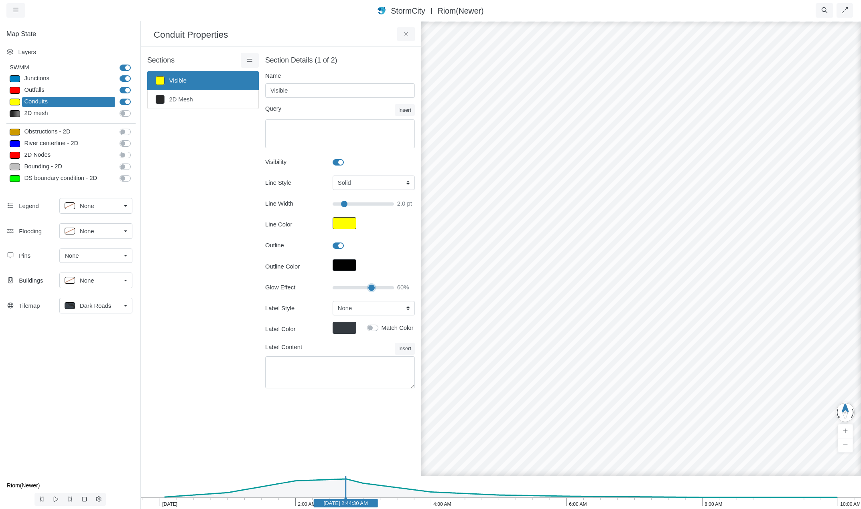
type input "65"
click at [370, 288] on input "Glow Effect" at bounding box center [363, 288] width 61 height 9
type input "2"
click at [347, 241] on label at bounding box center [347, 241] width 0 height 0
click at [337, 246] on input "Outline" at bounding box center [336, 245] width 6 height 8
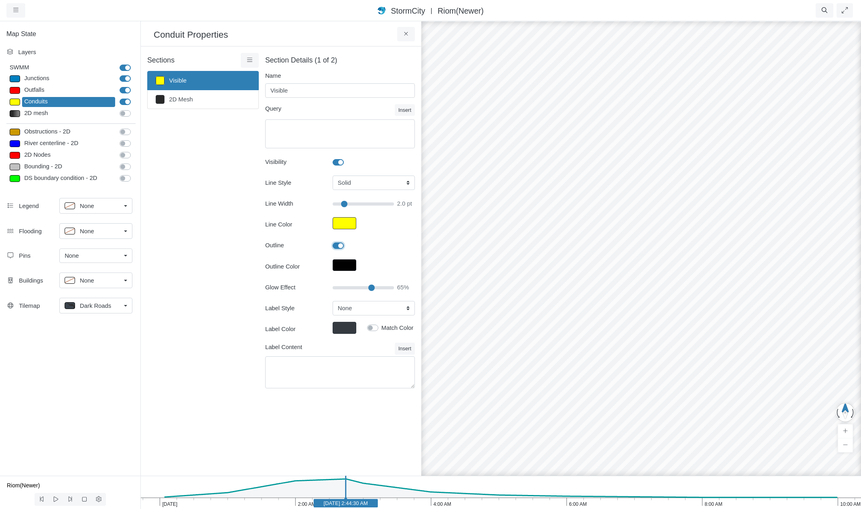
checkbox input "false"
type input "2"
checkbox input "false"
drag, startPoint x: 371, startPoint y: 288, endPoint x: 379, endPoint y: 287, distance: 7.2
type input "80"
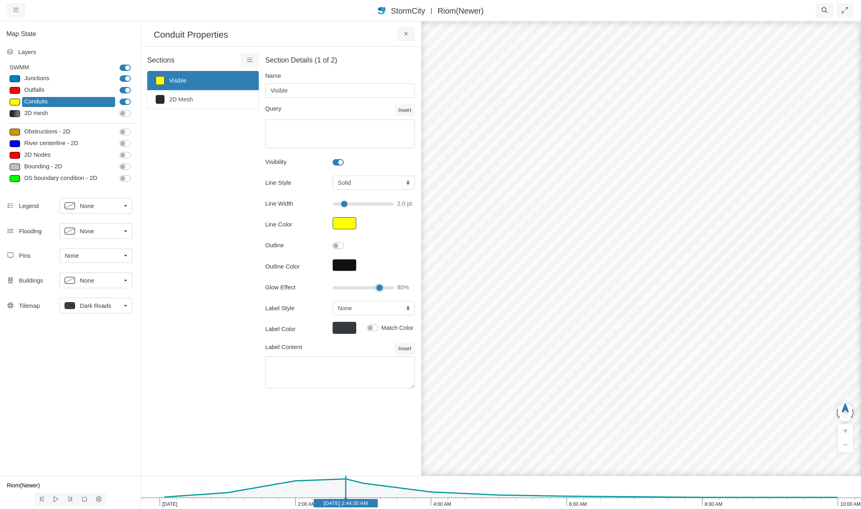
click at [379, 287] on input "Glow Effect" at bounding box center [363, 288] width 61 height 9
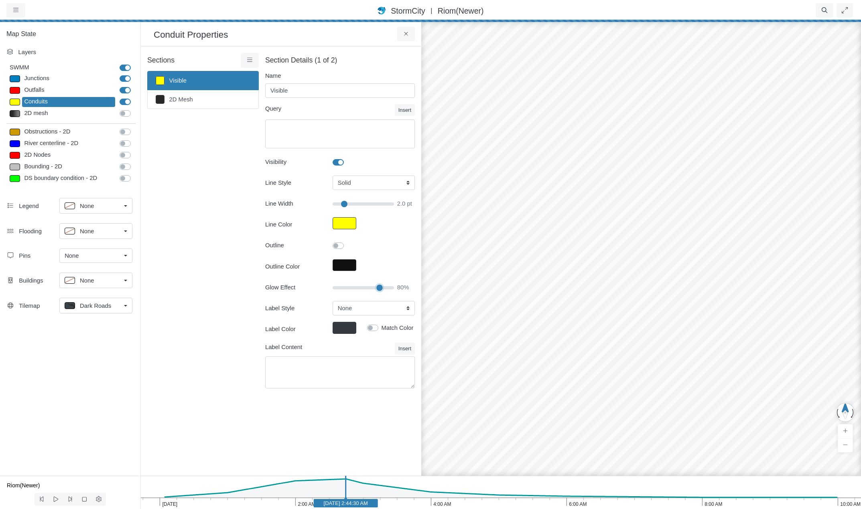
type input "2"
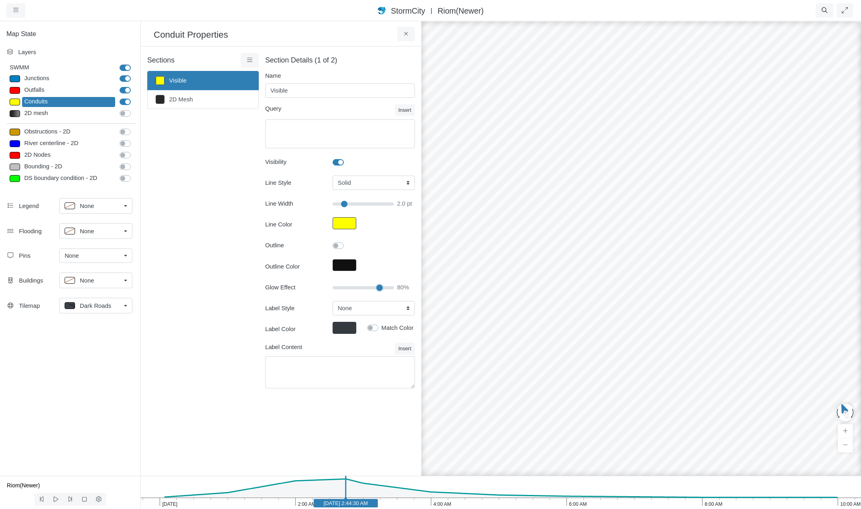
drag, startPoint x: 551, startPoint y: 303, endPoint x: 704, endPoint y: 269, distance: 156.9
click at [406, 33] on icon at bounding box center [406, 34] width 8 height 6
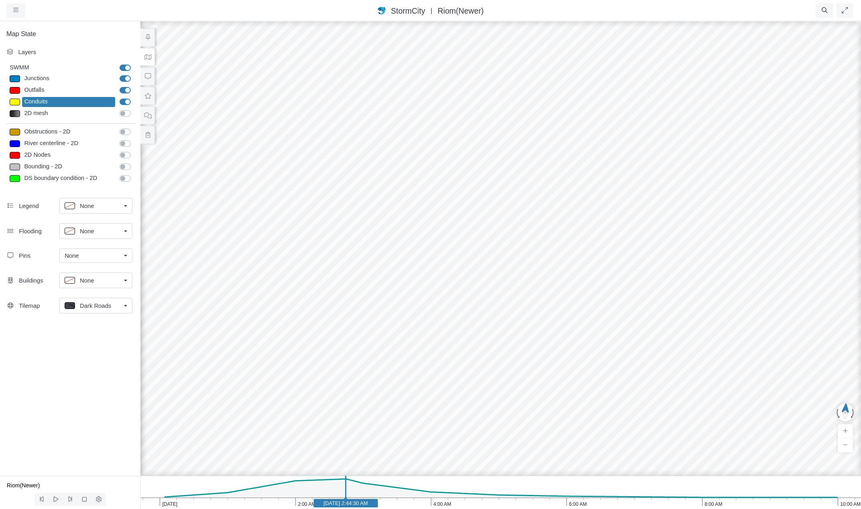
drag, startPoint x: 601, startPoint y: 303, endPoint x: 422, endPoint y: 334, distance: 182.0
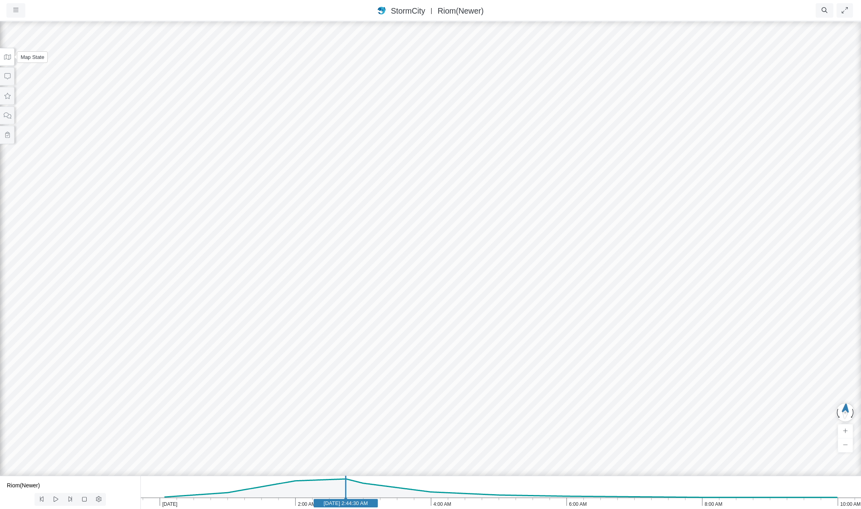
click at [12, 58] on button at bounding box center [7, 57] width 14 height 18
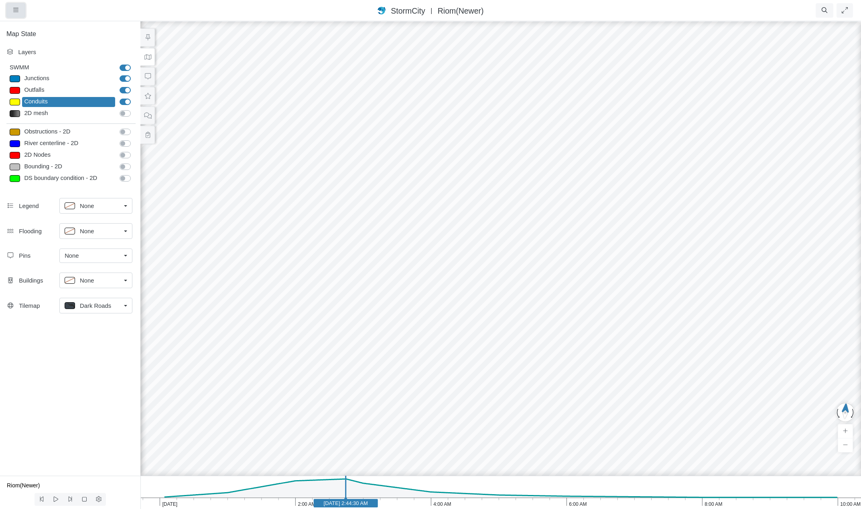
click at [16, 7] on button "button" at bounding box center [15, 10] width 19 height 14
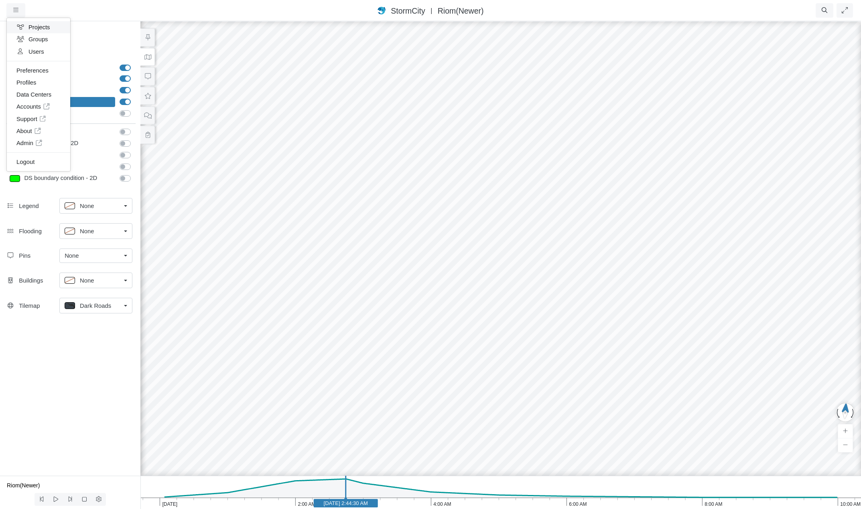
click at [32, 26] on link "Projects" at bounding box center [38, 27] width 63 height 12
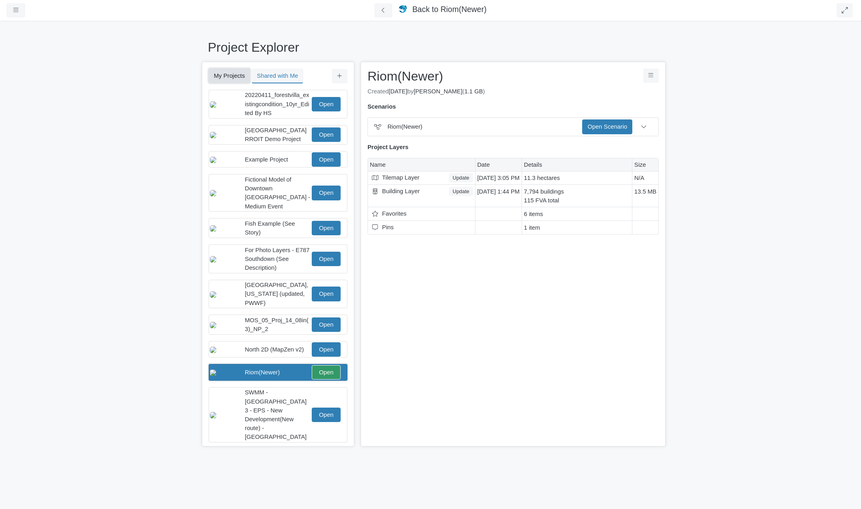
click at [235, 77] on button "My Projects" at bounding box center [229, 76] width 41 height 14
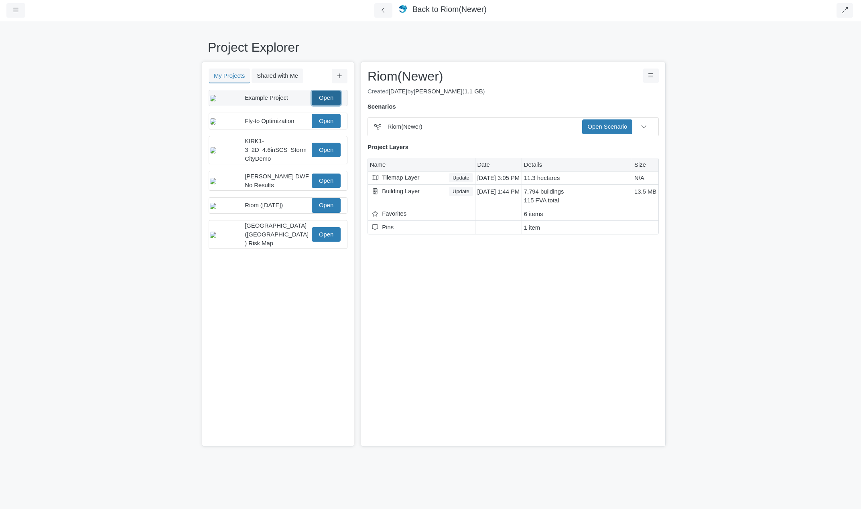
click at [331, 101] on link "Open" at bounding box center [326, 98] width 29 height 14
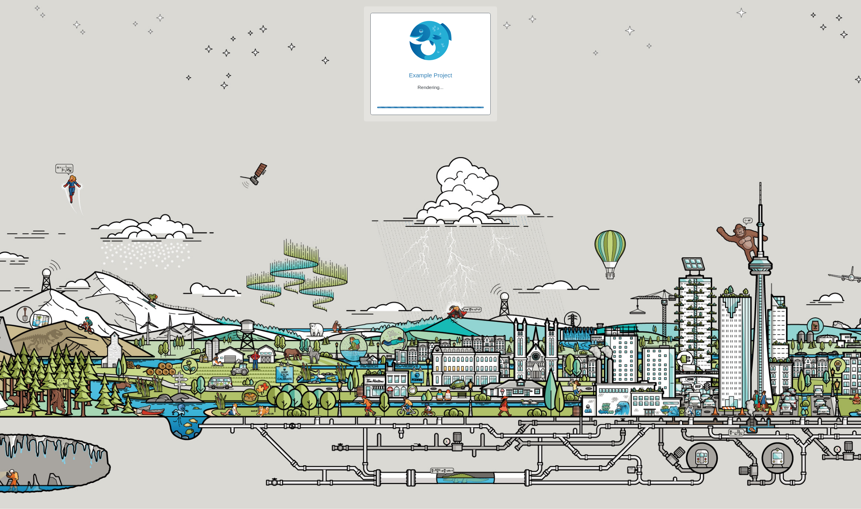
checkbox input "true"
checkbox input "false"
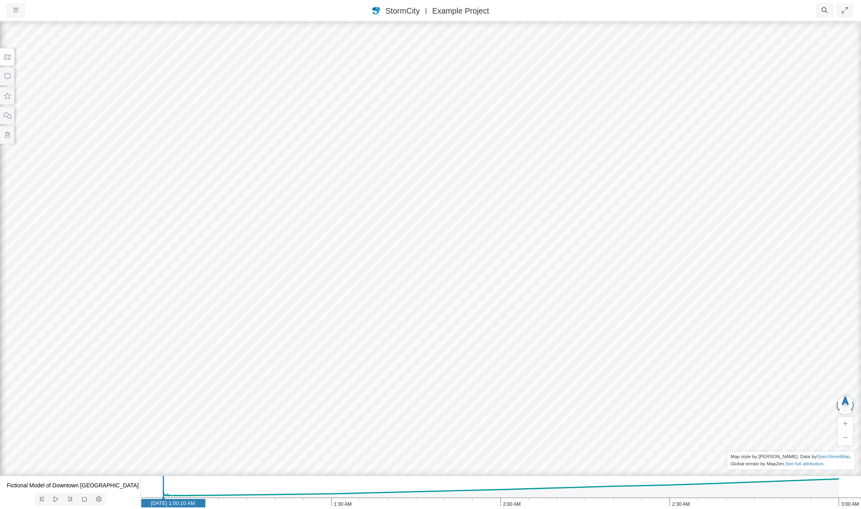
click at [6, 57] on icon at bounding box center [7, 57] width 7 height 5
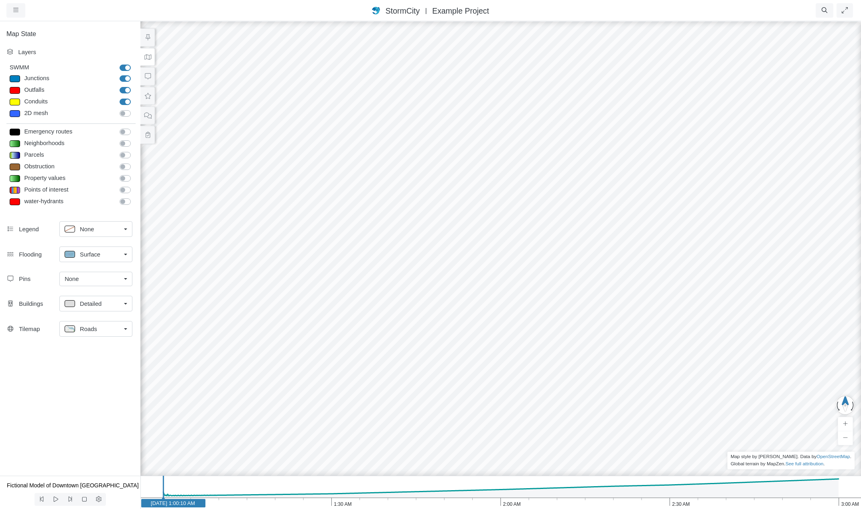
click at [98, 328] on div "Roads" at bounding box center [93, 329] width 56 height 10
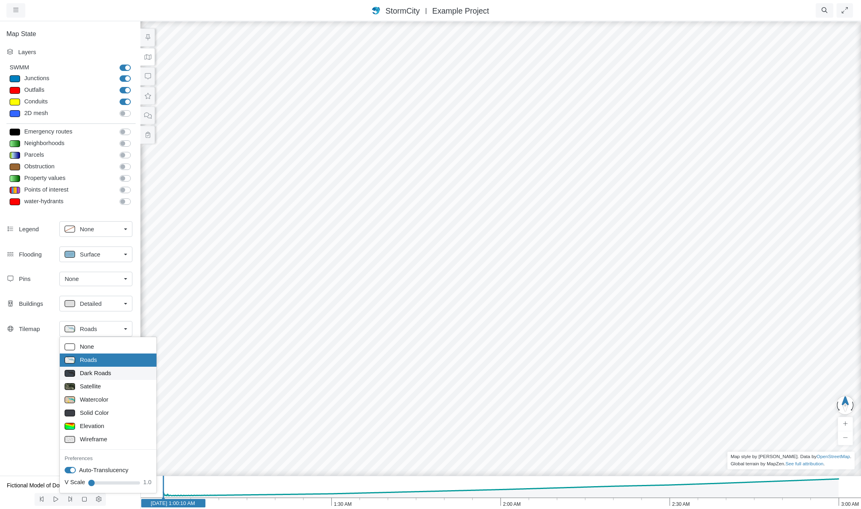
click at [99, 373] on span "Dark Roads" at bounding box center [95, 373] width 31 height 9
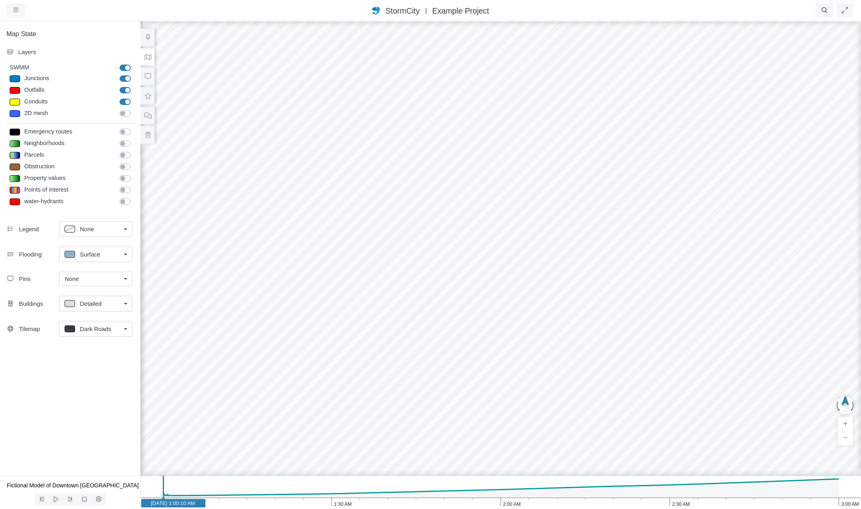
click at [114, 302] on div "Detailed" at bounding box center [93, 304] width 56 height 10
click at [89, 323] on span "None" at bounding box center [87, 321] width 14 height 9
drag, startPoint x: 375, startPoint y: 352, endPoint x: 525, endPoint y: 223, distance: 197.7
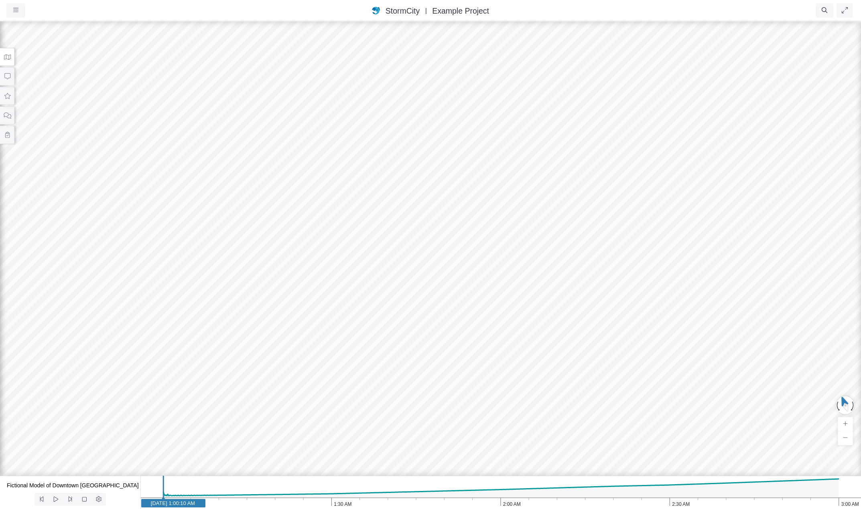
click at [8, 54] on icon at bounding box center [8, 57] width 8 height 6
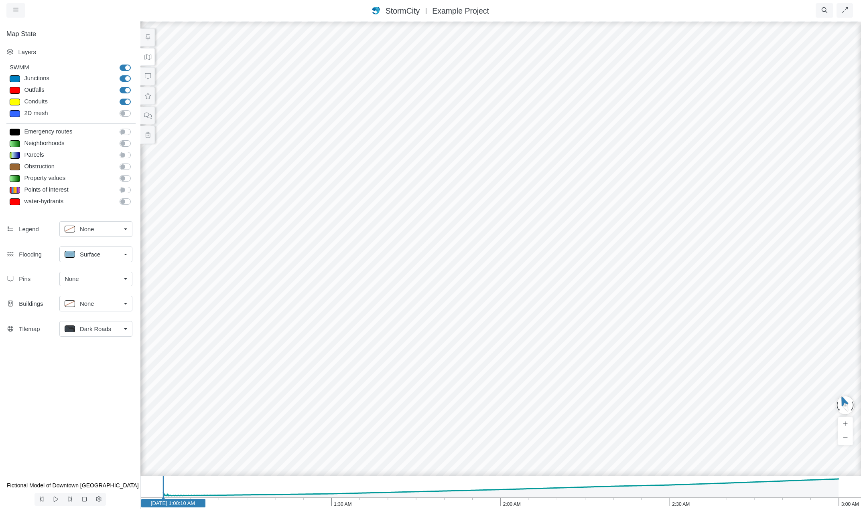
click at [134, 74] on label "Junctions" at bounding box center [134, 74] width 0 height 0
click at [126, 77] on input "Junctions" at bounding box center [123, 78] width 6 height 8
checkbox input "false"
click at [134, 86] on label "Outfalls" at bounding box center [134, 86] width 0 height 0
click at [126, 91] on input "Outfalls" at bounding box center [123, 90] width 6 height 8
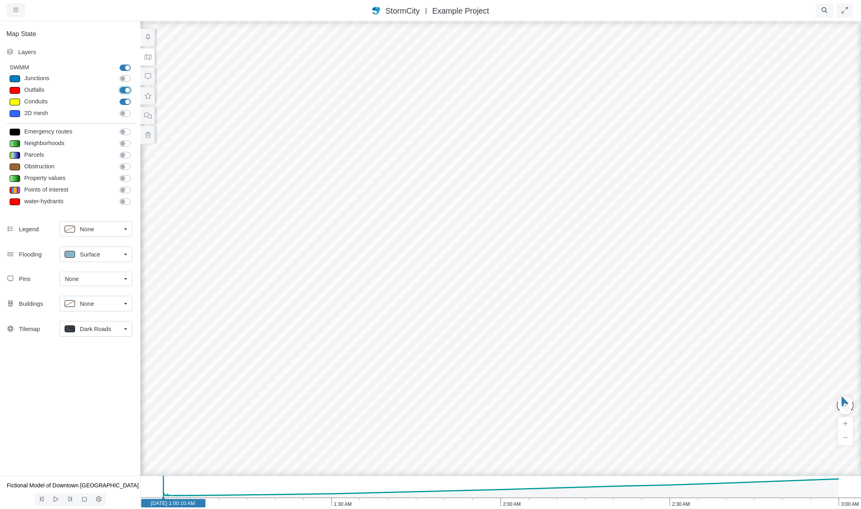
checkbox input "false"
drag, startPoint x: 439, startPoint y: 195, endPoint x: 520, endPoint y: 209, distance: 81.8
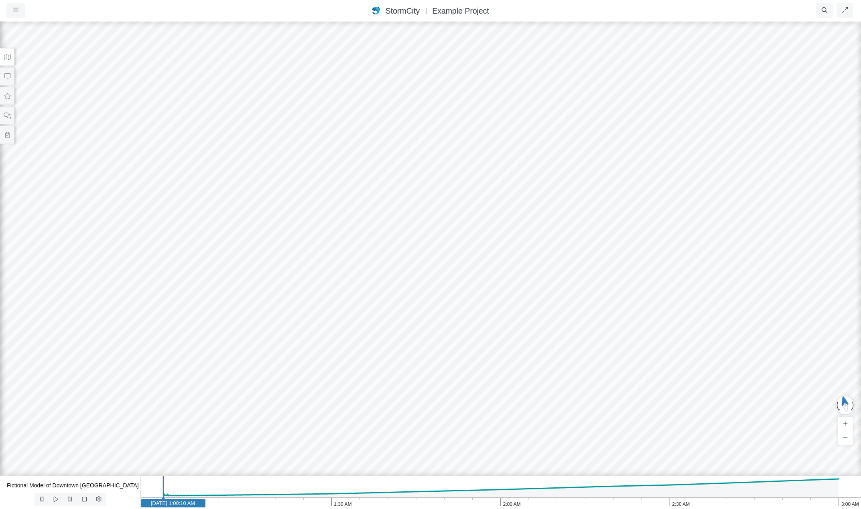
drag, startPoint x: 487, startPoint y: 223, endPoint x: 357, endPoint y: 204, distance: 130.9
drag, startPoint x: 356, startPoint y: 200, endPoint x: 311, endPoint y: 225, distance: 51.2
click at [311, 225] on div at bounding box center [430, 264] width 861 height 489
click at [8, 58] on icon at bounding box center [8, 57] width 8 height 6
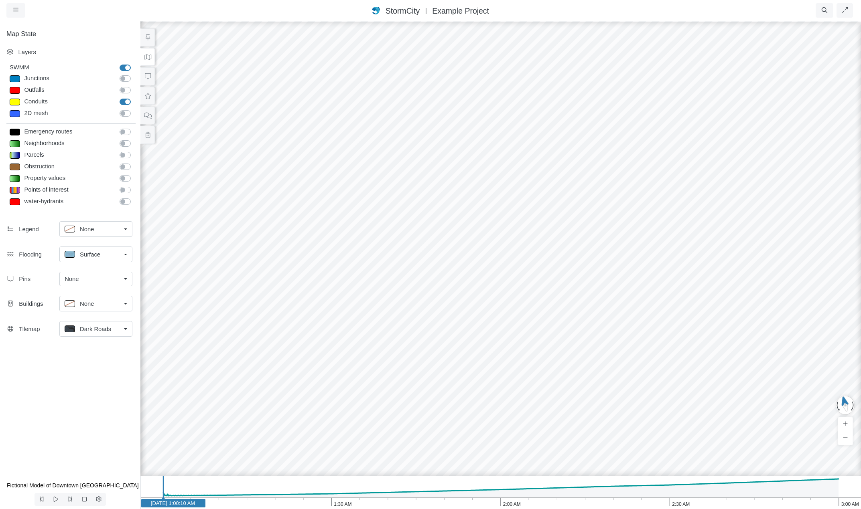
click at [13, 101] on div at bounding box center [15, 102] width 10 height 7
type input "Visible"
checkbox input "true"
type input "2"
checkbox input "true"
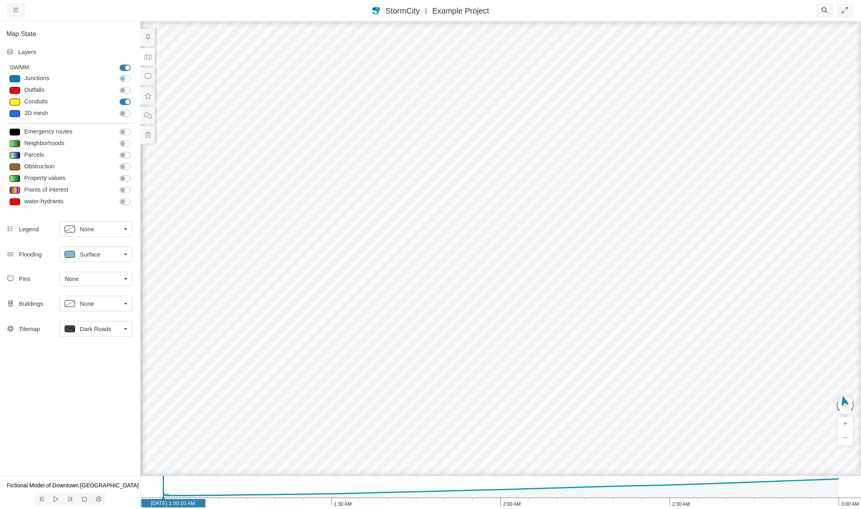
type input "0"
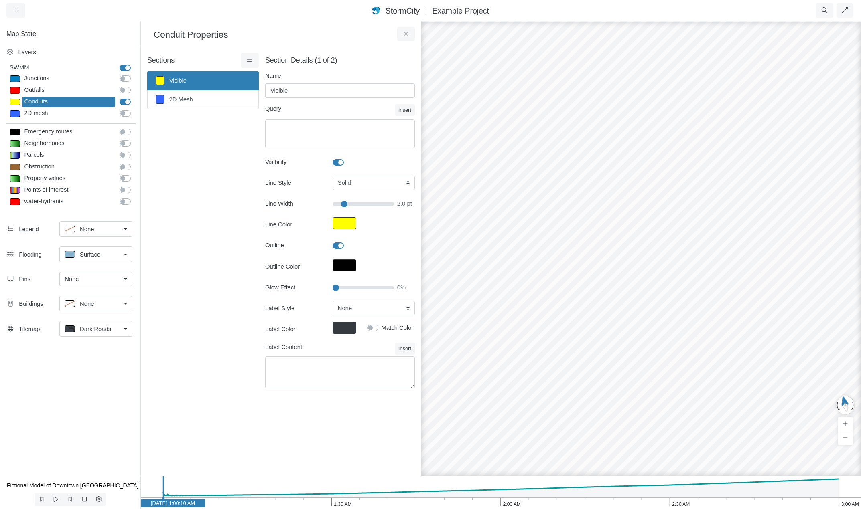
type input "2"
drag, startPoint x: 334, startPoint y: 288, endPoint x: 355, endPoint y: 288, distance: 20.9
type input "40"
click at [355, 288] on input "Glow Effect" at bounding box center [363, 288] width 61 height 9
type input "2"
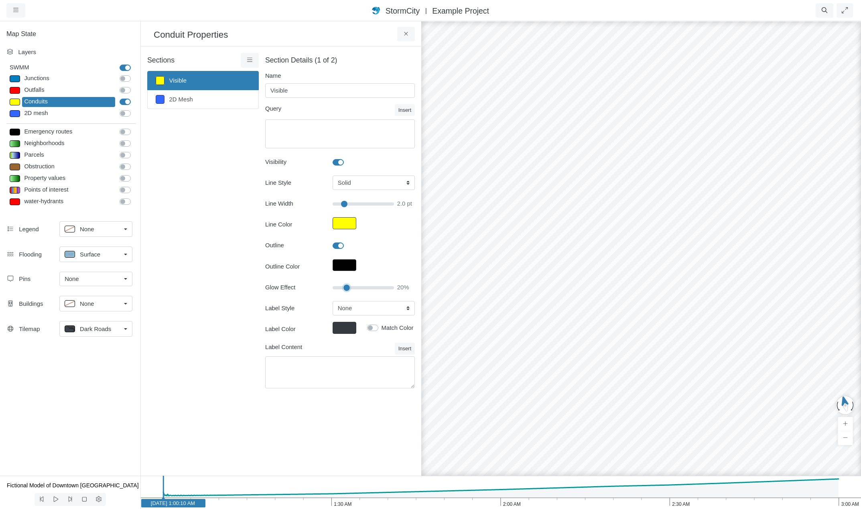
drag, startPoint x: 355, startPoint y: 288, endPoint x: 345, endPoint y: 288, distance: 10.0
type input "20"
click at [345, 288] on input "Glow Effect" at bounding box center [363, 288] width 61 height 9
type input "2"
drag, startPoint x: 345, startPoint y: 288, endPoint x: 354, endPoint y: 288, distance: 9.2
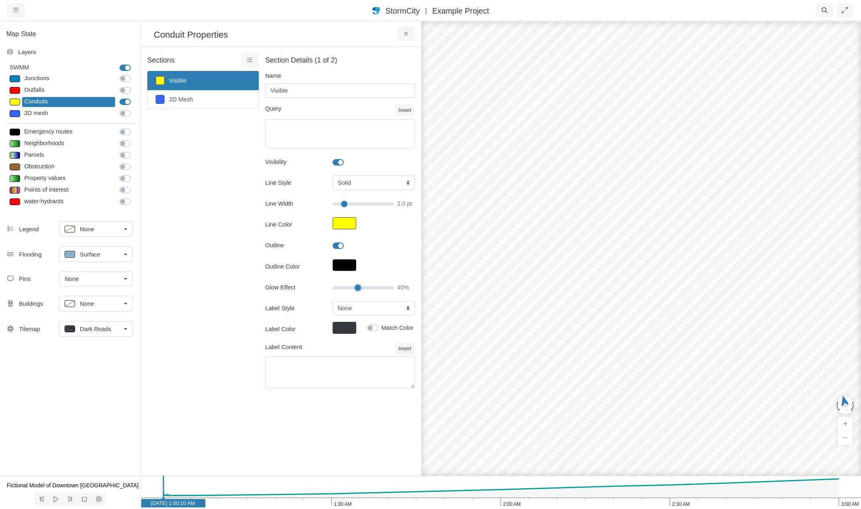
type input "40"
click at [354, 288] on input "Glow Effect" at bounding box center [363, 288] width 61 height 9
type input "2"
click at [107, 330] on span "Dark Roads" at bounding box center [95, 329] width 31 height 9
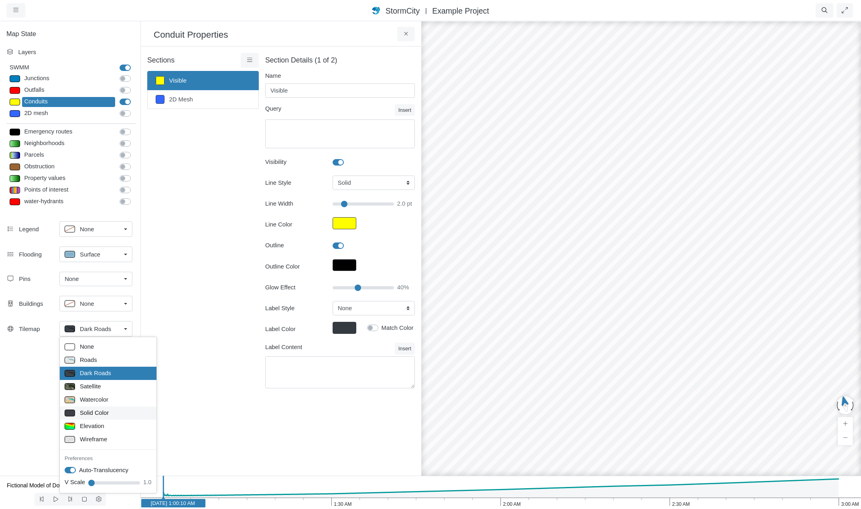
click at [90, 413] on span "Solid Color" at bounding box center [94, 413] width 29 height 9
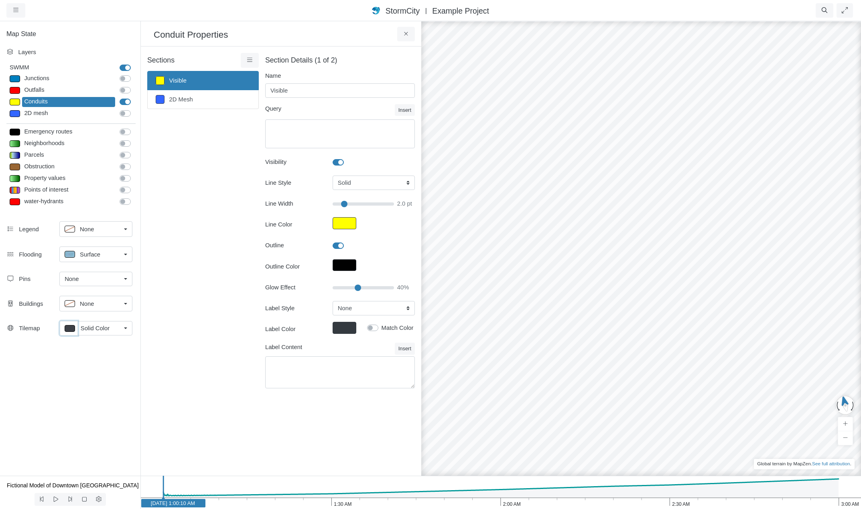
click at [71, 326] on p at bounding box center [70, 328] width 10 height 7
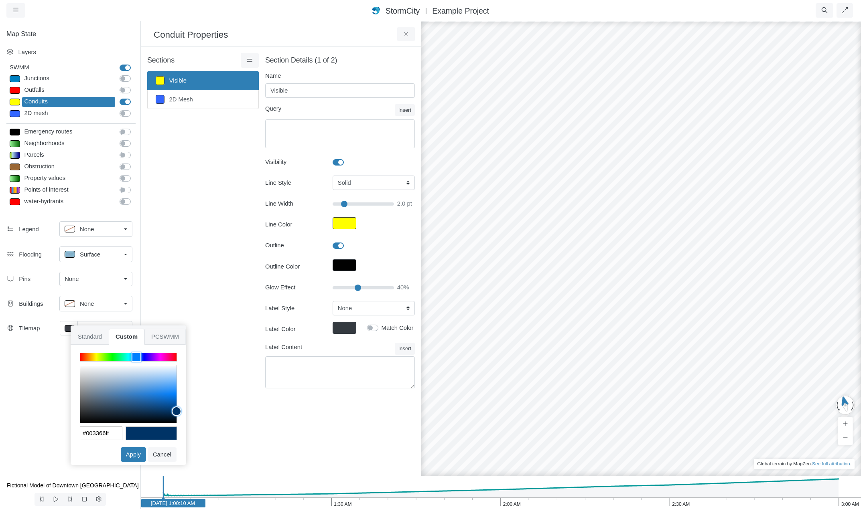
click at [166, 335] on span "PCSWMM" at bounding box center [164, 337] width 41 height 16
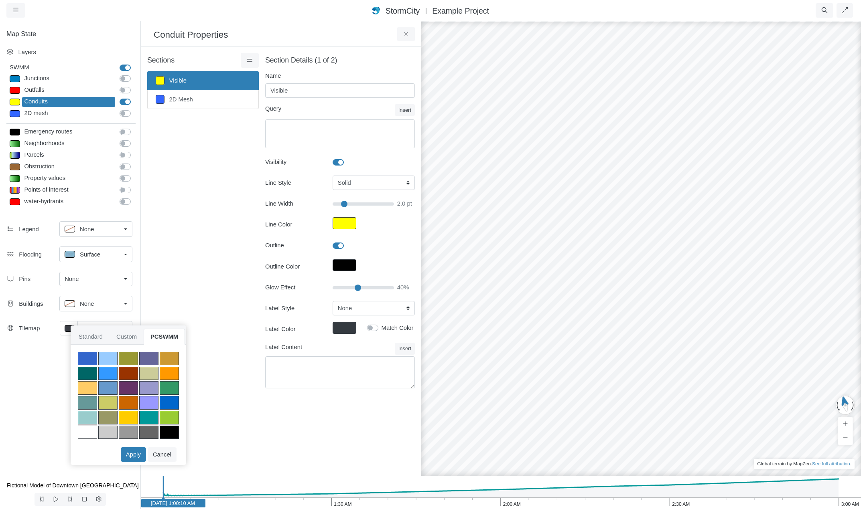
click at [172, 427] on div at bounding box center [169, 433] width 19 height 14
click at [130, 457] on button "Apply" at bounding box center [133, 455] width 25 height 14
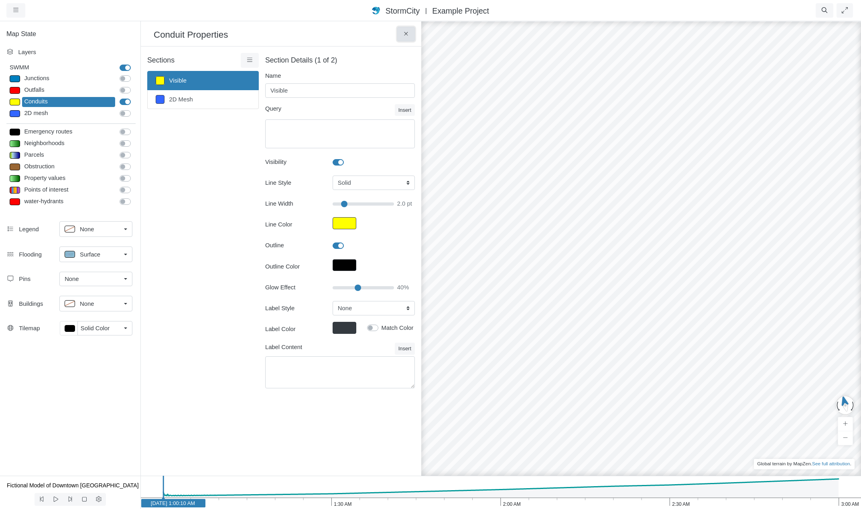
click at [408, 34] on icon at bounding box center [406, 34] width 8 height 6
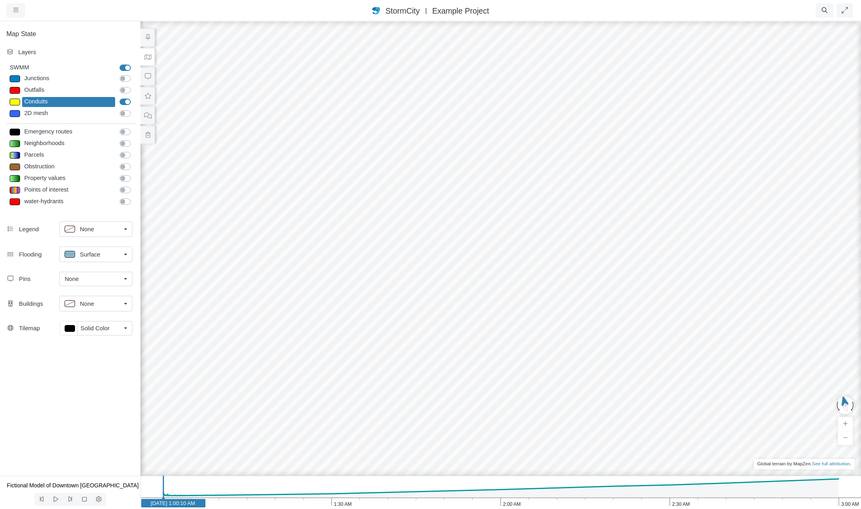
click at [134, 74] on label "Junctions" at bounding box center [134, 74] width 0 height 0
click at [124, 77] on input "Junctions" at bounding box center [123, 78] width 6 height 8
checkbox input "true"
drag, startPoint x: 336, startPoint y: 269, endPoint x: 399, endPoint y: 252, distance: 65.0
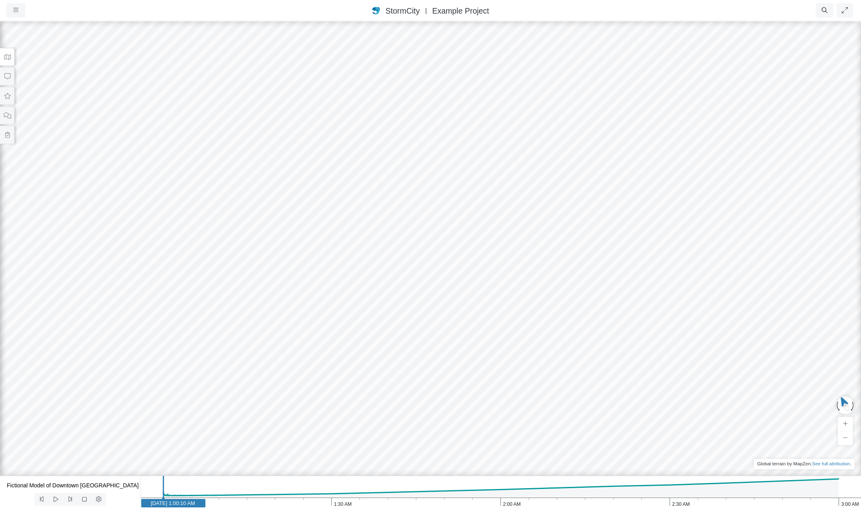
drag, startPoint x: 285, startPoint y: 276, endPoint x: 392, endPoint y: 265, distance: 107.7
click at [392, 265] on div at bounding box center [430, 264] width 861 height 489
click at [12, 57] on button at bounding box center [7, 57] width 14 height 18
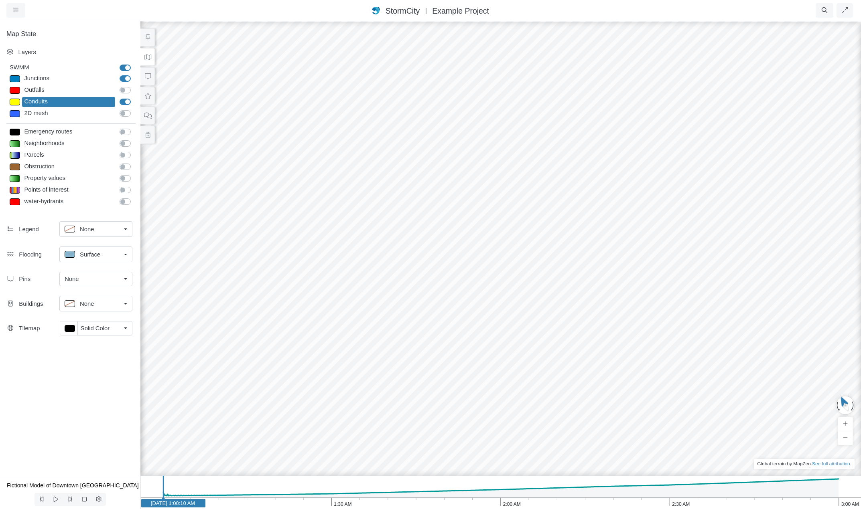
click at [17, 77] on div at bounding box center [15, 78] width 10 height 7
select select "CIRCLE"
type input "7"
checkbox input "true"
type input "0"
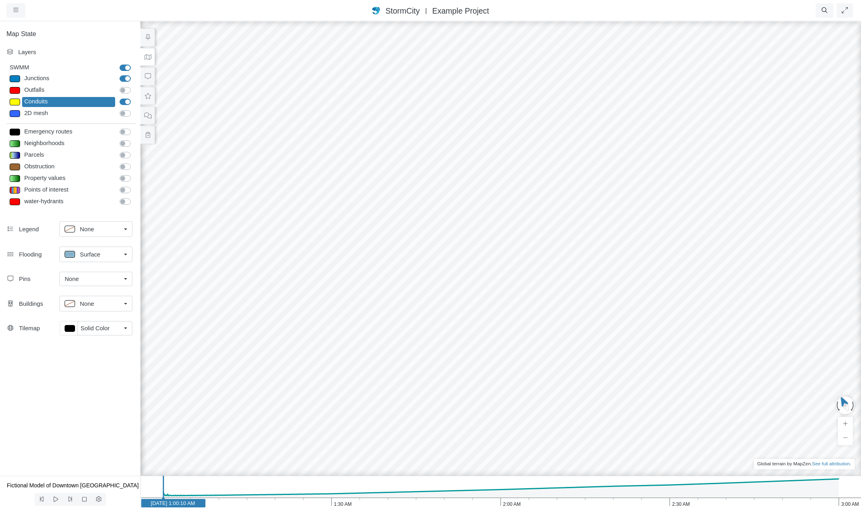
select select "None"
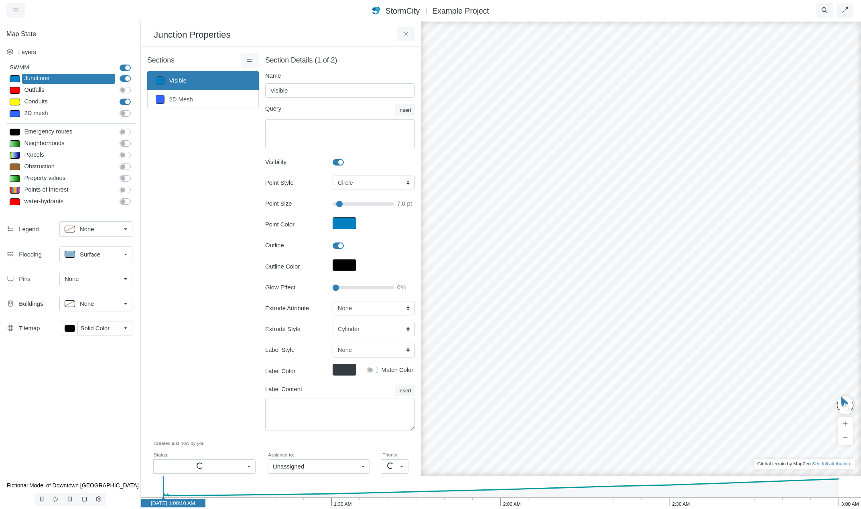
type input "7"
drag, startPoint x: 335, startPoint y: 287, endPoint x: 356, endPoint y: 288, distance: 20.9
type input "40"
click at [356, 288] on input "Glow Effect" at bounding box center [363, 288] width 61 height 9
type input "7"
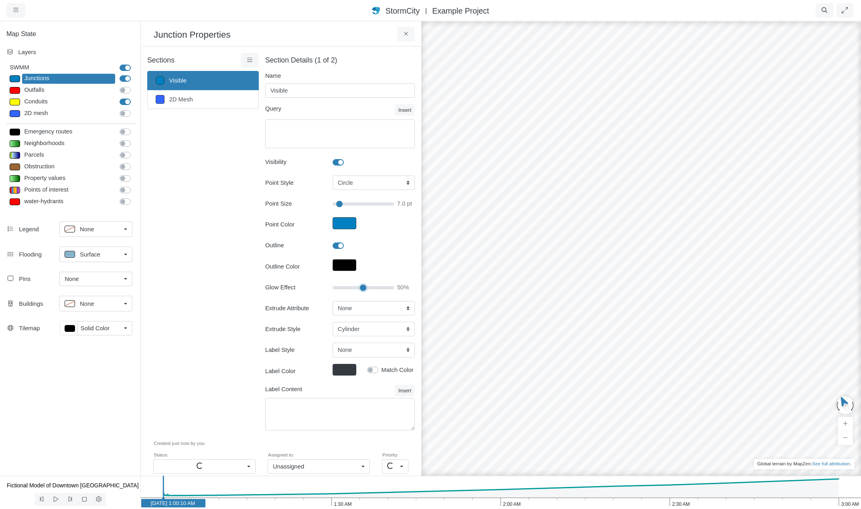
drag, startPoint x: 356, startPoint y: 288, endPoint x: 361, endPoint y: 288, distance: 4.8
type input "50"
click at [361, 288] on input "Glow Effect" at bounding box center [363, 288] width 61 height 9
type input "7"
click at [403, 34] on icon at bounding box center [406, 34] width 8 height 6
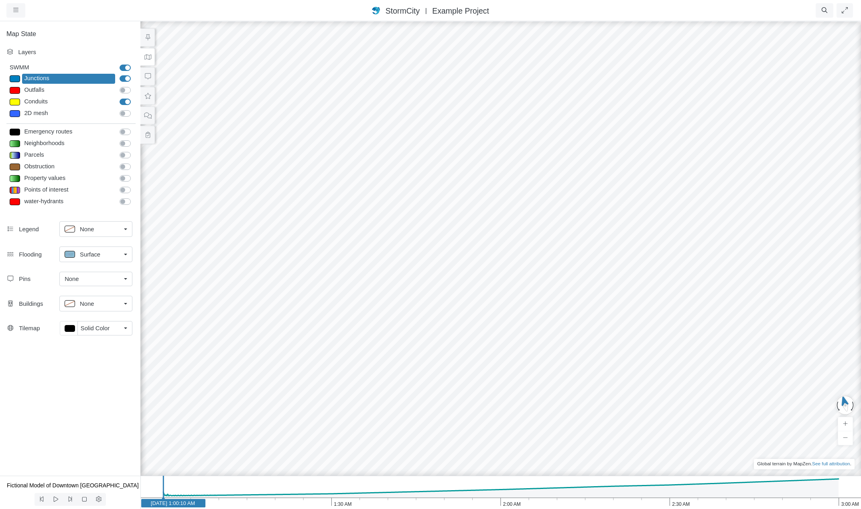
drag, startPoint x: 684, startPoint y: 212, endPoint x: 598, endPoint y: 221, distance: 86.7
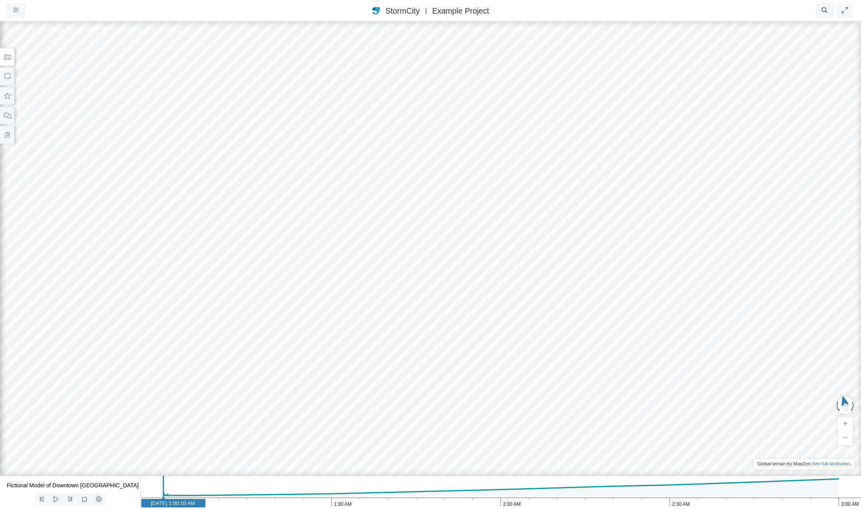
drag, startPoint x: 611, startPoint y: 229, endPoint x: 534, endPoint y: 239, distance: 77.7
click at [534, 239] on div at bounding box center [430, 264] width 861 height 489
drag, startPoint x: 611, startPoint y: 236, endPoint x: 512, endPoint y: 250, distance: 100.4
drag, startPoint x: 529, startPoint y: 257, endPoint x: 482, endPoint y: 239, distance: 49.8
click at [10, 59] on icon at bounding box center [8, 57] width 8 height 6
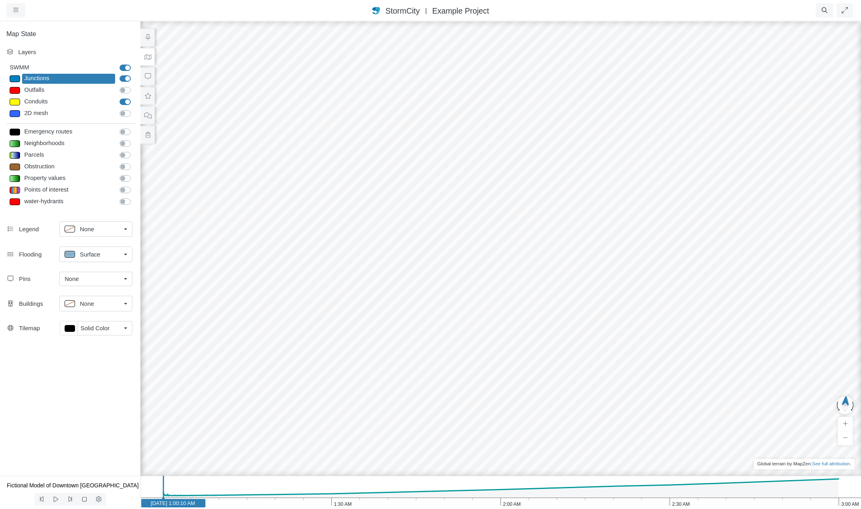
click at [13, 78] on div at bounding box center [15, 78] width 10 height 7
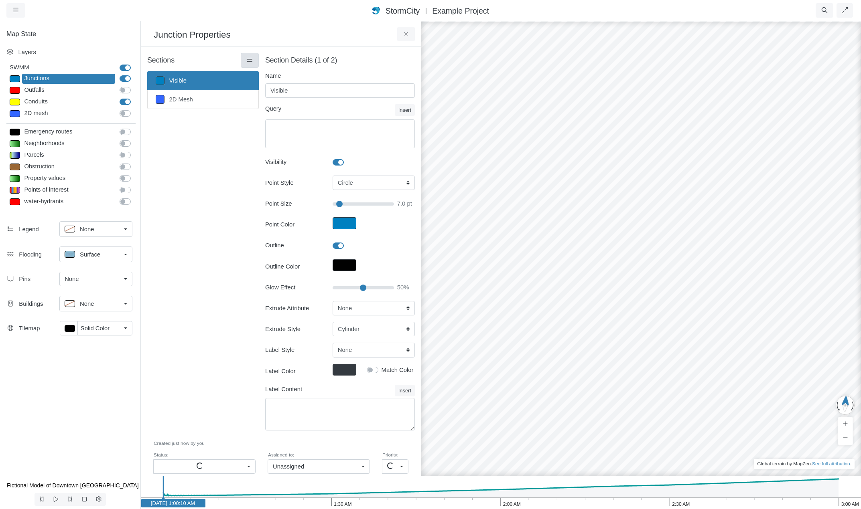
click at [246, 61] on icon at bounding box center [250, 60] width 8 height 6
click at [278, 75] on span "Section Creator Tool" at bounding box center [283, 76] width 54 height 6
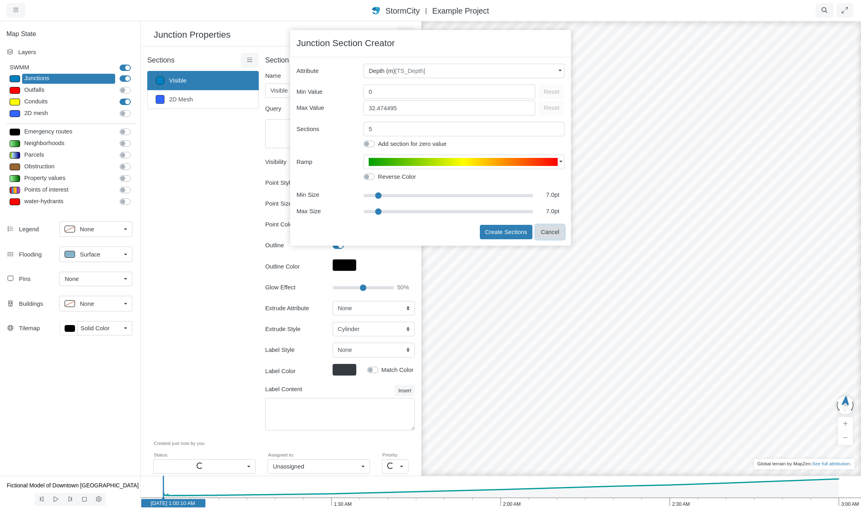
click at [554, 233] on button "Cancel" at bounding box center [550, 232] width 29 height 14
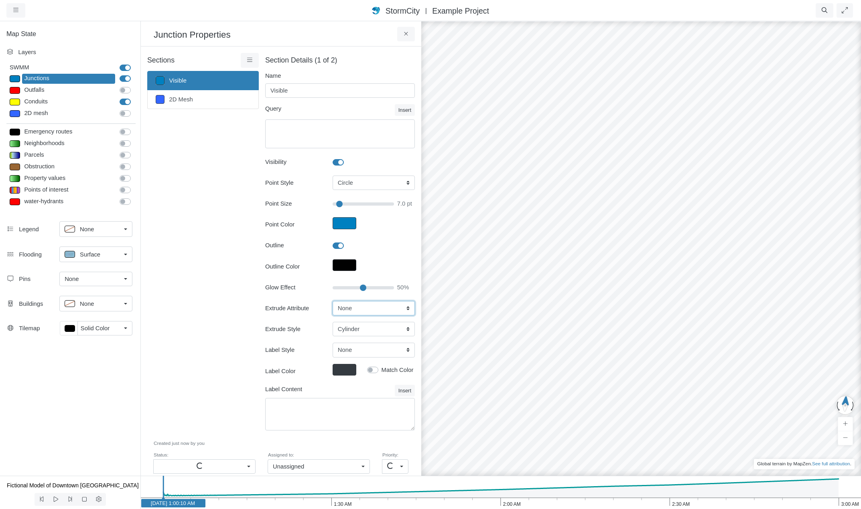
click at [400, 308] on select "None Fixed Height X-Coordinate Y-Coordinate Invert El. Depth Initial Depth Surc…" at bounding box center [374, 308] width 82 height 14
select select "InvertElev"
click at [333, 301] on select "None Fixed Height X-Coordinate Y-Coordinate Invert El. Depth Initial Depth Surc…" at bounding box center [374, 308] width 82 height 14
type input "7"
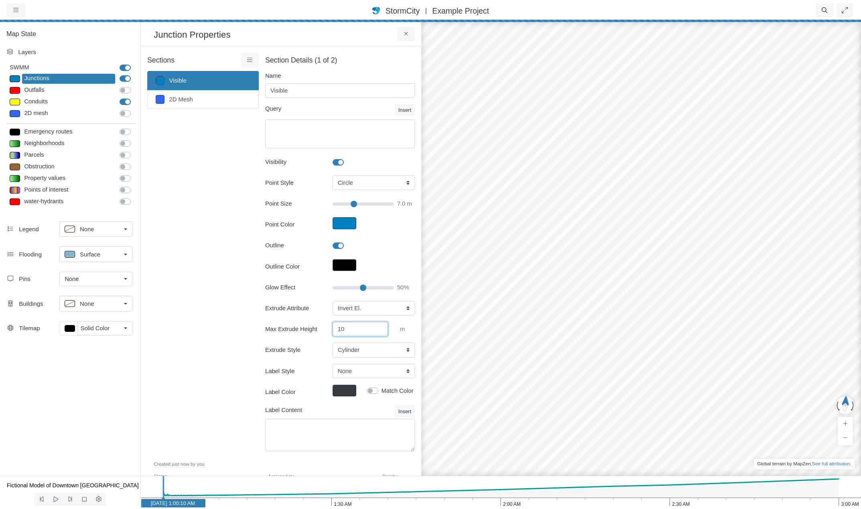
click at [355, 332] on input "10" at bounding box center [360, 329] width 55 height 14
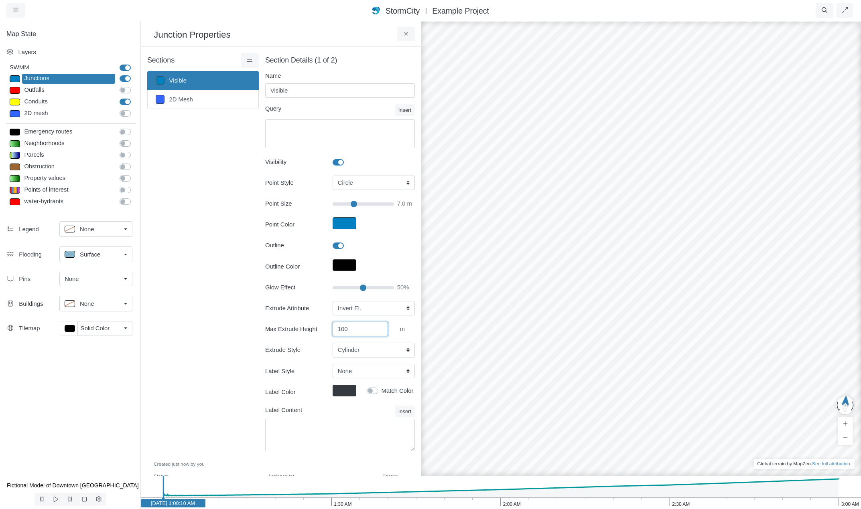
click at [356, 330] on input "100" at bounding box center [360, 329] width 55 height 14
type input "100"
click at [202, 337] on div "Sections Visible 2D Mesh Layer Details Refraction" at bounding box center [203, 257] width 112 height 408
type input "7"
click at [403, 36] on icon at bounding box center [406, 34] width 8 height 6
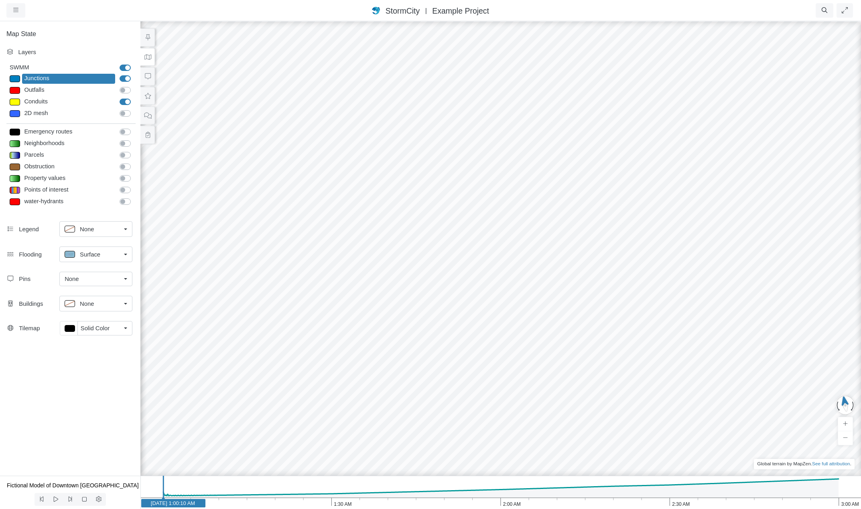
drag, startPoint x: 293, startPoint y: 324, endPoint x: 436, endPoint y: 302, distance: 145.0
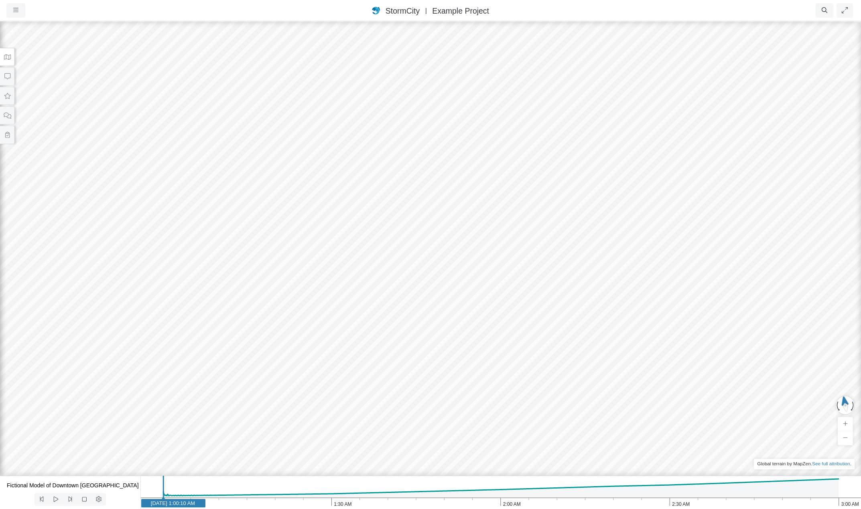
click at [10, 57] on icon at bounding box center [8, 57] width 8 height 6
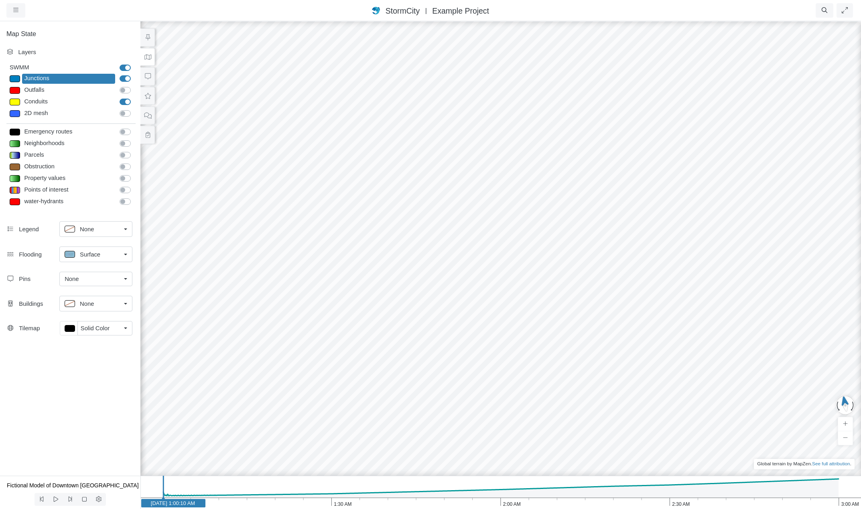
click at [15, 79] on div at bounding box center [15, 78] width 10 height 7
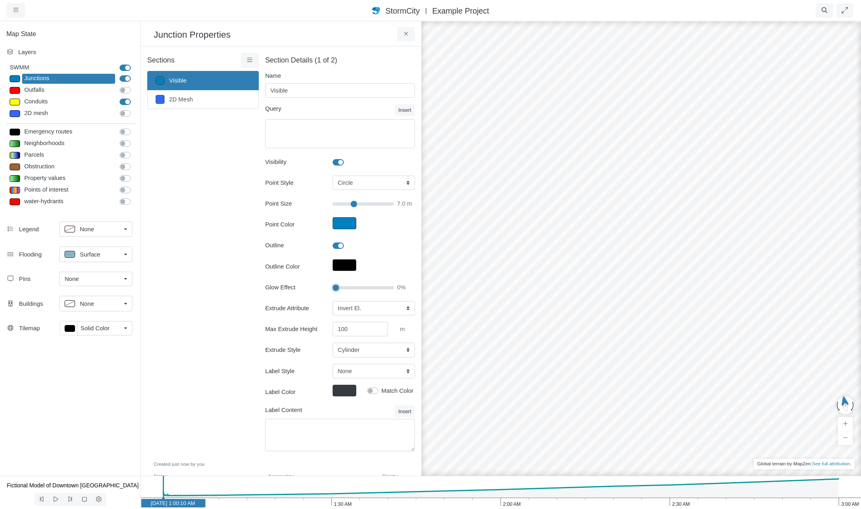
drag, startPoint x: 358, startPoint y: 287, endPoint x: 312, endPoint y: 288, distance: 45.8
type input "0"
click at [333, 288] on input "Glow Effect" at bounding box center [363, 288] width 61 height 9
type input "7"
click at [367, 351] on select "Cylinder Hexagonal Prism Rectangular Prism Sphere" at bounding box center [374, 350] width 82 height 14
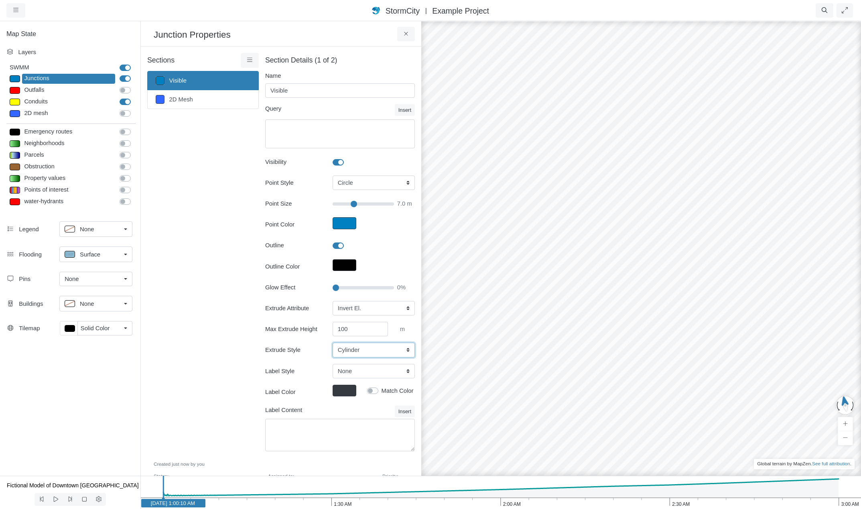
select select "SPH"
click at [333, 343] on select "Cylinder Hexagonal Prism Rectangular Prism Sphere" at bounding box center [374, 350] width 82 height 14
type input "7"
click at [369, 309] on select "None Fixed Height X-Coordinate Y-Coordinate Invert El. Depth Initial Depth Surc…" at bounding box center [374, 308] width 82 height 14
select select "MaxDepth"
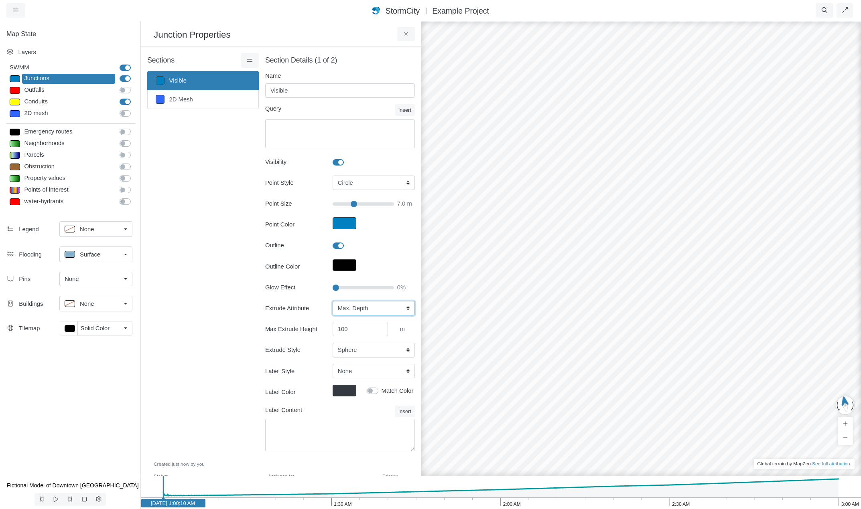
click at [333, 301] on select "None Fixed Height X-Coordinate Y-Coordinate Invert El. Depth Initial Depth Surc…" at bounding box center [374, 308] width 82 height 14
type input "7"
type input "20"
click at [345, 286] on input "Glow Effect" at bounding box center [363, 288] width 61 height 9
type input "7"
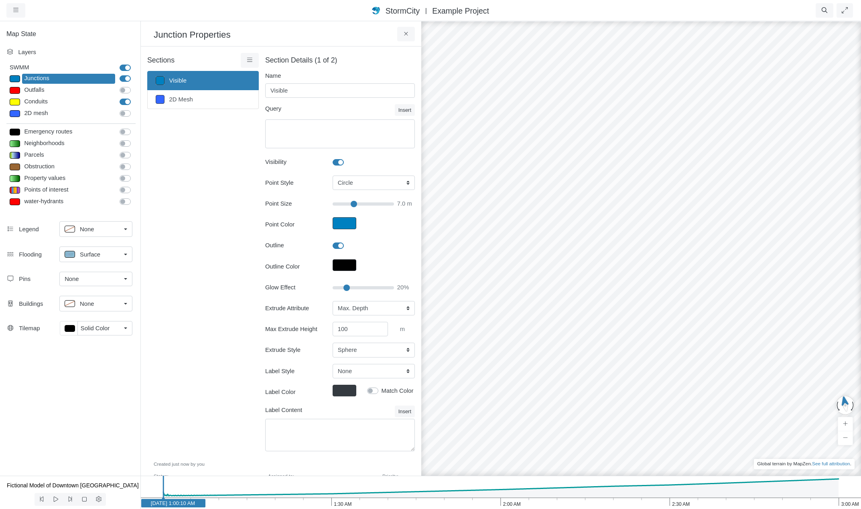
click at [134, 97] on label "Conduits" at bounding box center [134, 97] width 0 height 0
click at [125, 103] on input "Conduits" at bounding box center [123, 101] width 6 height 8
checkbox input "false"
click at [112, 330] on div "Solid Color" at bounding box center [101, 328] width 40 height 9
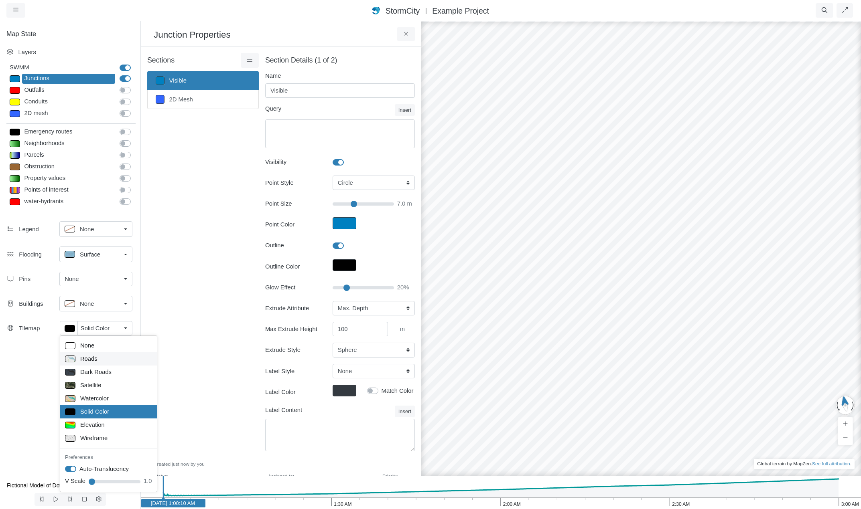
click at [95, 357] on span "Roads" at bounding box center [88, 359] width 17 height 9
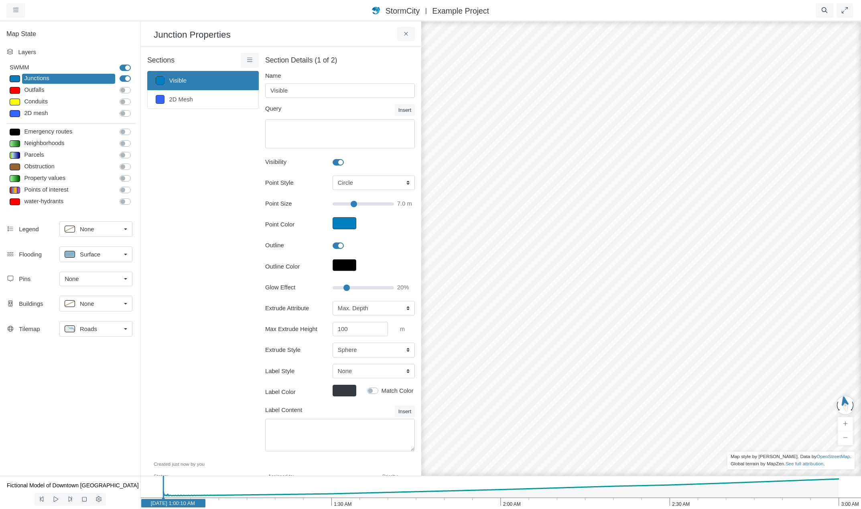
click at [115, 328] on div "Roads" at bounding box center [93, 329] width 56 height 10
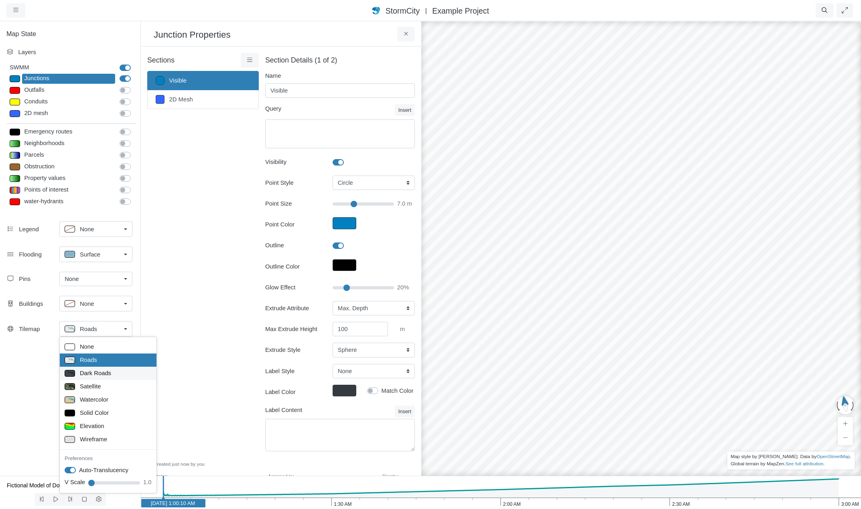
click at [101, 374] on span "Dark Roads" at bounding box center [95, 373] width 31 height 9
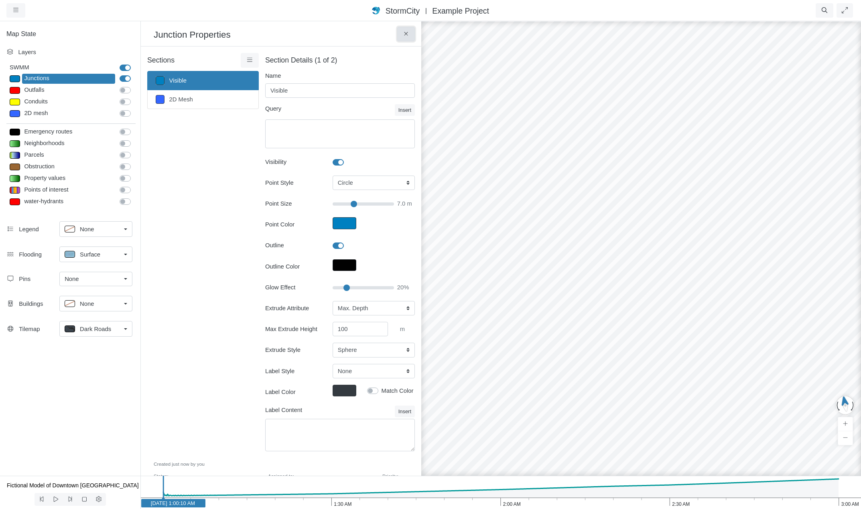
click at [403, 34] on icon at bounding box center [406, 34] width 8 height 6
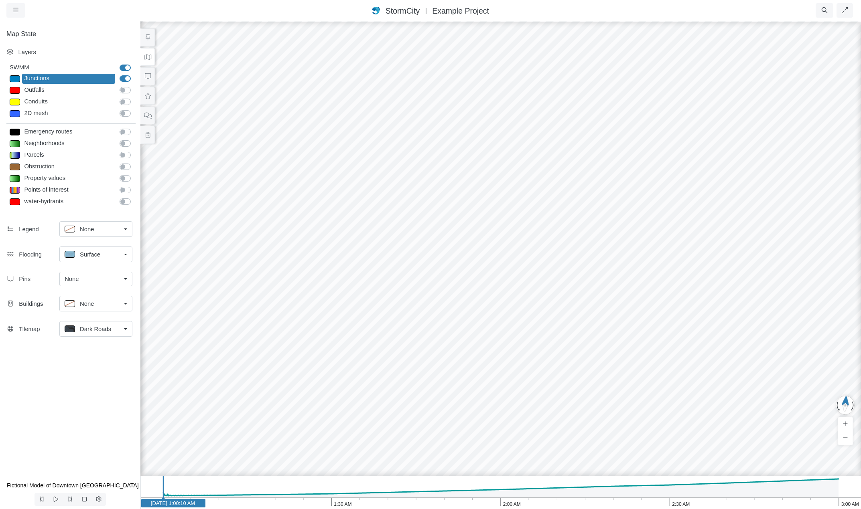
drag, startPoint x: 657, startPoint y: 294, endPoint x: 482, endPoint y: 290, distance: 175.0
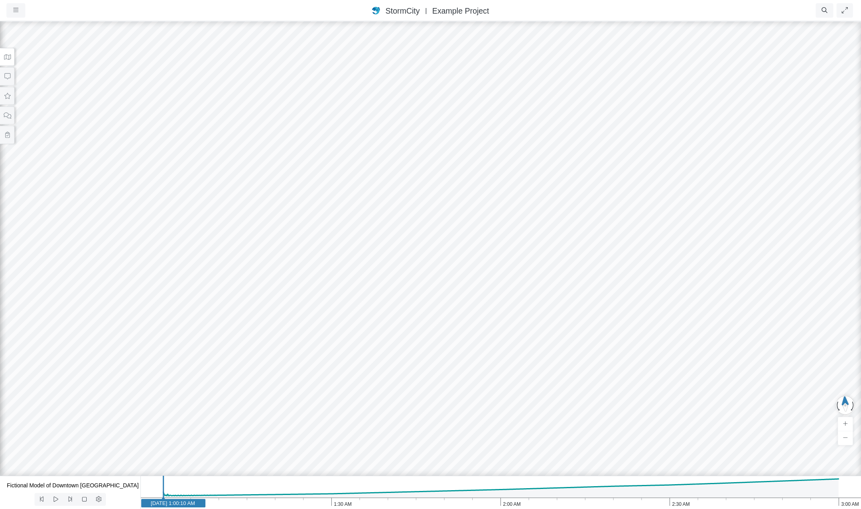
drag, startPoint x: 440, startPoint y: 355, endPoint x: 556, endPoint y: 348, distance: 116.2
drag, startPoint x: 377, startPoint y: 354, endPoint x: 496, endPoint y: 324, distance: 122.5
click at [496, 324] on div at bounding box center [430, 264] width 861 height 489
drag, startPoint x: 487, startPoint y: 357, endPoint x: 646, endPoint y: 353, distance: 158.9
drag, startPoint x: 28, startPoint y: 347, endPoint x: 211, endPoint y: 369, distance: 184.3
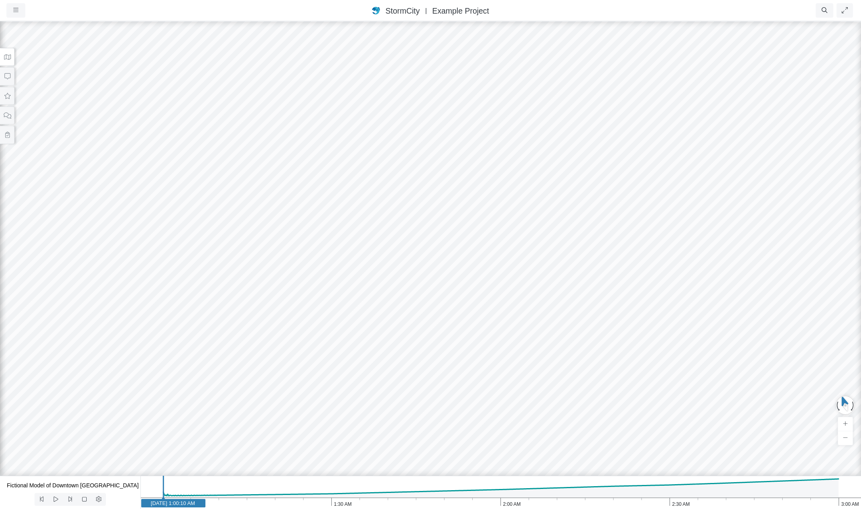
click at [211, 369] on div at bounding box center [430, 264] width 861 height 489
drag, startPoint x: 197, startPoint y: 343, endPoint x: 360, endPoint y: 357, distance: 163.4
drag, startPoint x: 333, startPoint y: 363, endPoint x: 427, endPoint y: 319, distance: 103.6
click at [427, 319] on div at bounding box center [430, 264] width 861 height 489
click at [10, 119] on button at bounding box center [7, 116] width 14 height 18
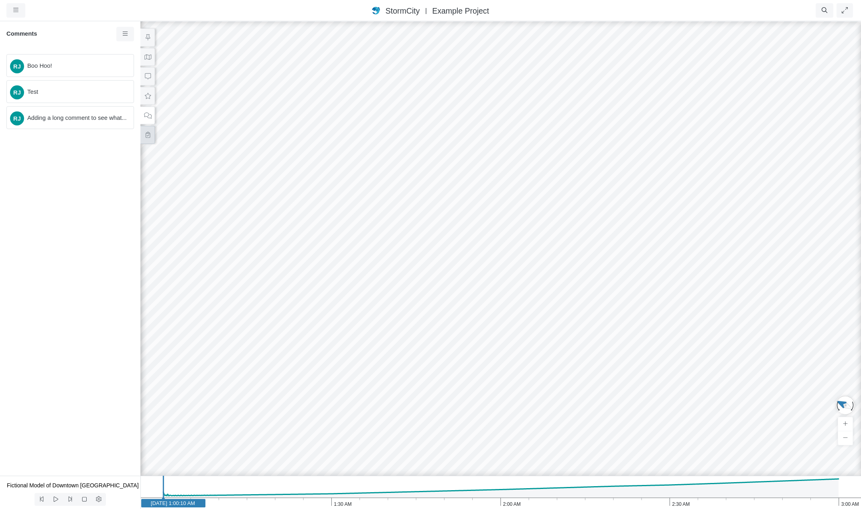
click at [148, 133] on icon at bounding box center [148, 135] width 8 height 6
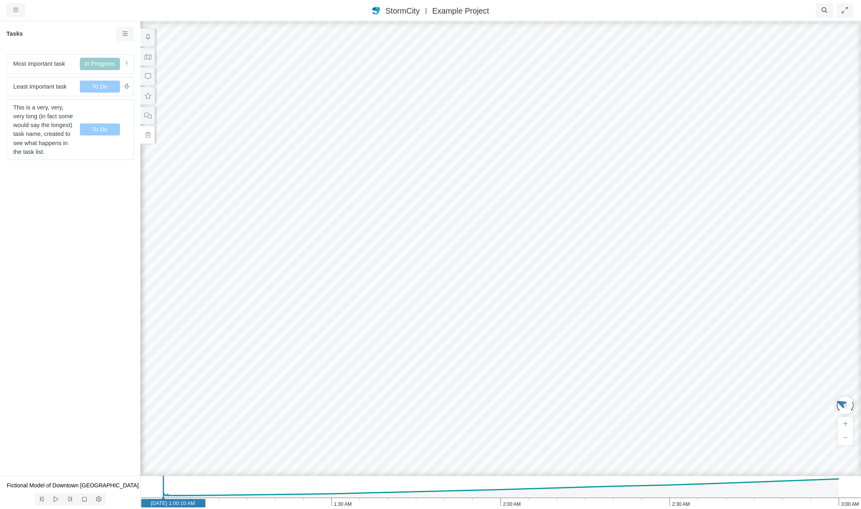
click at [58, 262] on div "Most important task In Progress Least important task To Do This is a very, very…" at bounding box center [70, 262] width 140 height 428
drag, startPoint x: 757, startPoint y: 319, endPoint x: 645, endPoint y: 340, distance: 113.9
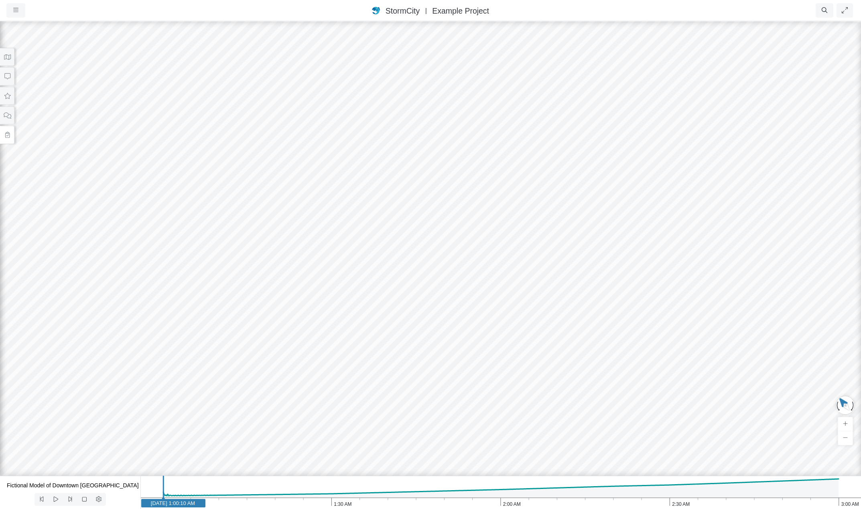
drag, startPoint x: 691, startPoint y: 264, endPoint x: 568, endPoint y: 348, distance: 148.8
click at [568, 348] on div "RJ RJ RJ" at bounding box center [430, 264] width 861 height 489
drag, startPoint x: 633, startPoint y: 357, endPoint x: 619, endPoint y: 235, distance: 122.0
click at [619, 235] on div "RJ RJ RJ" at bounding box center [430, 264] width 861 height 489
drag, startPoint x: 680, startPoint y: 251, endPoint x: 491, endPoint y: 258, distance: 189.1
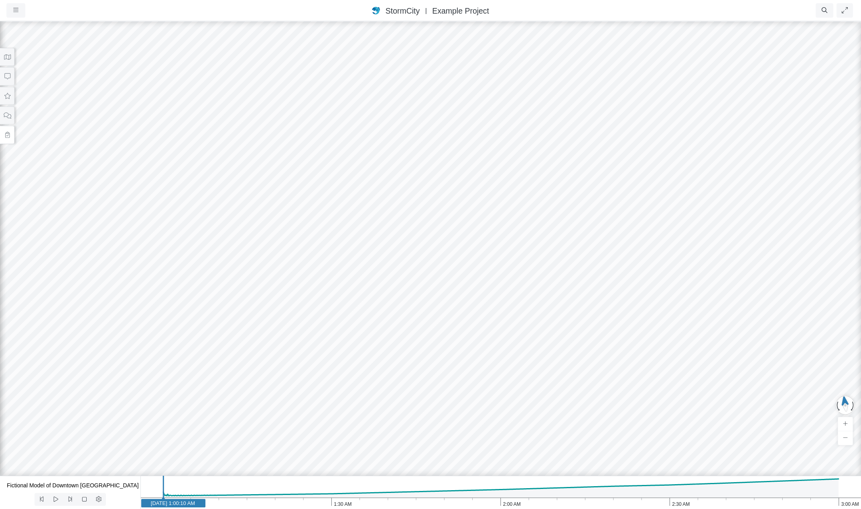
drag, startPoint x: 640, startPoint y: 352, endPoint x: 526, endPoint y: 276, distance: 137.4
click at [526, 276] on div "RJ RJ RJ" at bounding box center [430, 264] width 861 height 489
drag, startPoint x: 532, startPoint y: 328, endPoint x: 569, endPoint y: 294, distance: 50.2
click at [10, 57] on icon at bounding box center [8, 57] width 8 height 6
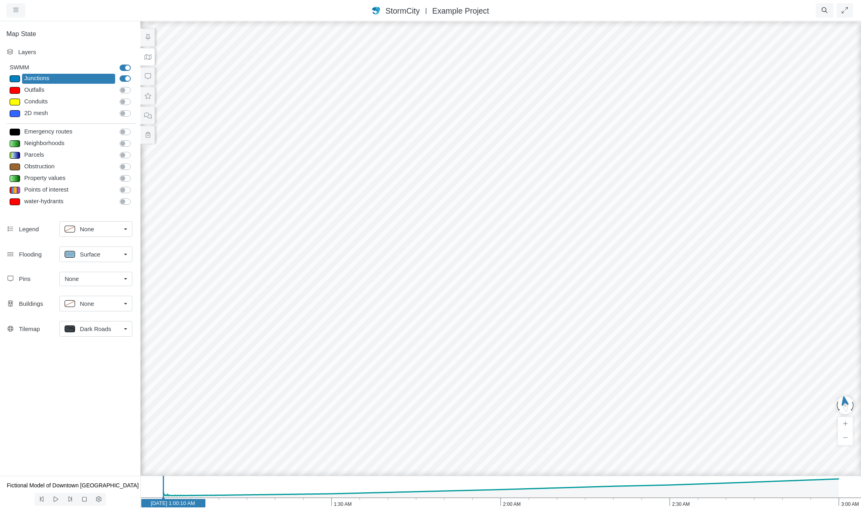
click at [14, 78] on div at bounding box center [15, 78] width 10 height 7
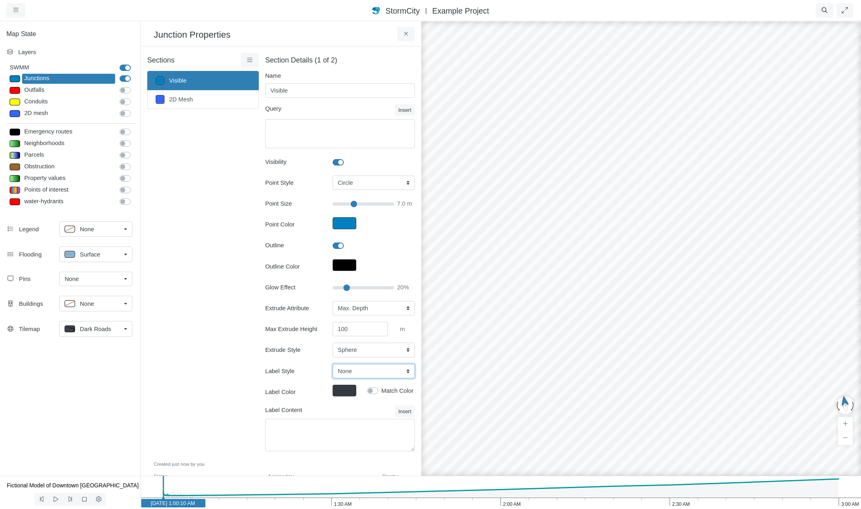
click at [404, 372] on select "None Center Above Right Line Pin" at bounding box center [374, 371] width 82 height 14
select select "Line"
click at [333, 364] on select "None Center Above Right Line Pin" at bounding box center [374, 371] width 82 height 14
click at [341, 429] on textarea "Label Content" at bounding box center [340, 435] width 150 height 32
click at [403, 412] on button "Insert" at bounding box center [405, 412] width 20 height 12
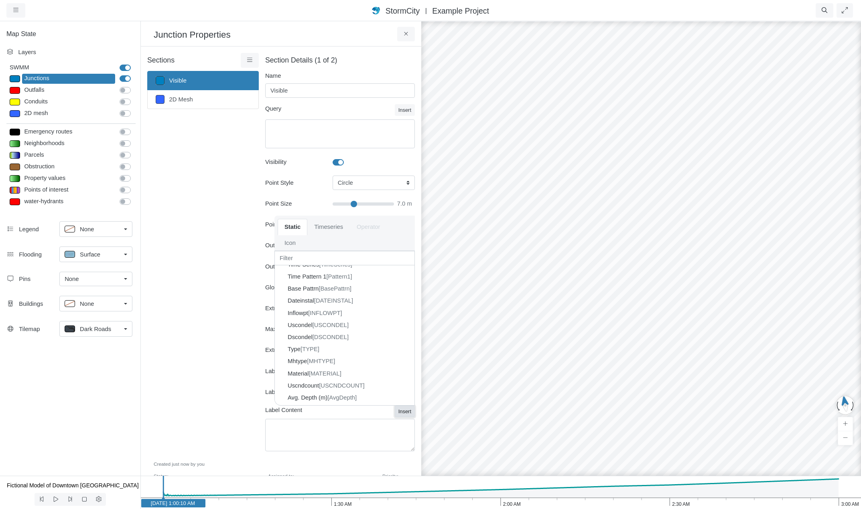
scroll to position [241, 0]
click at [336, 368] on span "[MaxDepth]" at bounding box center [344, 370] width 30 height 6
type input "7"
type textarea "{MaxDepth}"
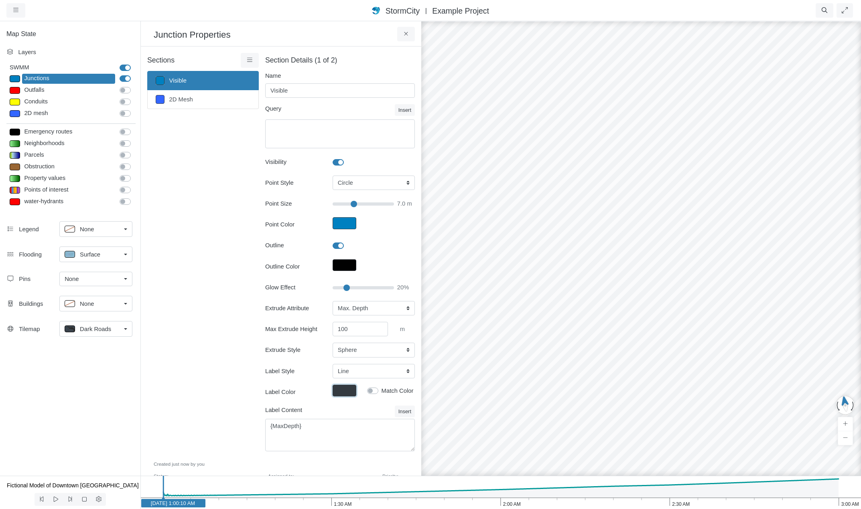
click at [345, 390] on button "Label Color" at bounding box center [345, 391] width 24 height 12
type input "#343a40ff"
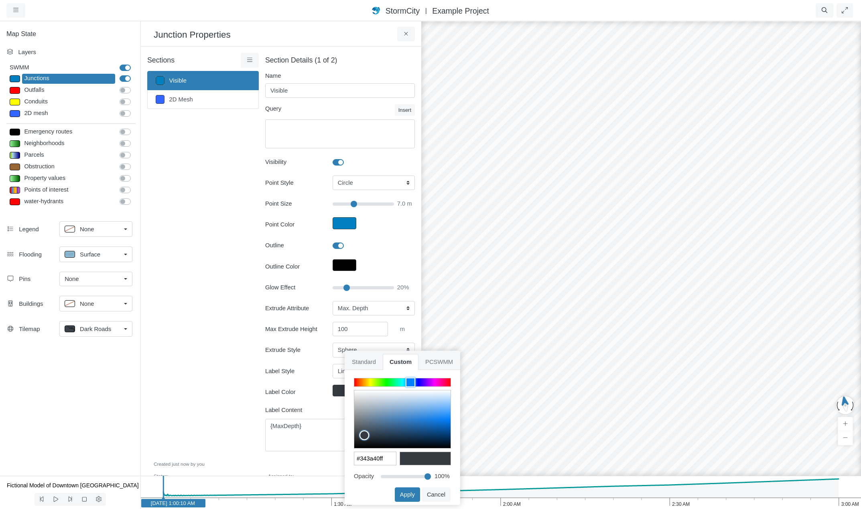
click at [345, 390] on div "#343a40ff Ok Cancel" at bounding box center [403, 425] width 128 height 96
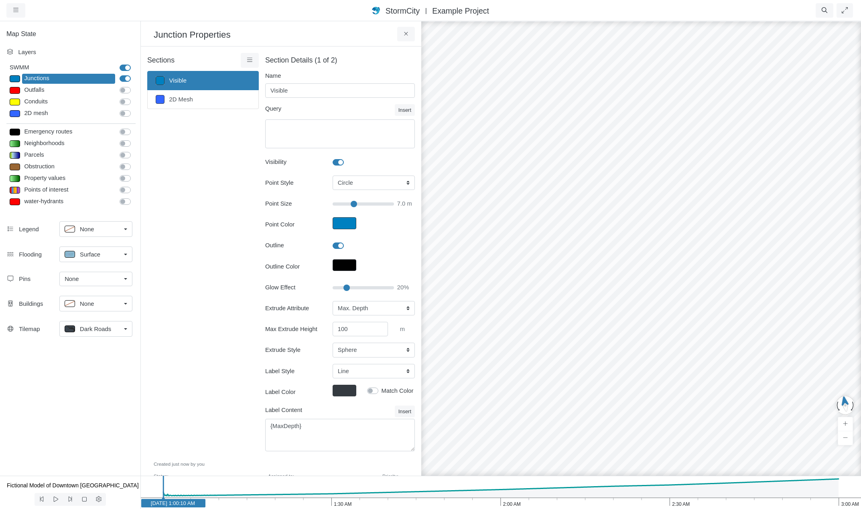
click at [315, 386] on label "Label Color" at bounding box center [292, 392] width 67 height 14
click at [333, 386] on button "Label Color" at bounding box center [345, 391] width 24 height 12
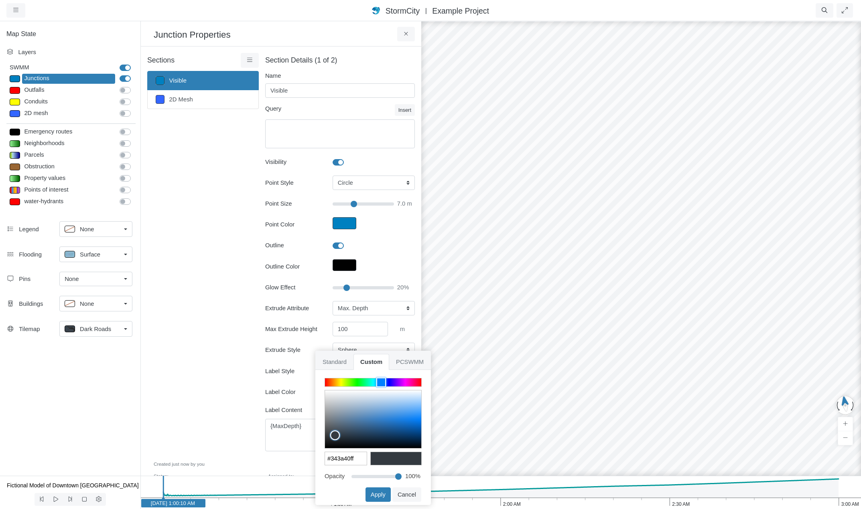
click at [231, 381] on div "Sections Visible 2D Mesh Layer Details Refraction" at bounding box center [203, 257] width 112 height 408
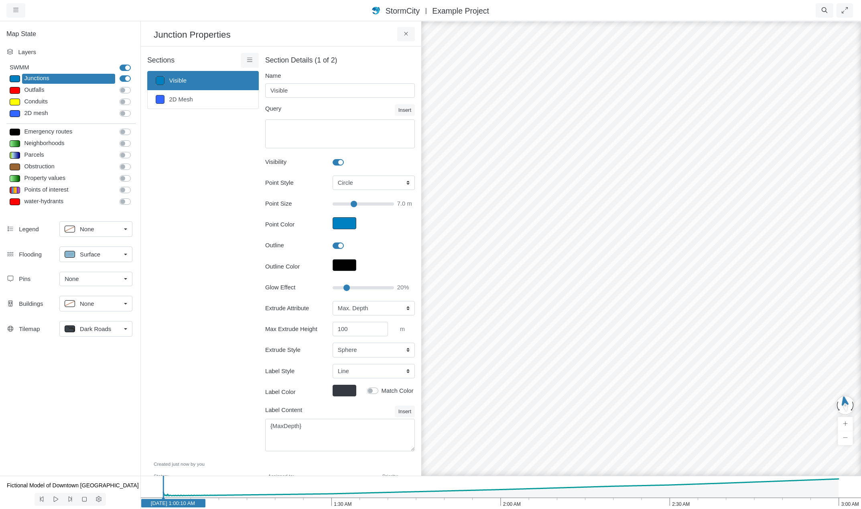
click at [381, 390] on label "Match Color" at bounding box center [397, 391] width 32 height 9
click at [369, 390] on input "Match Color" at bounding box center [370, 391] width 6 height 8
checkbox input "true"
type input "7"
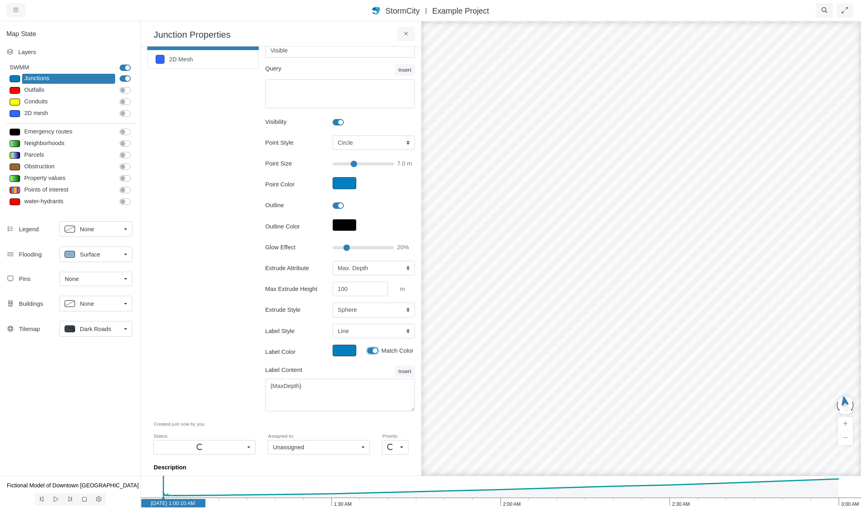
scroll to position [80, 0]
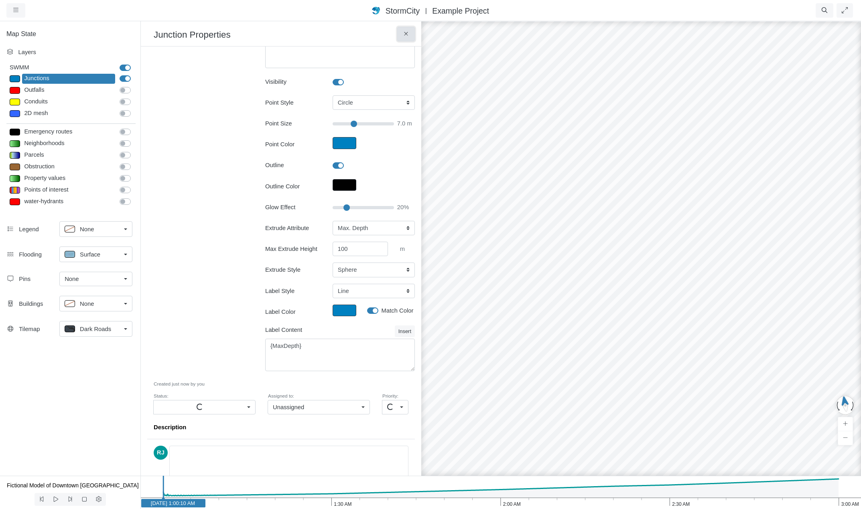
click at [408, 37] on icon at bounding box center [406, 34] width 8 height 6
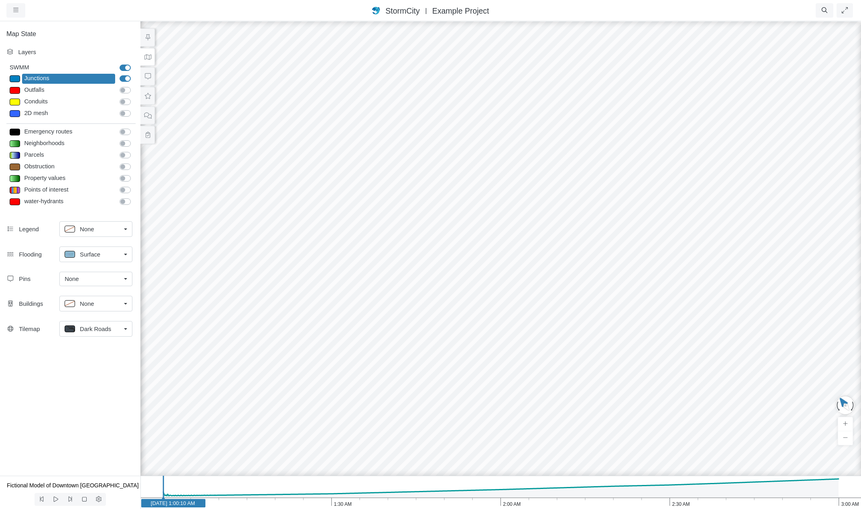
drag, startPoint x: 429, startPoint y: 276, endPoint x: 591, endPoint y: 284, distance: 162.7
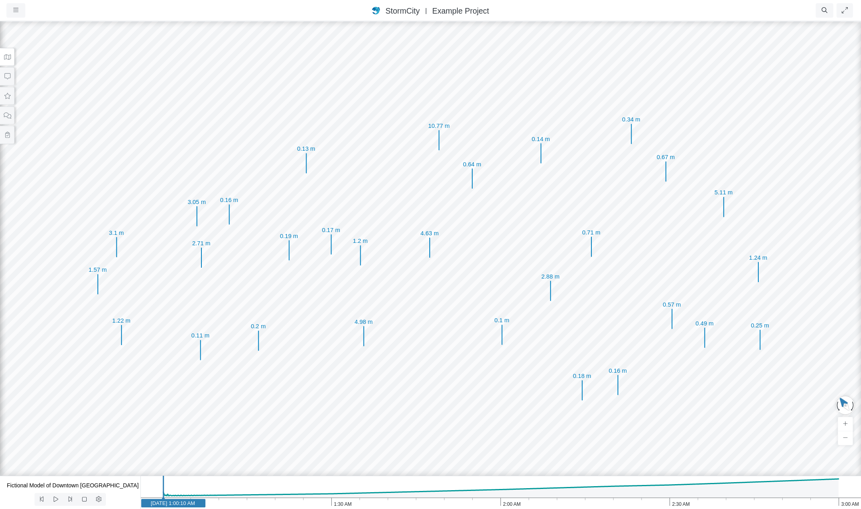
drag, startPoint x: 423, startPoint y: 280, endPoint x: 514, endPoint y: 292, distance: 92.4
click at [514, 292] on div "RJ RJ RJ 2.71 m 3.05 m 3.1 m 1.57 m 0.16 m 6.61 m 0.34 m 1.2 m 4.98 m 0.13 m 10…" at bounding box center [430, 264] width 861 height 489
click at [11, 59] on button at bounding box center [7, 57] width 14 height 18
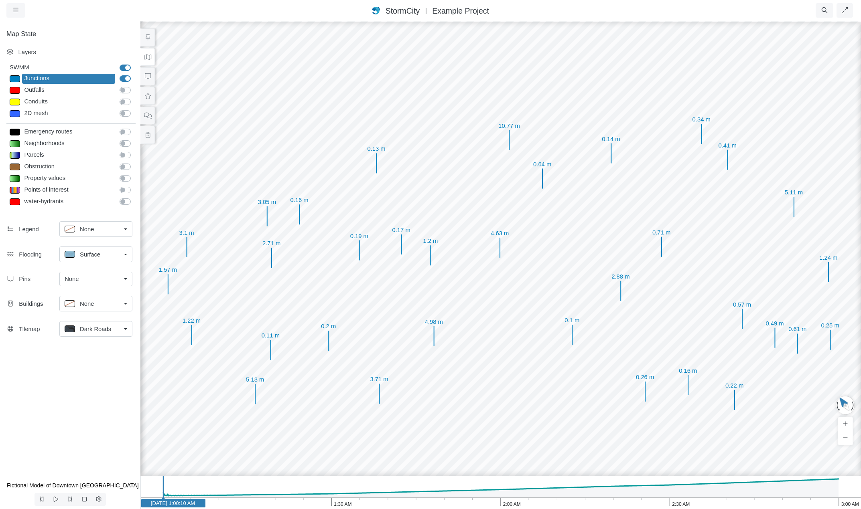
click at [12, 78] on div at bounding box center [15, 78] width 10 height 7
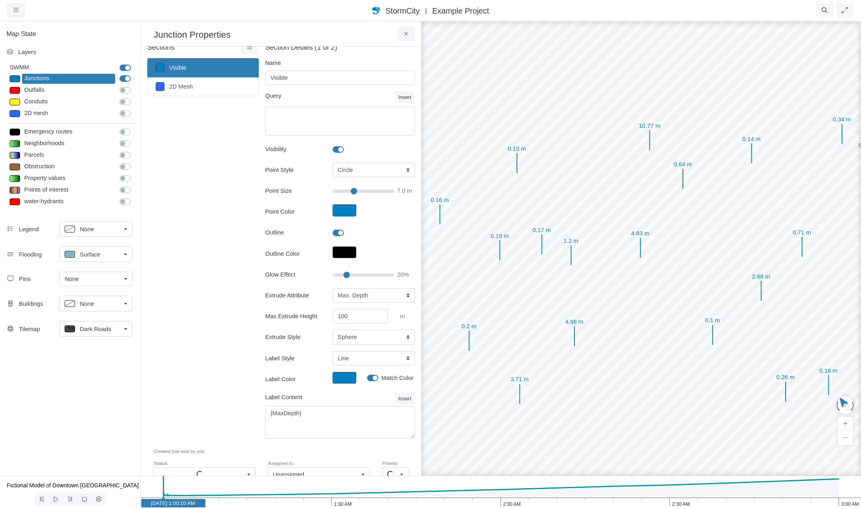
scroll to position [0, 0]
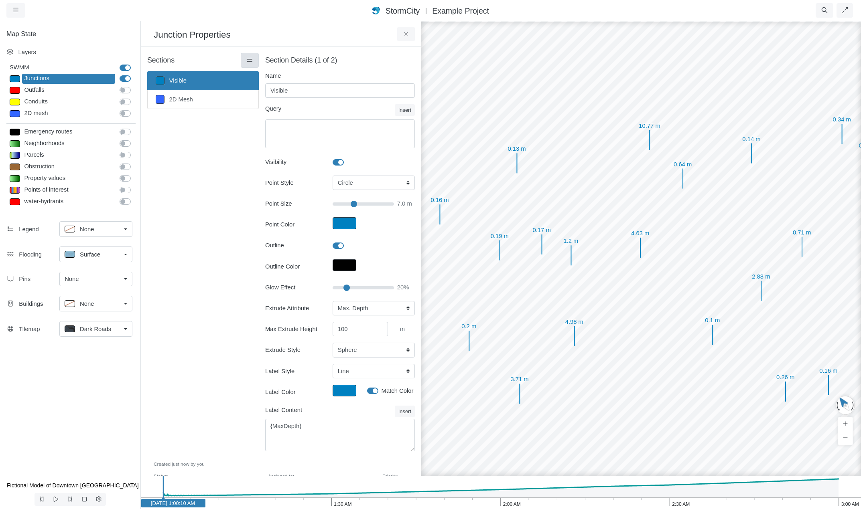
click at [249, 61] on icon at bounding box center [250, 60] width 8 height 6
click at [262, 74] on span "Section Creator Tool" at bounding box center [283, 76] width 54 height 6
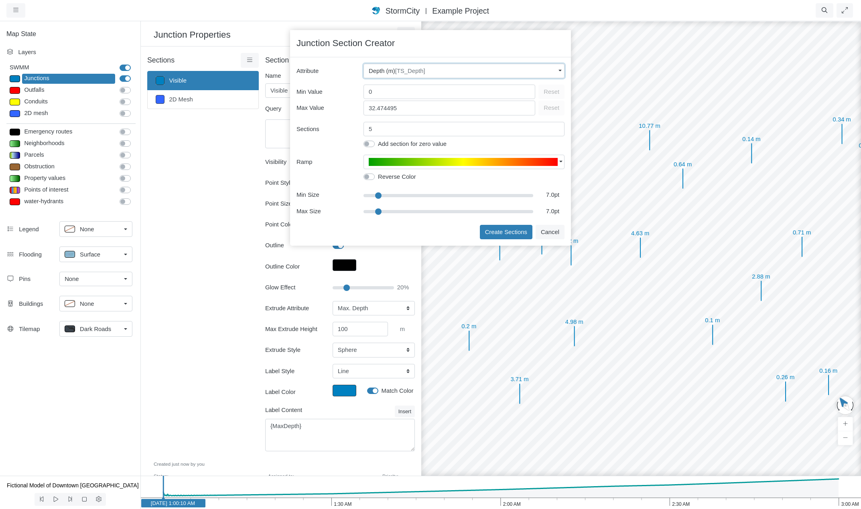
click at [449, 71] on div "Depth (m) [TS_Depth]" at bounding box center [462, 71] width 187 height 9
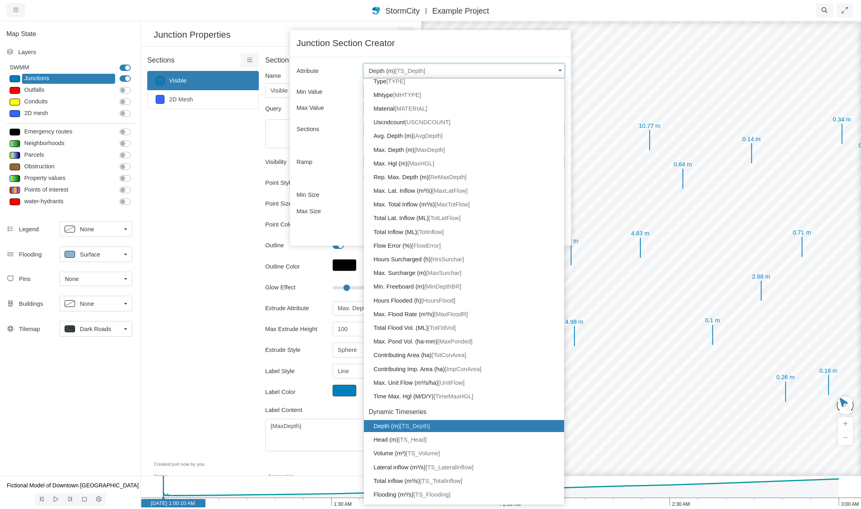
scroll to position [339, 0]
click at [400, 148] on dd "Max. Depth (m) [MaxDepth]" at bounding box center [464, 149] width 200 height 12
type input "32.51"
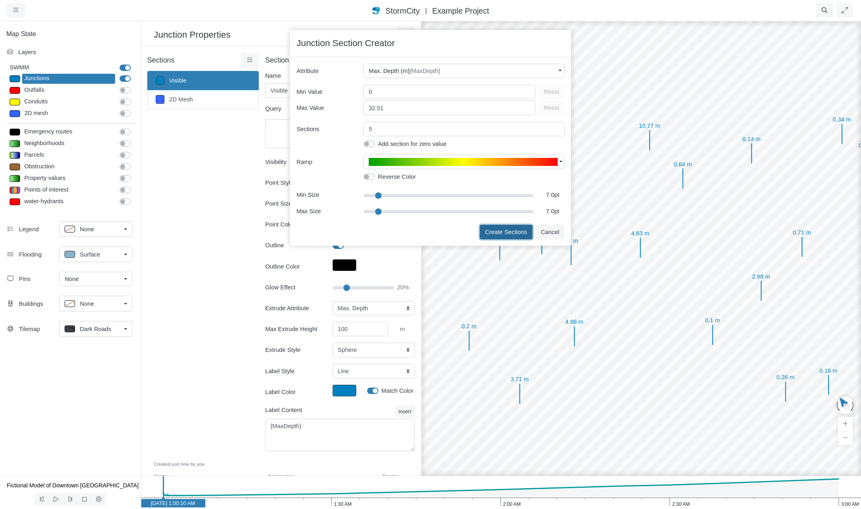
click at [509, 232] on button "Create Sections" at bounding box center [506, 232] width 53 height 14
type input "< 5m"
type textarea "MaxDepth < 5"
type input "7"
type input "0"
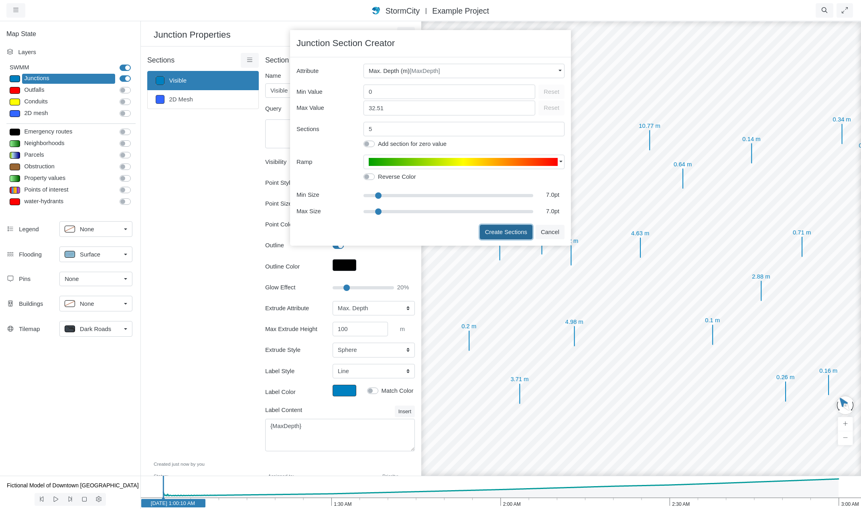
select select "CYL"
select select "None"
checkbox input "false"
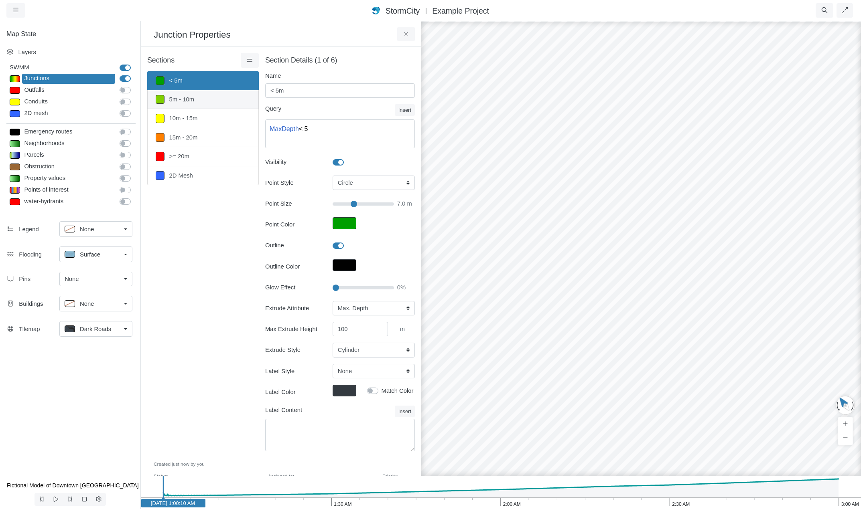
click at [213, 99] on link "5m - 10m" at bounding box center [203, 99] width 112 height 19
type input "5m - 10m"
type textarea "MaxDepth >= 5 AND MaxDepth < 10"
type input "7"
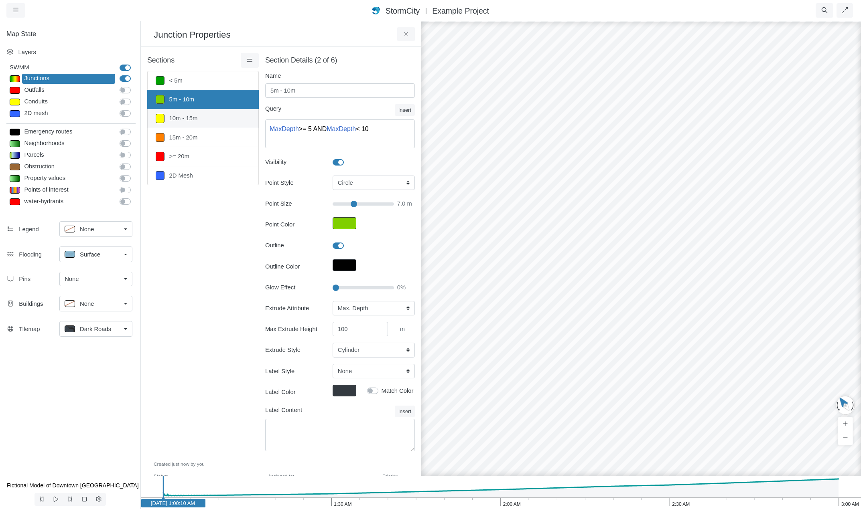
click at [213, 114] on link "10m - 15m" at bounding box center [203, 118] width 112 height 19
type input "10m - 15m"
type textarea "MaxDepth >= 10 AND MaxDepth < 15"
type input "7"
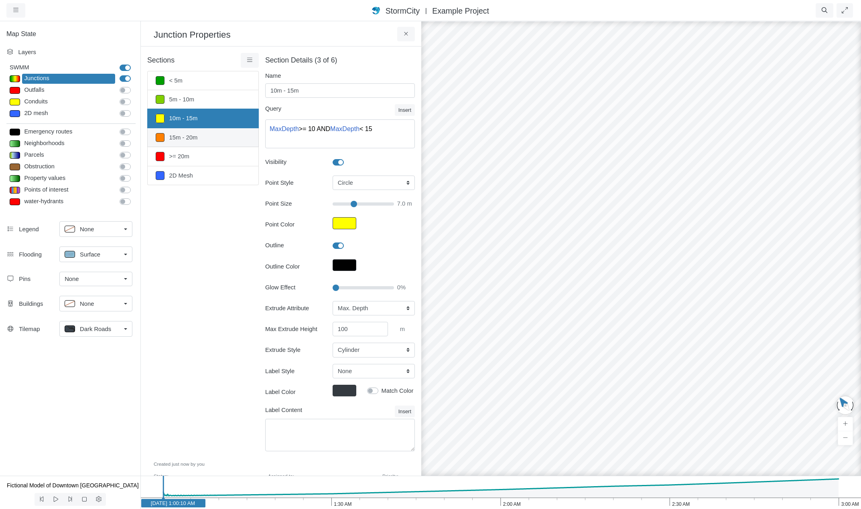
click at [214, 136] on link "15m - 20m" at bounding box center [203, 137] width 112 height 19
type input "15m - 20m"
type textarea "MaxDepth >= 15 AND MaxDepth < 20"
type input "7"
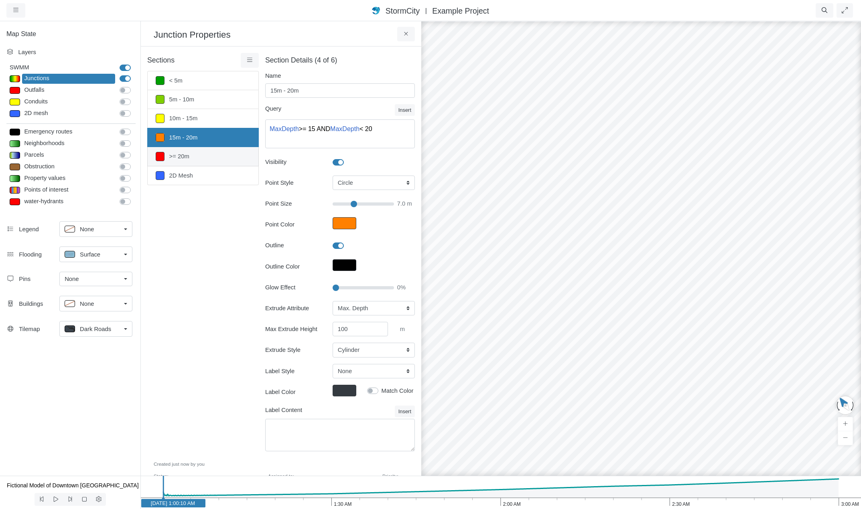
click at [213, 152] on link ">= 20m" at bounding box center [203, 156] width 112 height 19
type input ">= 20m"
type textarea "MaxDepth >= 20"
type input "7"
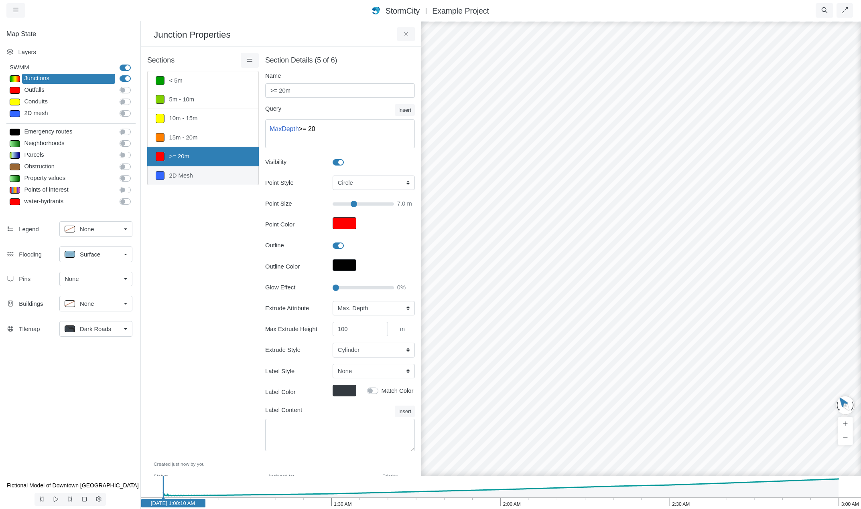
click at [216, 175] on link "2D Mesh" at bounding box center [203, 175] width 112 height 19
type input "2D Mesh"
type textarea "Tag='2D_In'"
checkbox input "false"
type input "4"
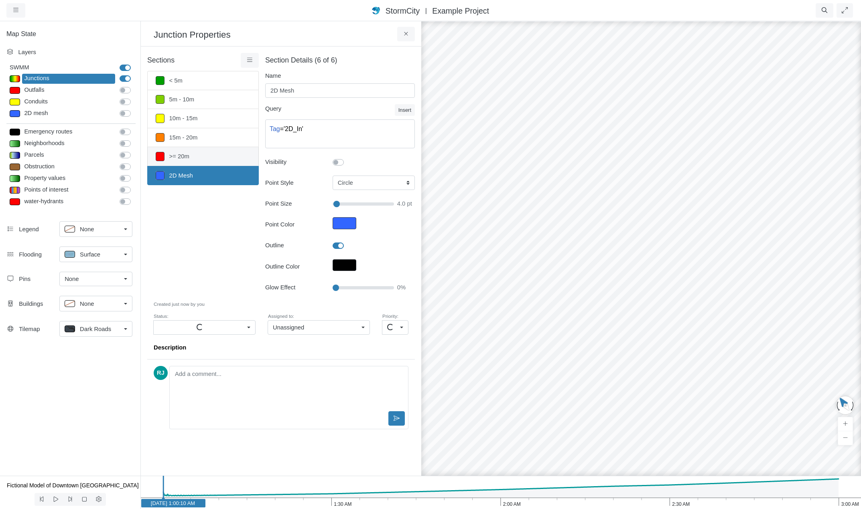
click at [217, 156] on link ">= 20m" at bounding box center [203, 156] width 112 height 19
type input ">= 20m"
type textarea "MaxDepth >= 20"
checkbox input "true"
type input "7.5"
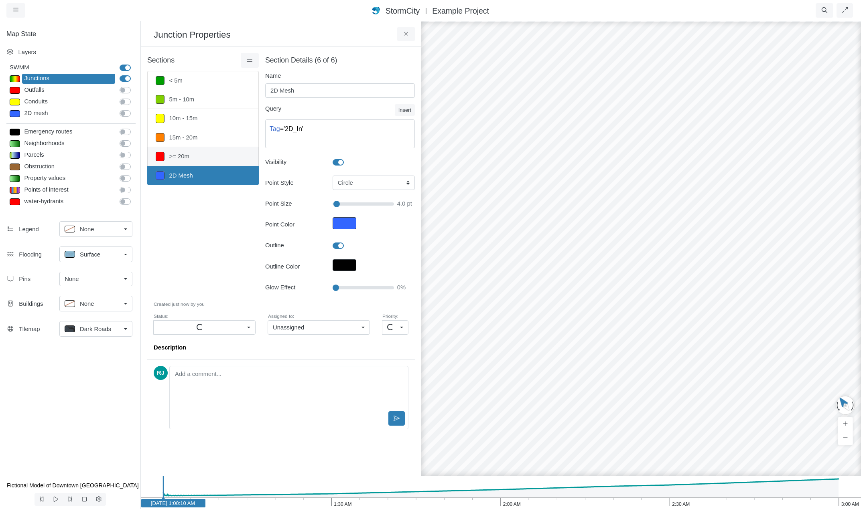
select select "MaxDepth"
type input "100"
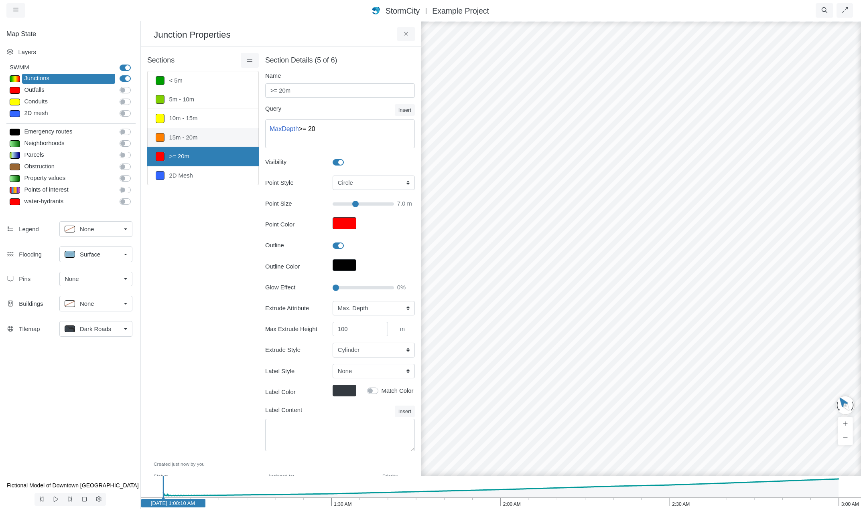
click at [219, 142] on link "15m - 20m" at bounding box center [203, 137] width 112 height 19
type input "15m - 20m"
type textarea "MaxDepth >= 15 AND MaxDepth < 20"
type input "7"
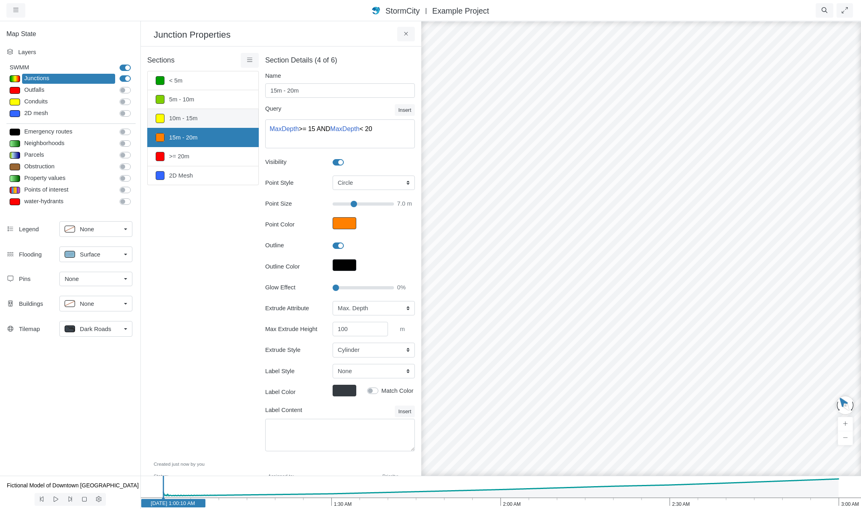
click at [223, 120] on link "10m - 15m" at bounding box center [203, 118] width 112 height 19
type input "10m - 15m"
type textarea "MaxDepth >= 10 AND MaxDepth < 15"
type input "7"
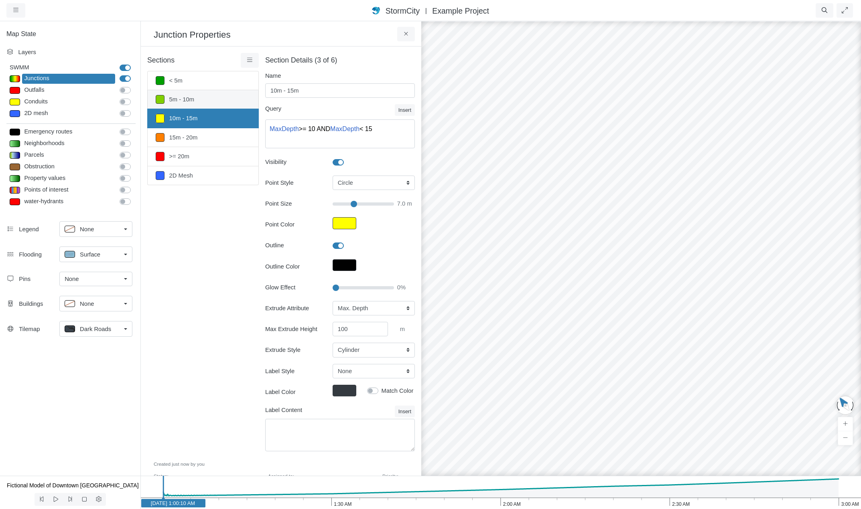
click at [223, 100] on link "5m - 10m" at bounding box center [203, 99] width 112 height 19
type input "5m - 10m"
type textarea "MaxDepth >= 5 AND MaxDepth < 10"
type input "7"
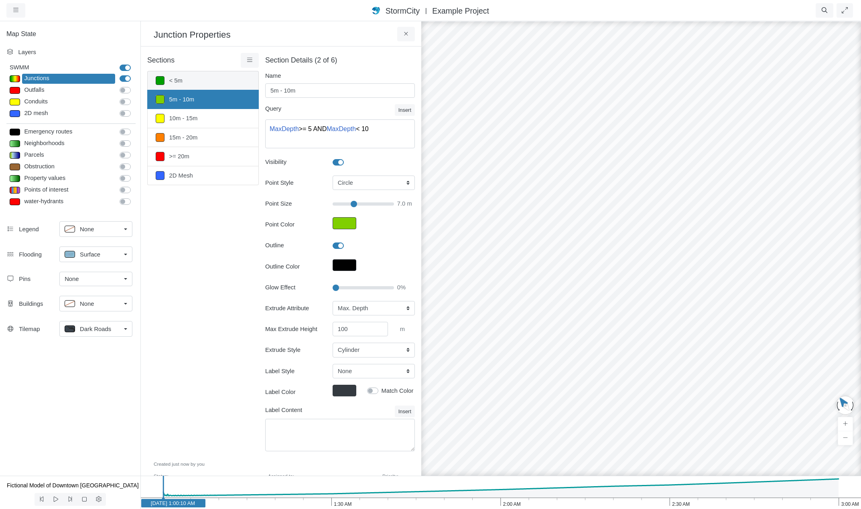
click at [223, 83] on link "< 5m" at bounding box center [203, 80] width 112 height 19
type input "< 5m"
type textarea "MaxDepth < 5"
type input "7"
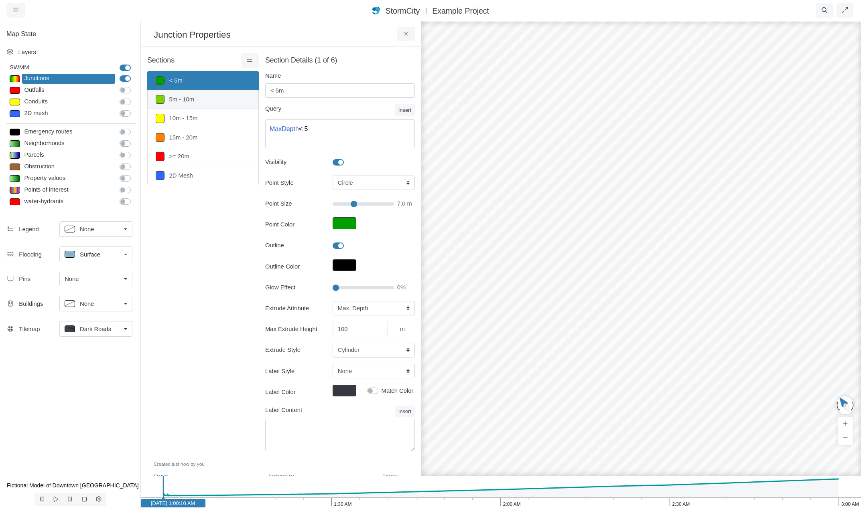
click at [223, 91] on link "5m - 10m" at bounding box center [203, 99] width 112 height 19
type input "5m - 10m"
type textarea "MaxDepth >= 5 AND MaxDepth < 10"
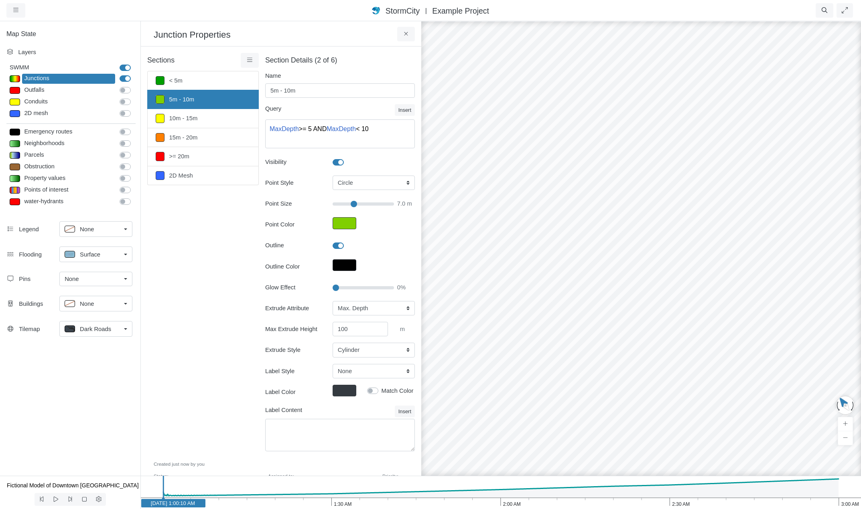
click at [223, 101] on link "5m - 10m" at bounding box center [203, 99] width 112 height 19
type input "7"
click at [223, 110] on link "10m - 15m" at bounding box center [203, 118] width 112 height 19
type input "10m - 15m"
type textarea "MaxDepth >= 10 AND MaxDepth < 15"
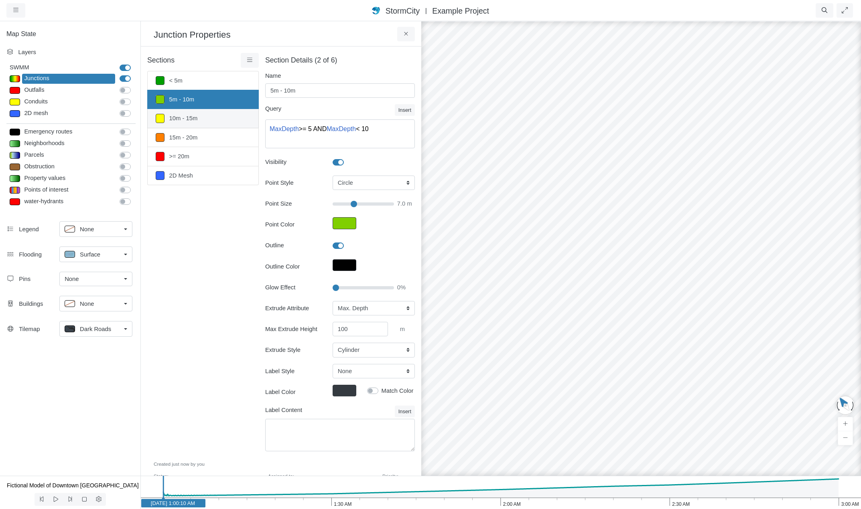
type input "7"
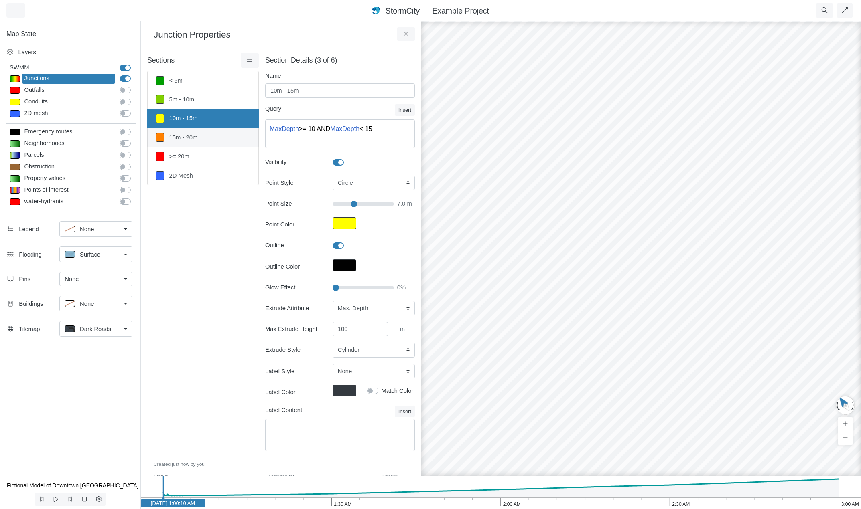
click at [215, 142] on link "15m - 20m" at bounding box center [203, 137] width 112 height 19
type input "15m - 20m"
type textarea "MaxDepth >= 15 AND MaxDepth < 20"
type input "7"
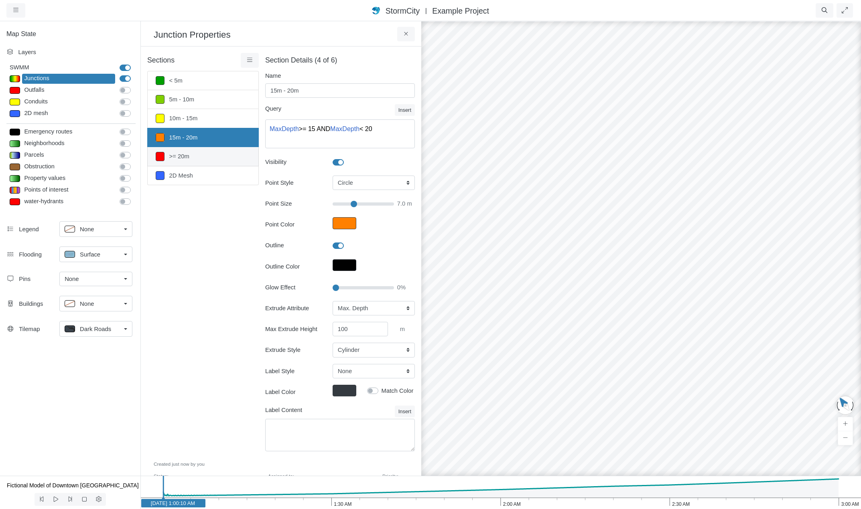
click at [213, 156] on link ">= 20m" at bounding box center [203, 156] width 112 height 19
type input ">= 20m"
type textarea "MaxDepth >= 20"
type input "7"
click at [214, 144] on link "15m - 20m" at bounding box center [203, 137] width 112 height 19
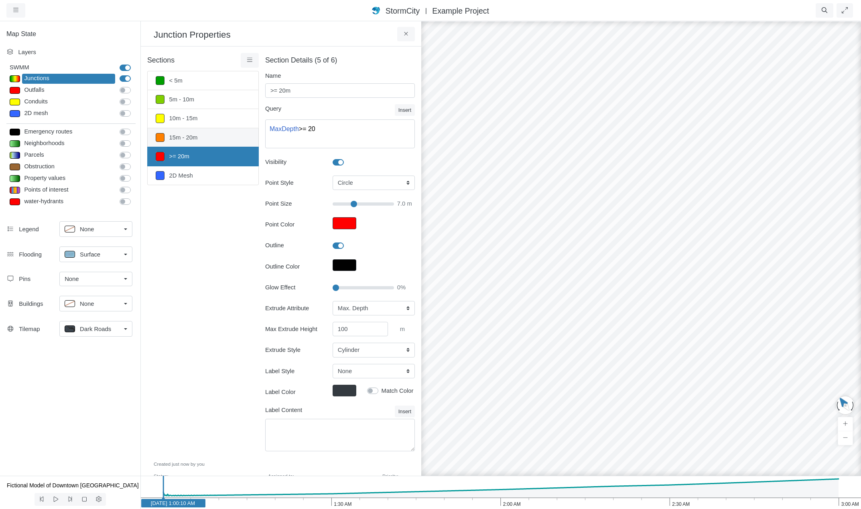
type input "15m - 20m"
type textarea "MaxDepth >= 15 AND MaxDepth < 20"
type input "7"
click at [211, 159] on link ">= 20m" at bounding box center [203, 156] width 112 height 19
type input ">= 20m"
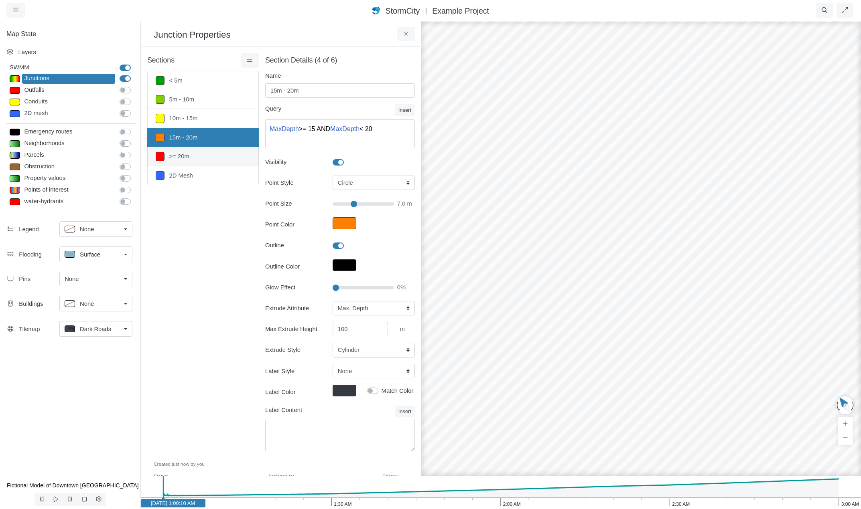
type textarea "MaxDepth >= 20"
type input "7"
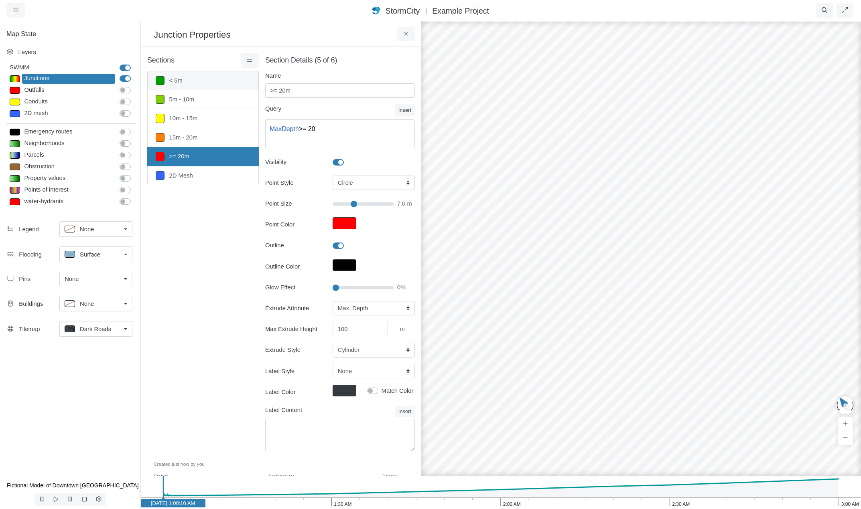
click at [221, 81] on link "< 5m" at bounding box center [203, 80] width 112 height 19
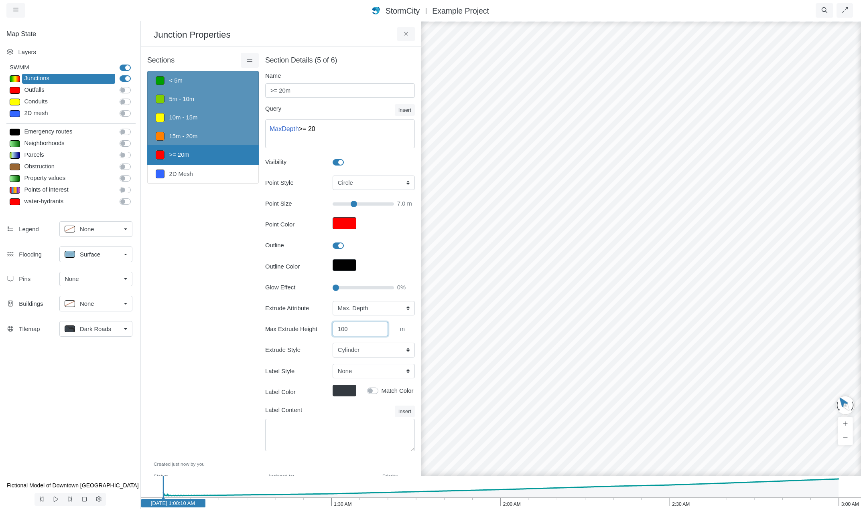
click at [367, 328] on input "100" at bounding box center [360, 329] width 55 height 14
type input "1000"
click at [398, 244] on div at bounding box center [374, 245] width 82 height 9
type input "7"
click at [404, 37] on icon at bounding box center [406, 34] width 8 height 6
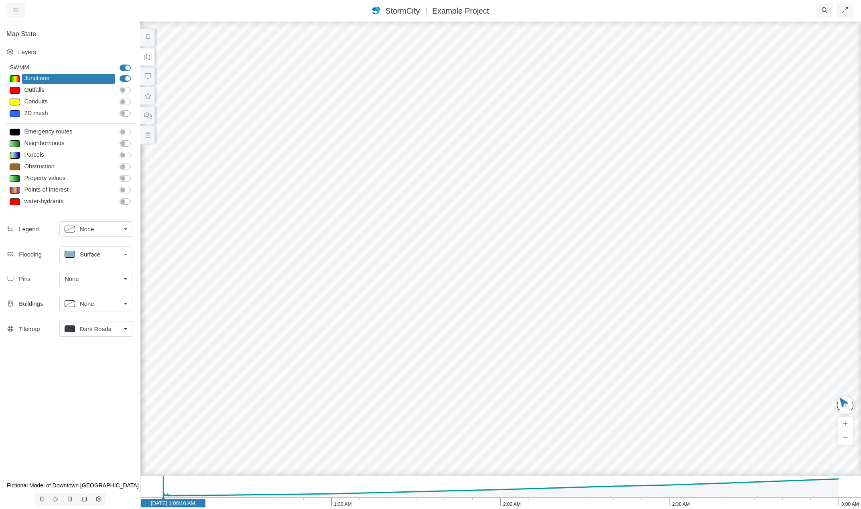
click at [17, 78] on div at bounding box center [15, 78] width 10 height 7
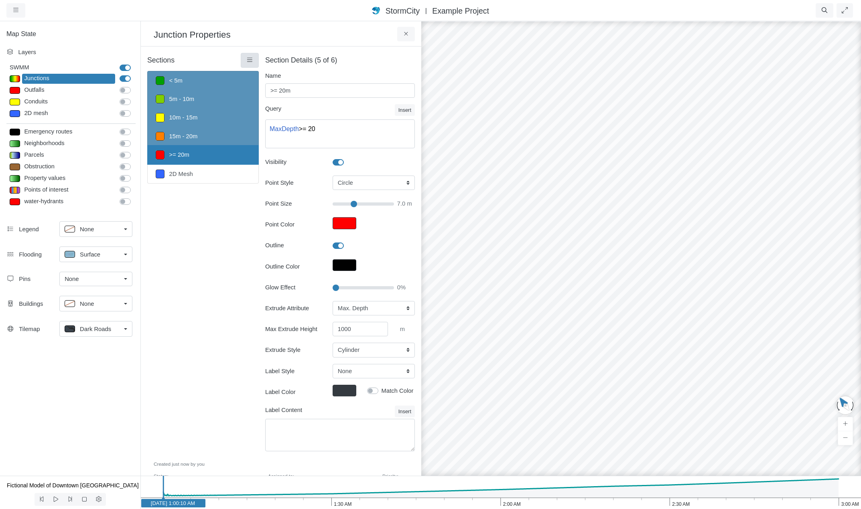
click at [247, 58] on icon at bounding box center [250, 60] width 8 height 6
click at [270, 150] on span "Delete Sections" at bounding box center [277, 149] width 42 height 6
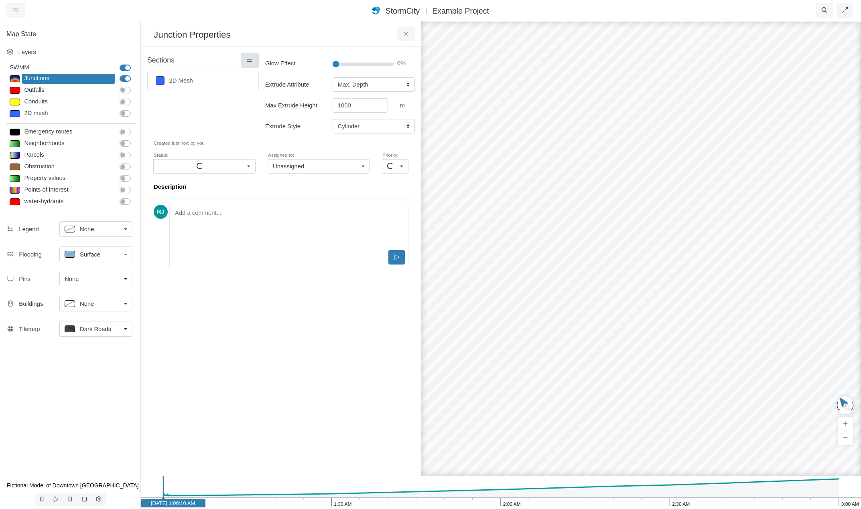
click at [248, 60] on icon at bounding box center [250, 60] width 8 height 6
click at [226, 79] on link "2D Mesh" at bounding box center [203, 80] width 112 height 19
type input "2D Mesh"
type textarea "Tag='2D_In'"
checkbox input "false"
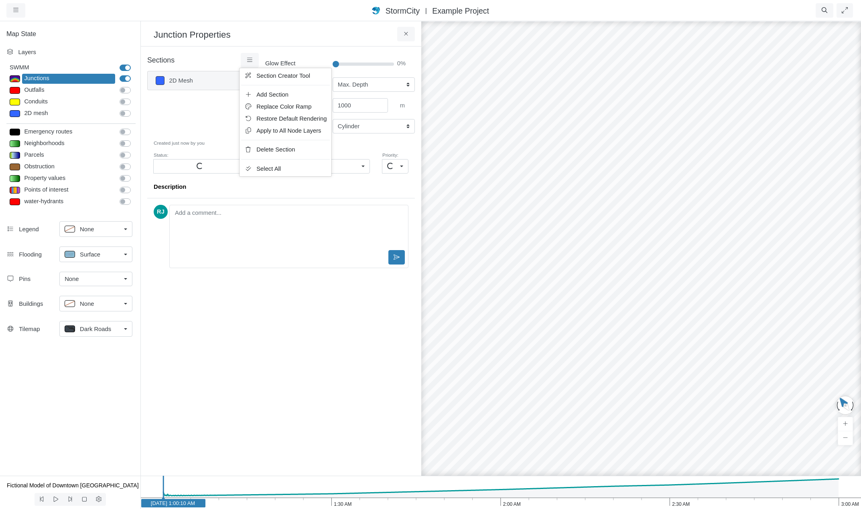
type input "4"
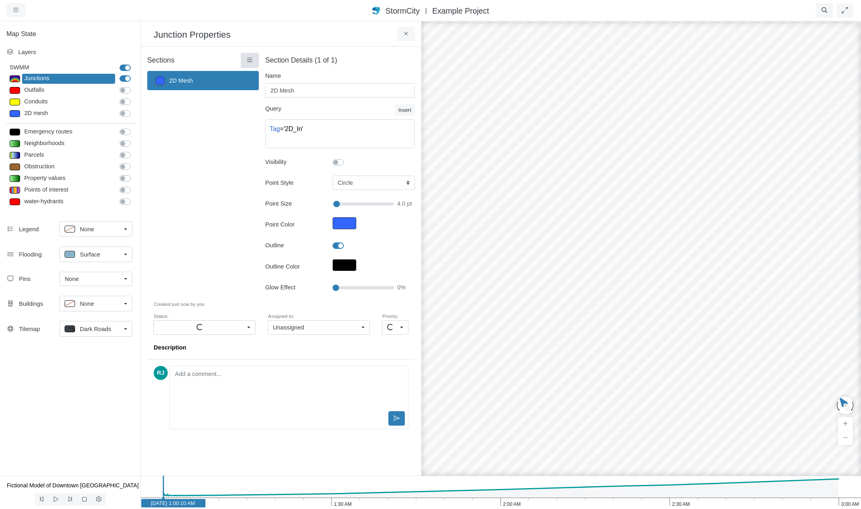
drag, startPoint x: 227, startPoint y: 81, endPoint x: 251, endPoint y: 57, distance: 34.3
click at [251, 57] on link at bounding box center [250, 60] width 18 height 14
select select "CIRCLE"
click at [268, 150] on span "Delete Section" at bounding box center [275, 149] width 39 height 6
type input "Visible"
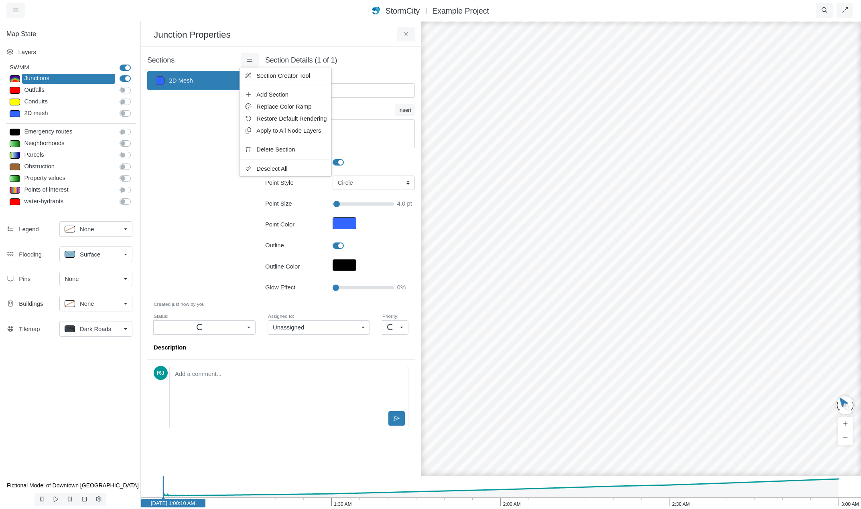
checkbox input "true"
type input "7"
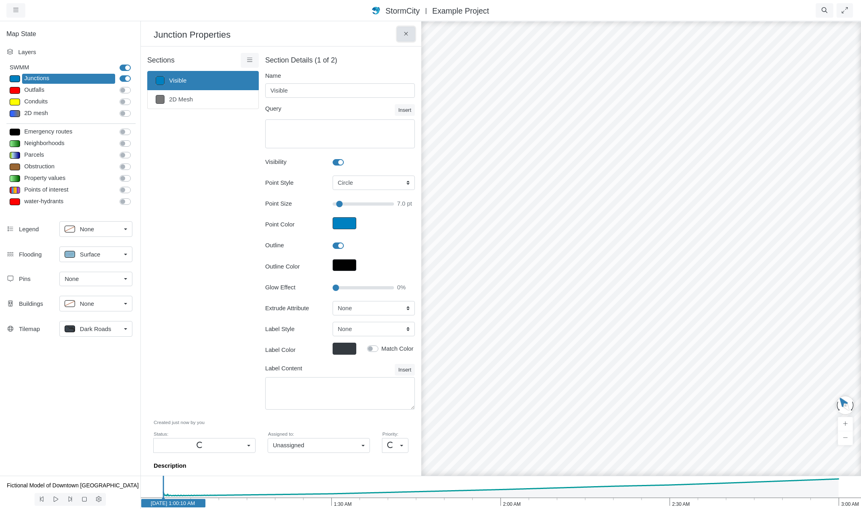
click at [407, 34] on icon at bounding box center [406, 34] width 8 height 6
